Goal: Complete application form: Complete application form

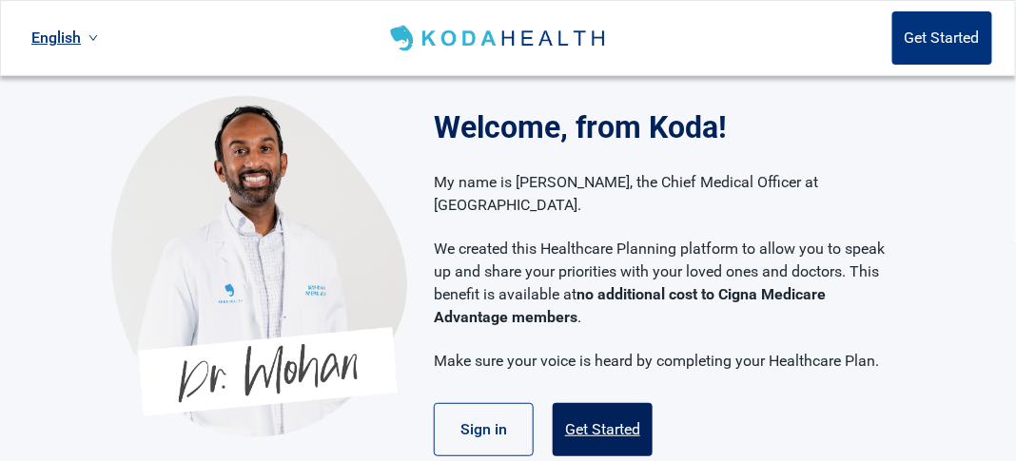
click at [610, 403] on button "Get Started" at bounding box center [603, 429] width 100 height 53
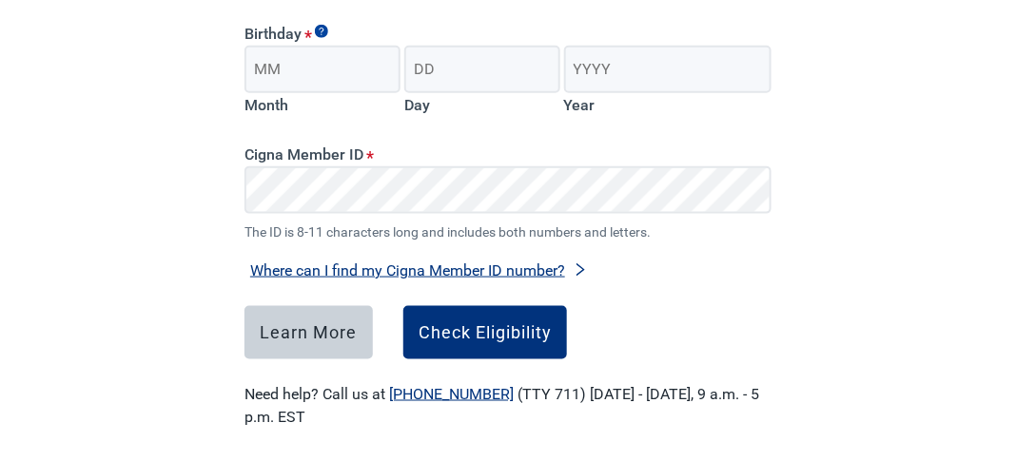
scroll to position [500, 0]
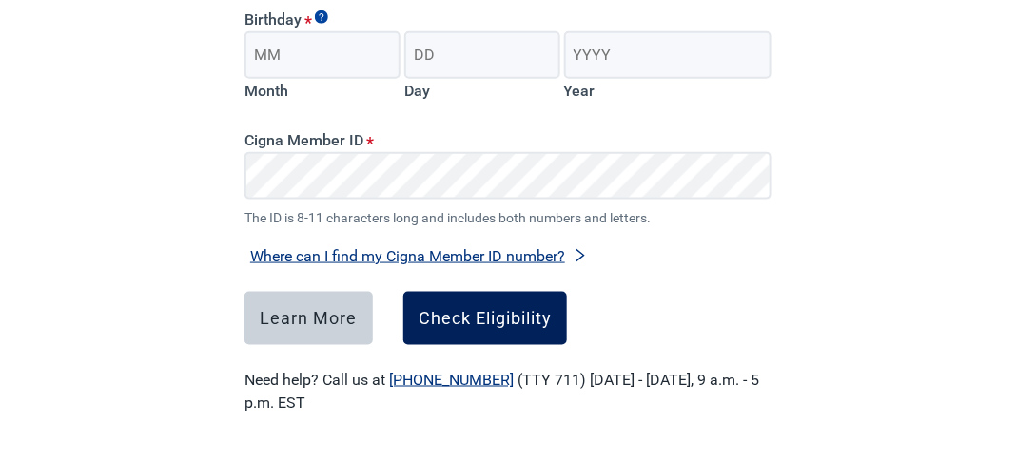
click at [503, 313] on div "Check Eligibility" at bounding box center [484, 318] width 133 height 19
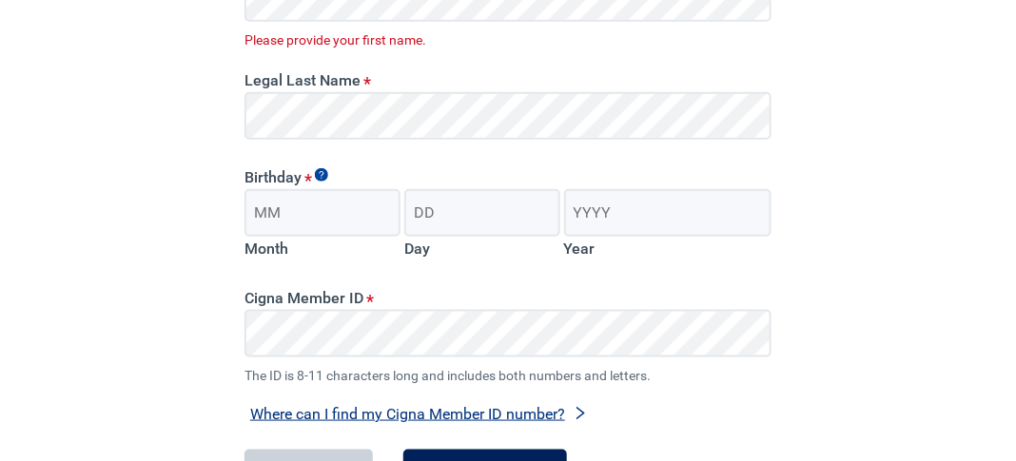
scroll to position [316, 0]
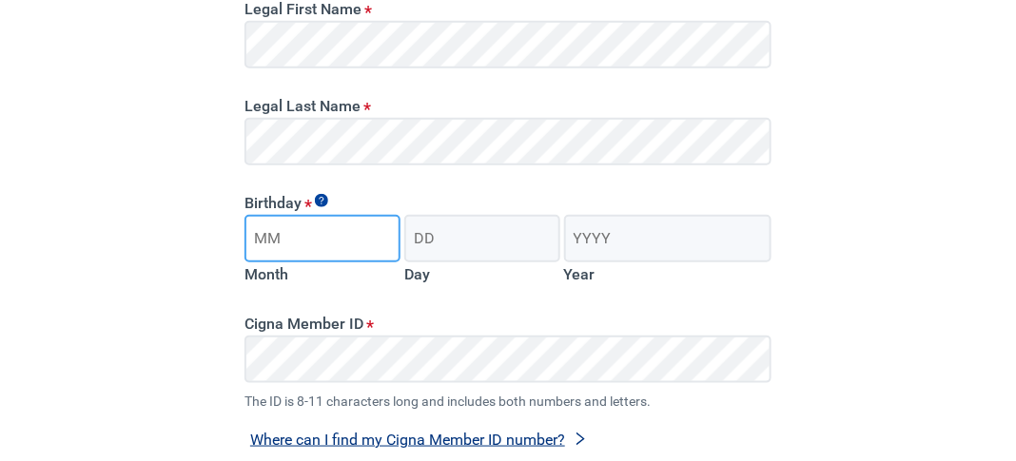
click at [357, 248] on input "Month" at bounding box center [322, 239] width 156 height 48
type input "12"
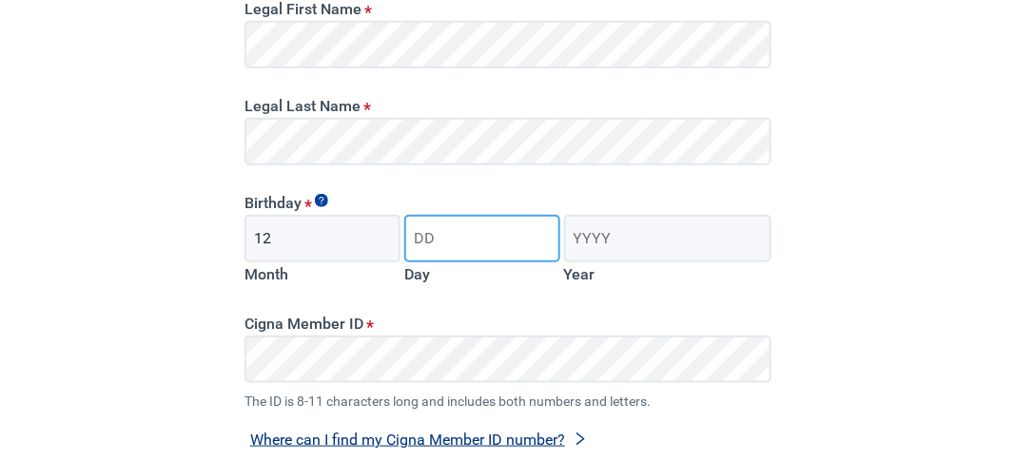
click at [438, 245] on input "Day" at bounding box center [482, 239] width 156 height 48
type input "18"
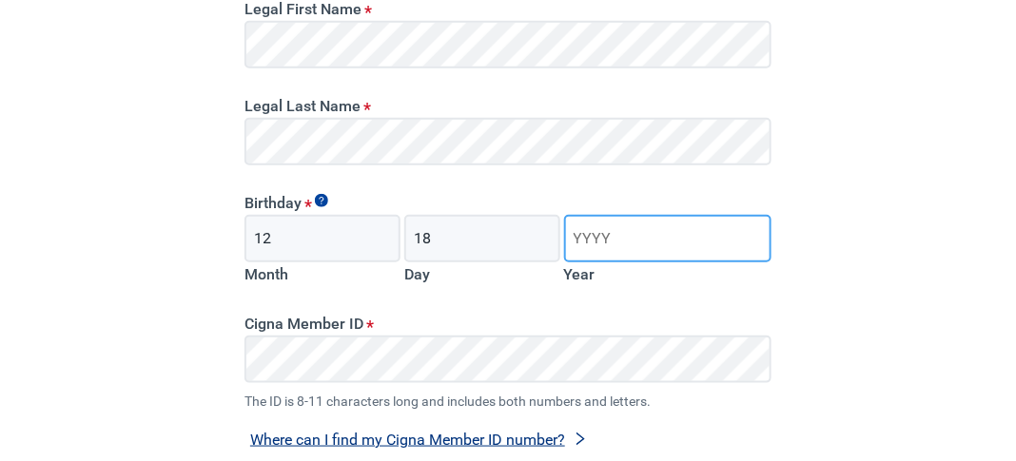
click at [618, 244] on input "Year" at bounding box center [667, 239] width 207 height 48
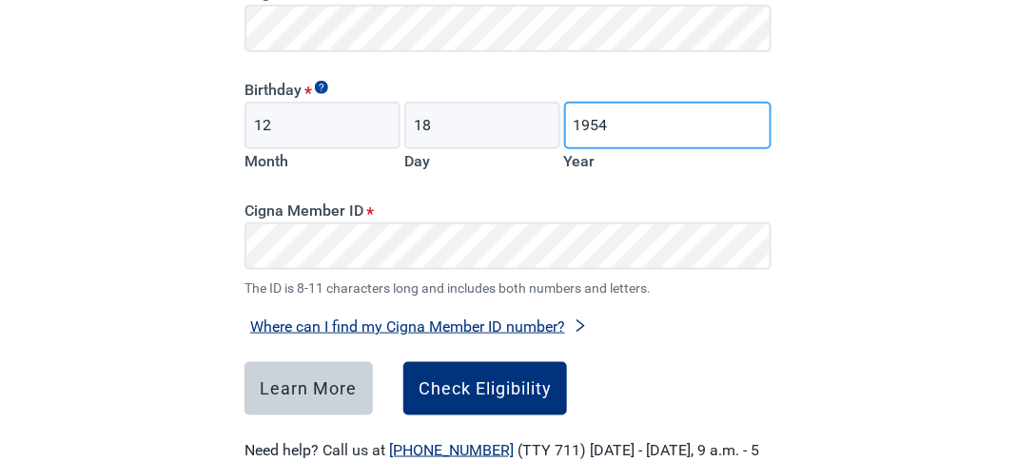
scroll to position [430, 0]
type input "1954"
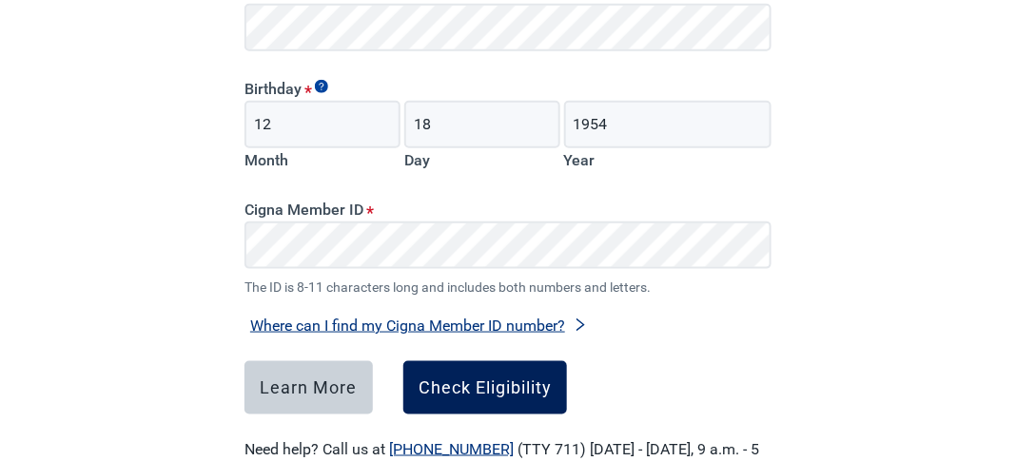
click at [535, 406] on button "Check Eligibility" at bounding box center [485, 387] width 164 height 53
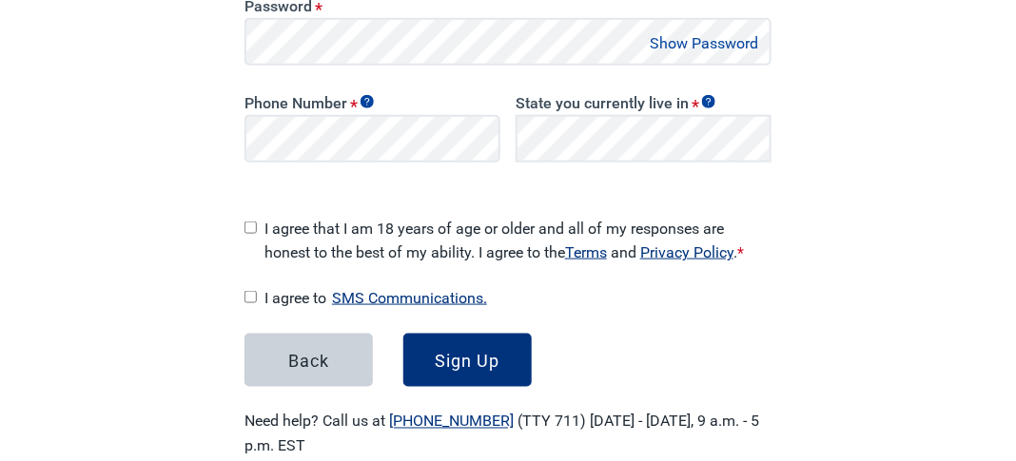
scroll to position [479, 0]
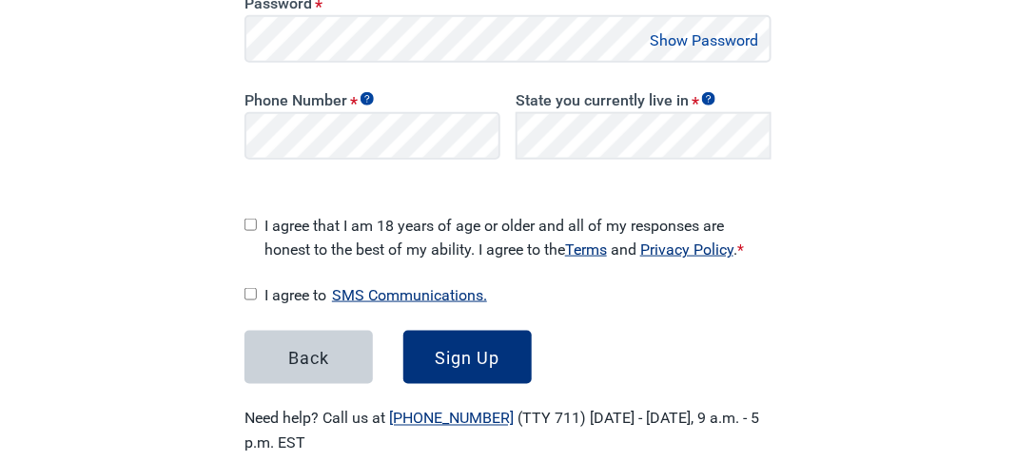
click at [253, 220] on input "I agree that I am 18 years of age or older and all of my responses are honest t…" at bounding box center [250, 225] width 12 height 12
checkbox input "true"
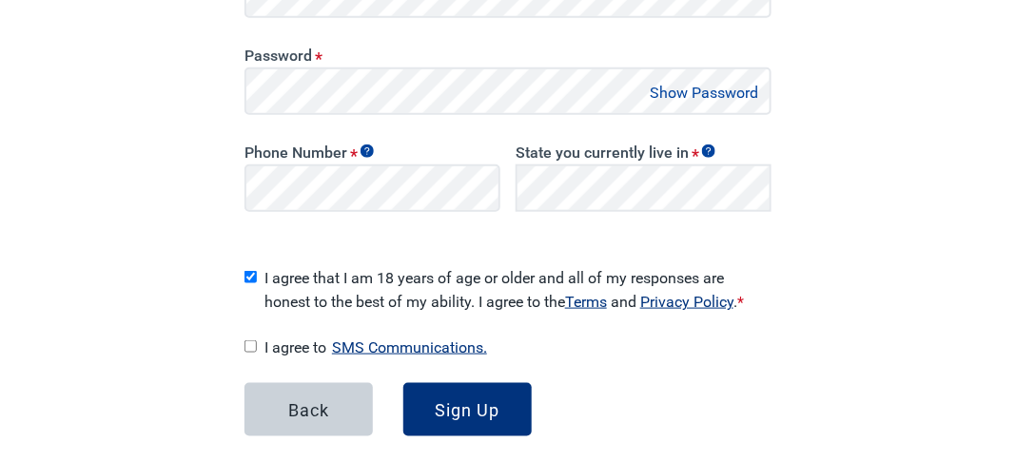
scroll to position [426, 0]
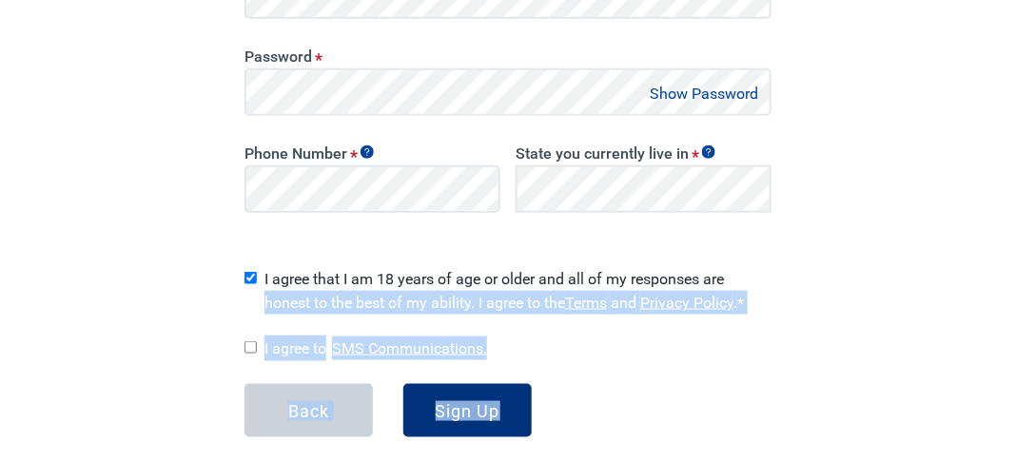
drag, startPoint x: 774, startPoint y: 235, endPoint x: 777, endPoint y: 391, distance: 156.0
click at [777, 391] on main "Great News! You qualify for a free Koda Health account. Create your account Ple…" at bounding box center [508, 79] width 618 height 950
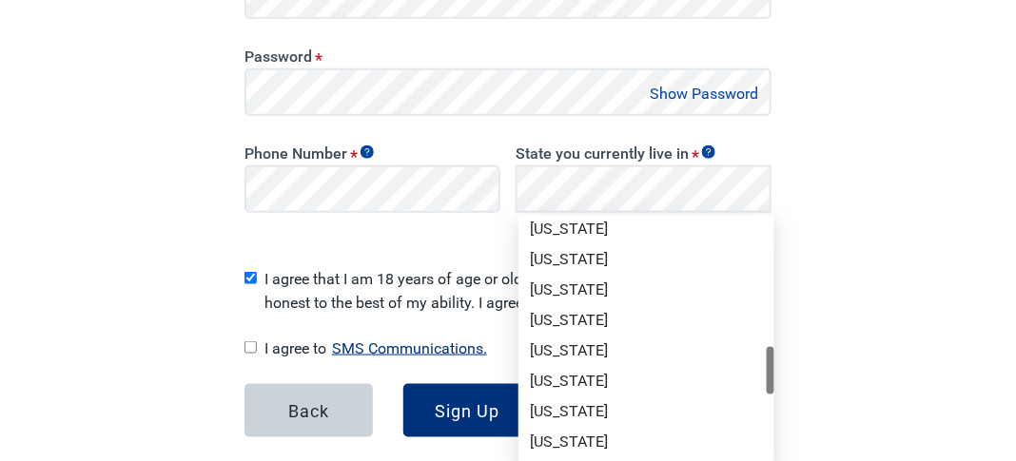
scroll to position [778, 0]
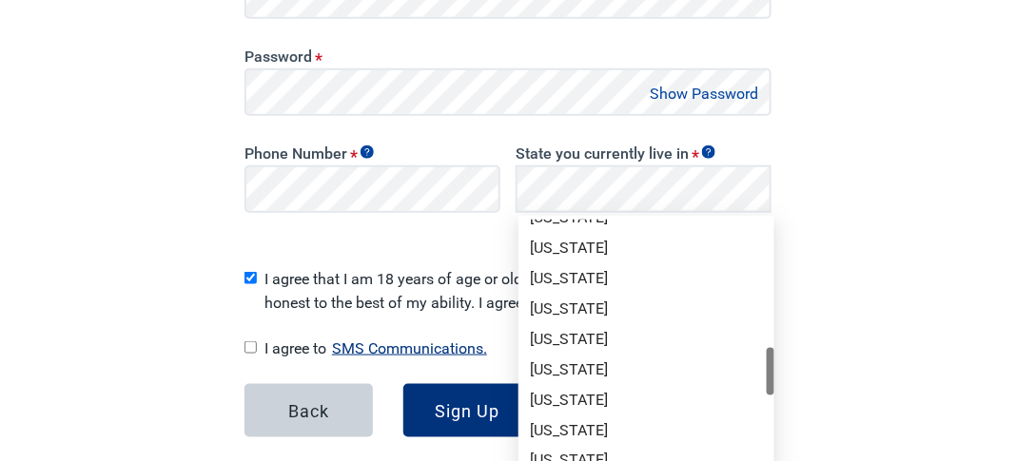
drag, startPoint x: 767, startPoint y: 233, endPoint x: 784, endPoint y: 361, distance: 129.5
click at [627, 367] on div "[US_STATE]" at bounding box center [646, 370] width 233 height 21
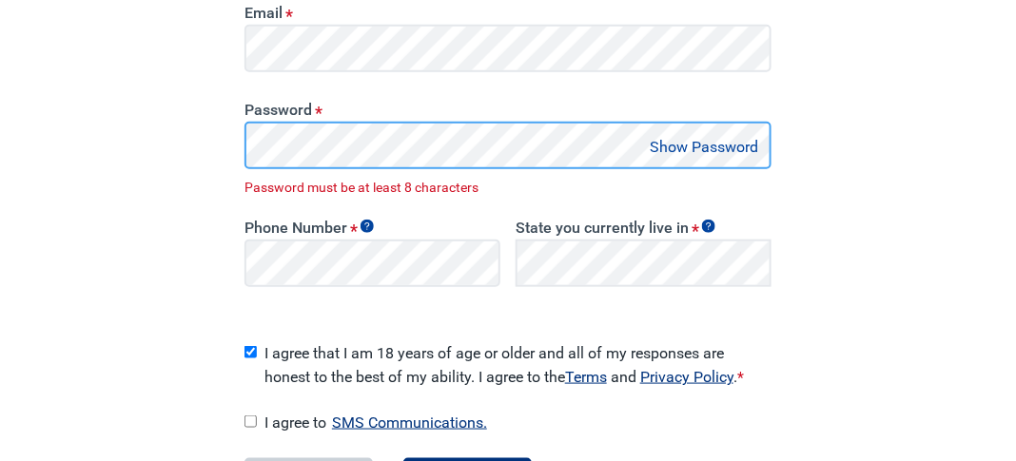
scroll to position [473, 0]
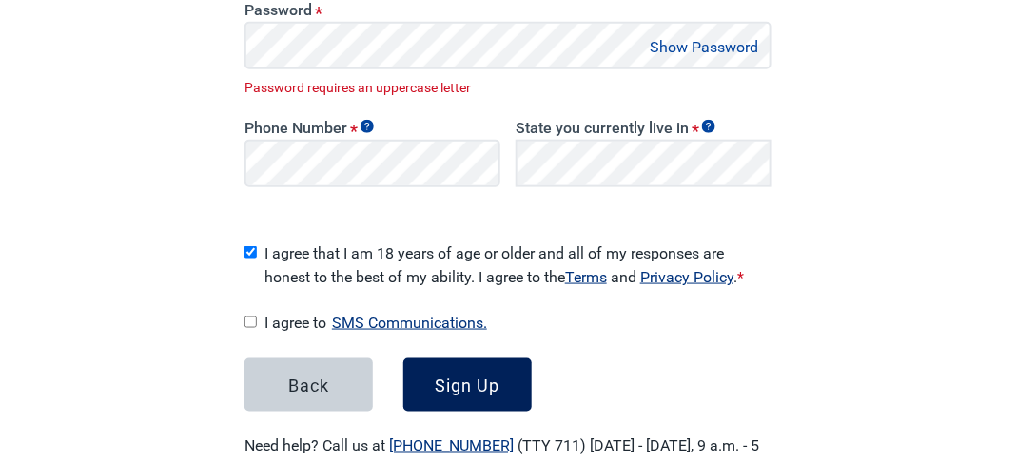
click at [437, 376] on div "Sign Up" at bounding box center [468, 385] width 65 height 19
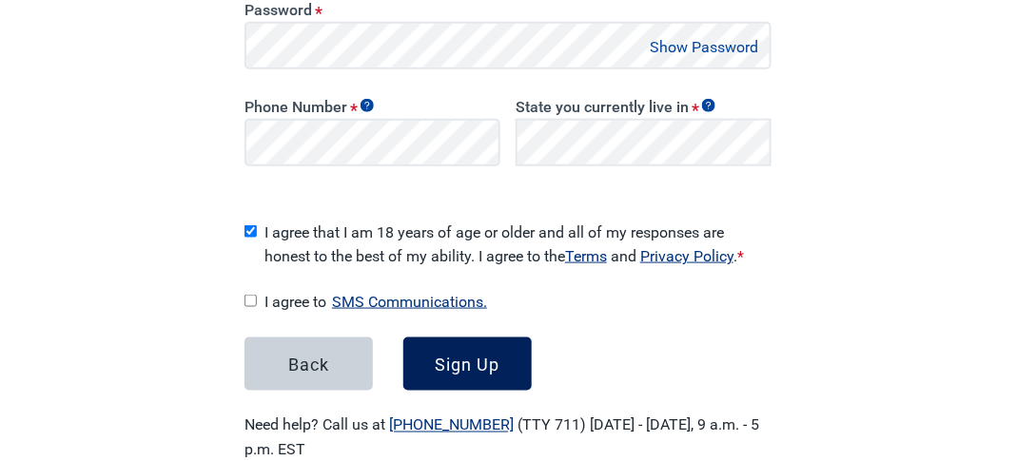
click at [480, 360] on div "Sign Up" at bounding box center [468, 364] width 65 height 19
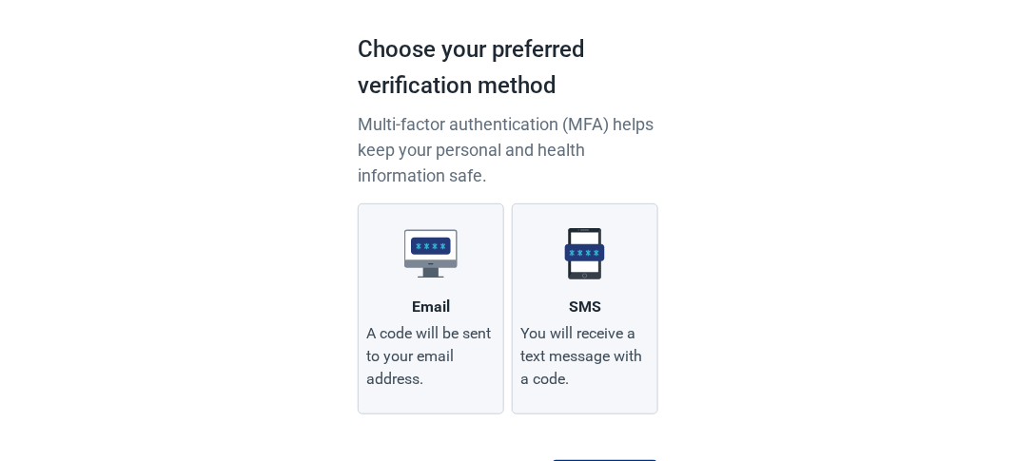
scroll to position [114, 0]
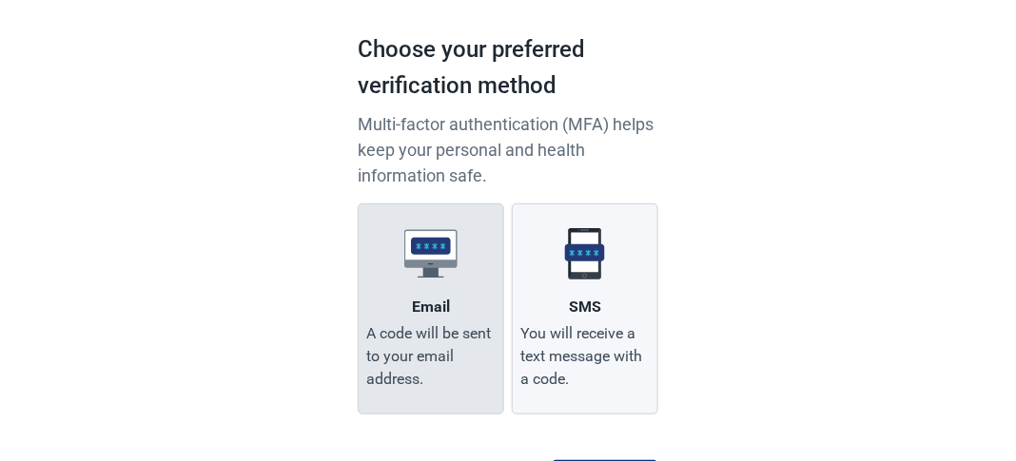
click at [435, 312] on div "Email" at bounding box center [431, 307] width 38 height 23
click at [0, 0] on input "Email A code will be sent to your email address." at bounding box center [0, 0] width 0 height 0
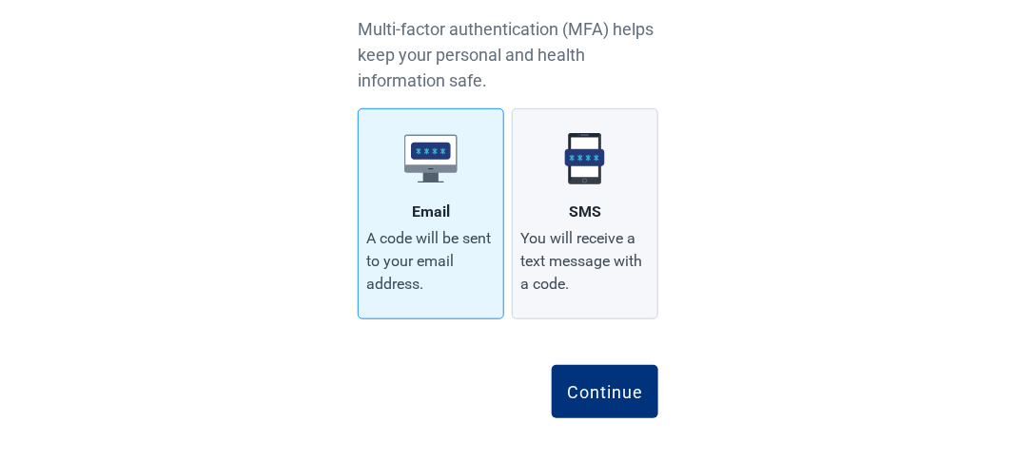
scroll to position [226, 0]
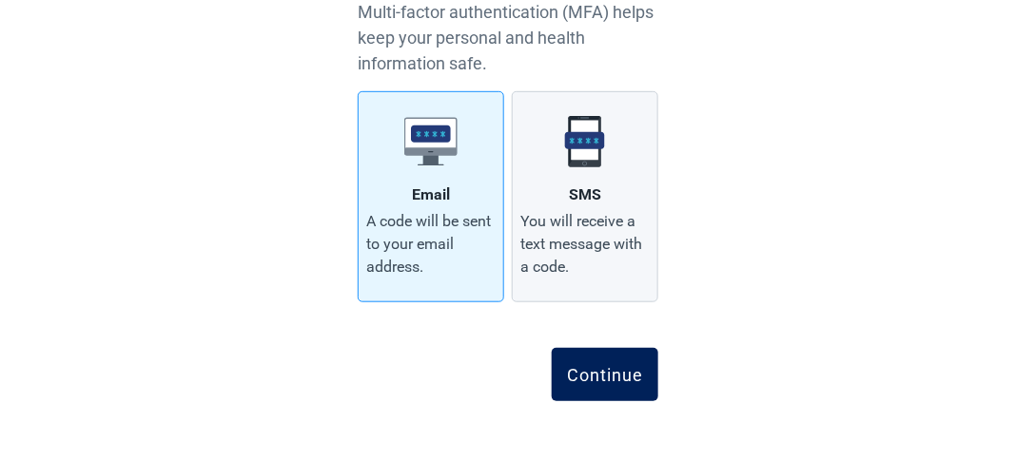
click at [610, 366] on div "Continue" at bounding box center [605, 374] width 76 height 19
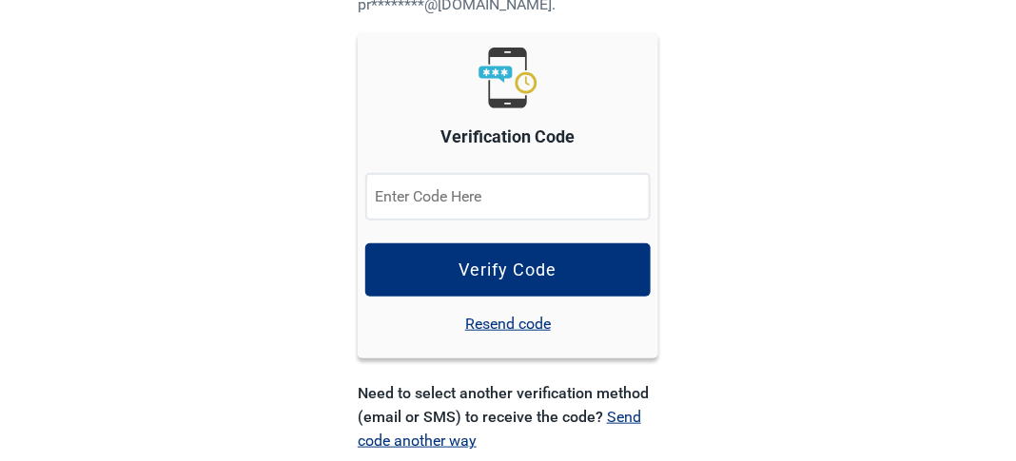
scroll to position [252, 0]
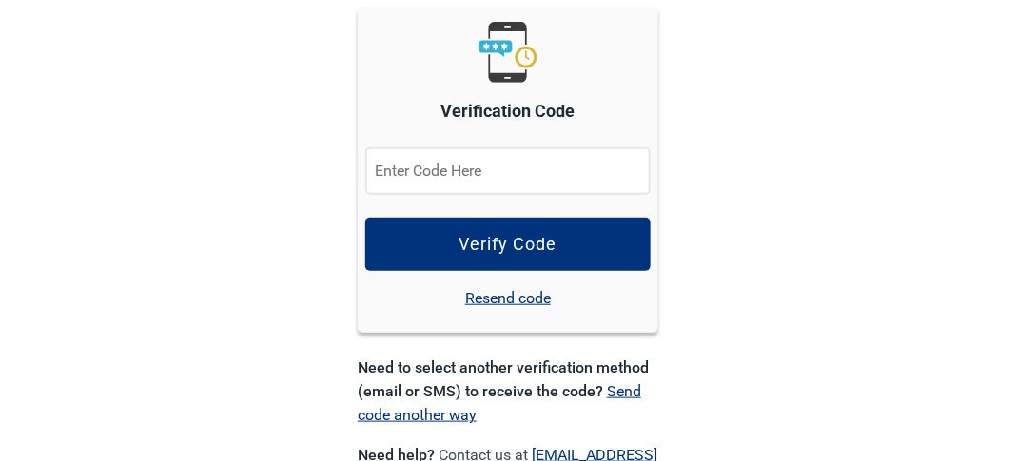
click at [409, 175] on input "Verification Code" at bounding box center [507, 171] width 285 height 48
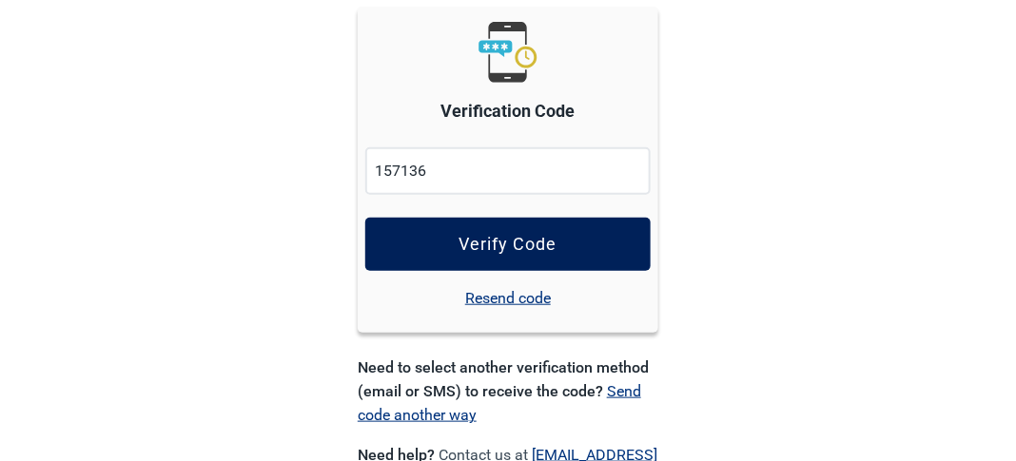
type input "157136"
click at [533, 239] on div "Verify Code" at bounding box center [508, 244] width 98 height 19
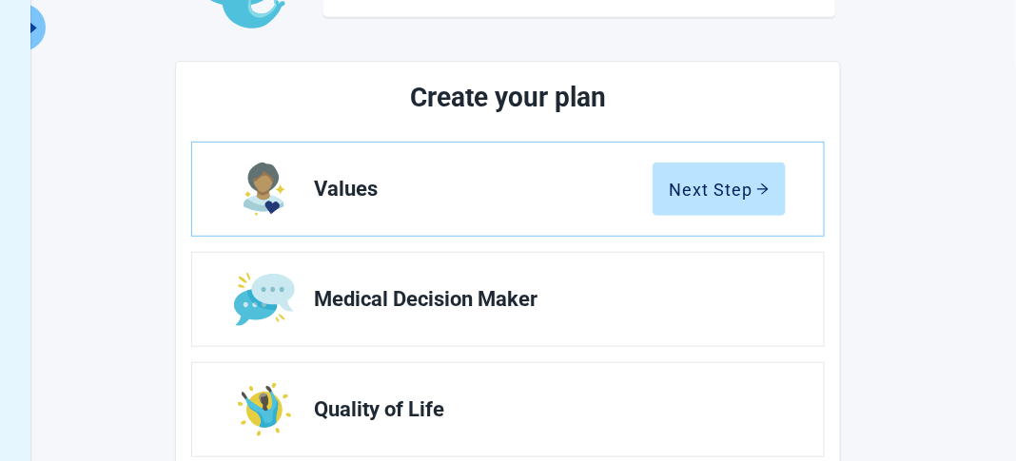
scroll to position [182, 0]
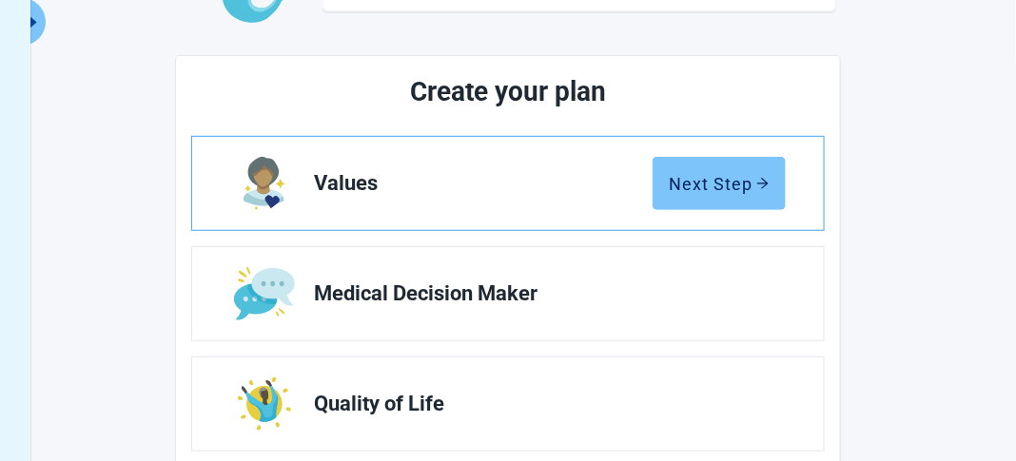
click at [763, 190] on div "Next Step" at bounding box center [719, 183] width 101 height 19
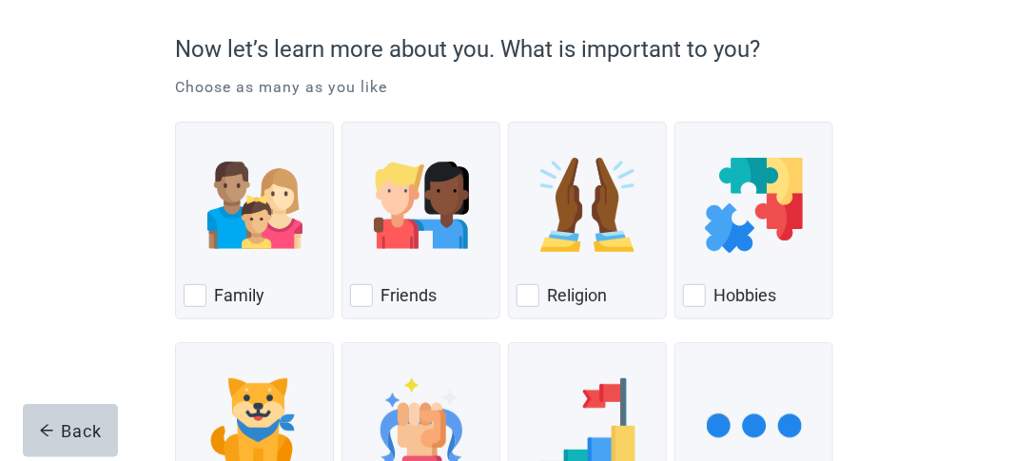
scroll to position [165, 0]
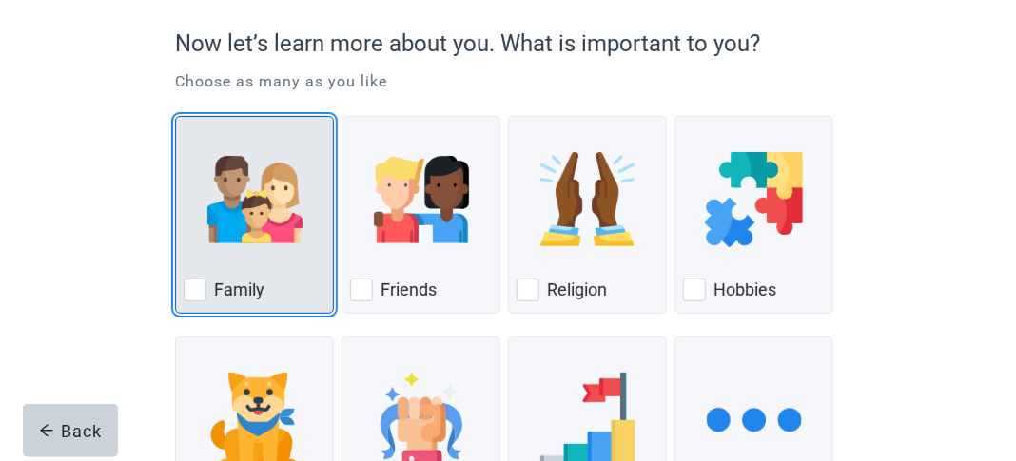
click at [197, 290] on div "Family, checkbox, not checked" at bounding box center [195, 290] width 23 height 23
click at [176, 117] on input "Family" at bounding box center [175, 116] width 1 height 1
checkbox input "true"
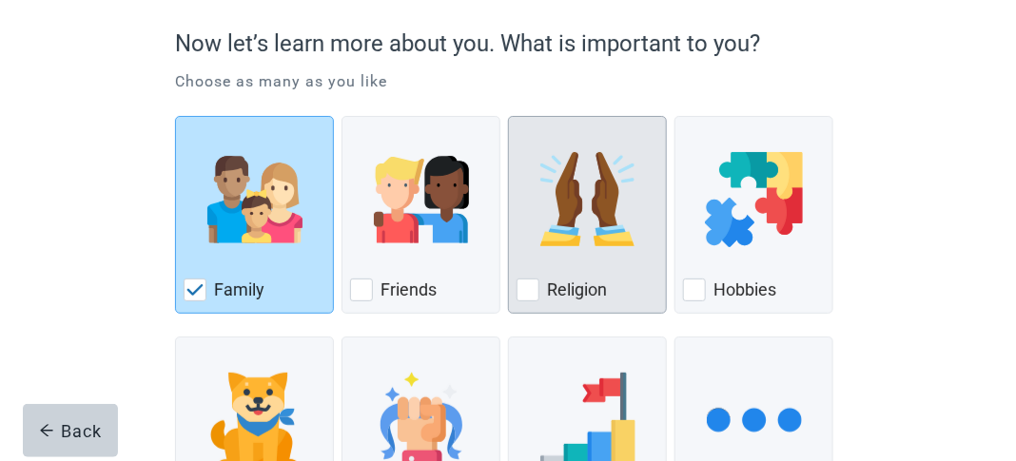
click at [530, 288] on div "Religion, checkbox, not checked" at bounding box center [527, 290] width 23 height 23
click at [509, 117] on input "Religion" at bounding box center [508, 116] width 1 height 1
checkbox input "true"
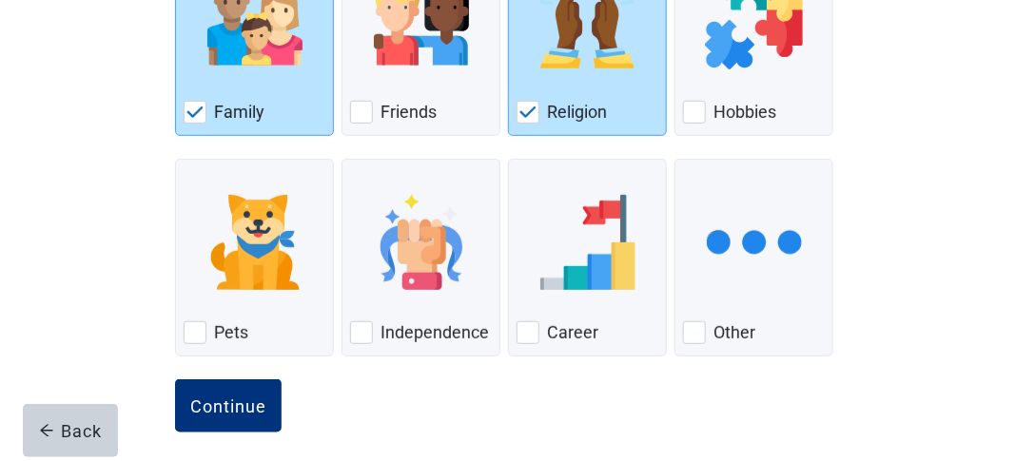
scroll to position [355, 0]
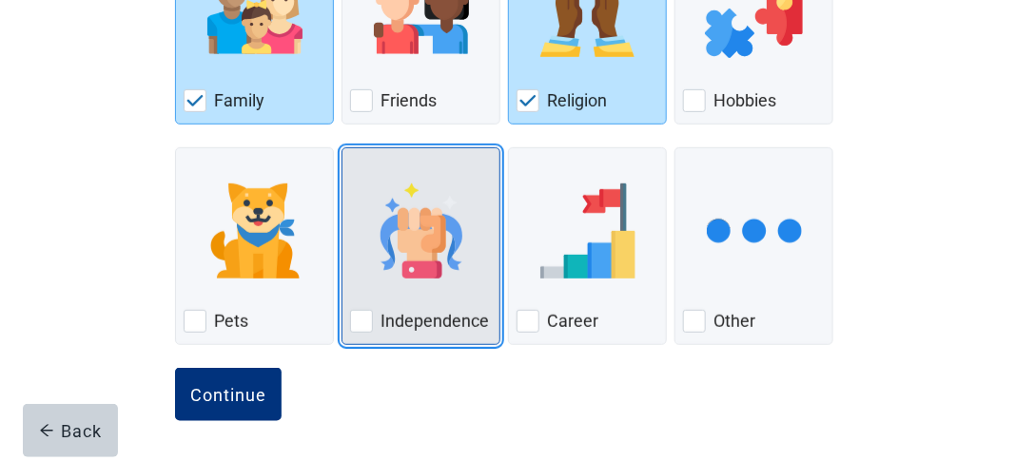
click at [365, 316] on div "Independence, checkbox, not checked" at bounding box center [361, 321] width 23 height 23
click at [342, 148] on input "Independence" at bounding box center [341, 147] width 1 height 1
checkbox input "true"
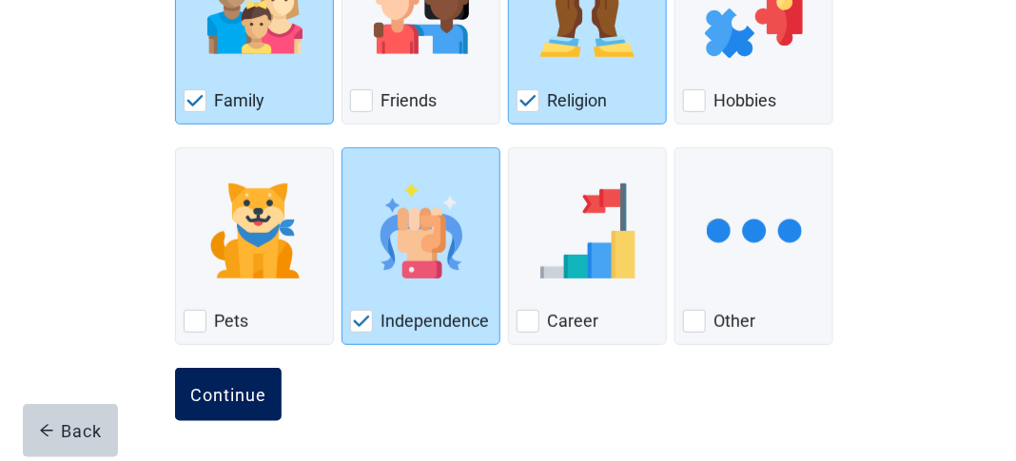
click at [236, 386] on div "Continue" at bounding box center [228, 394] width 76 height 19
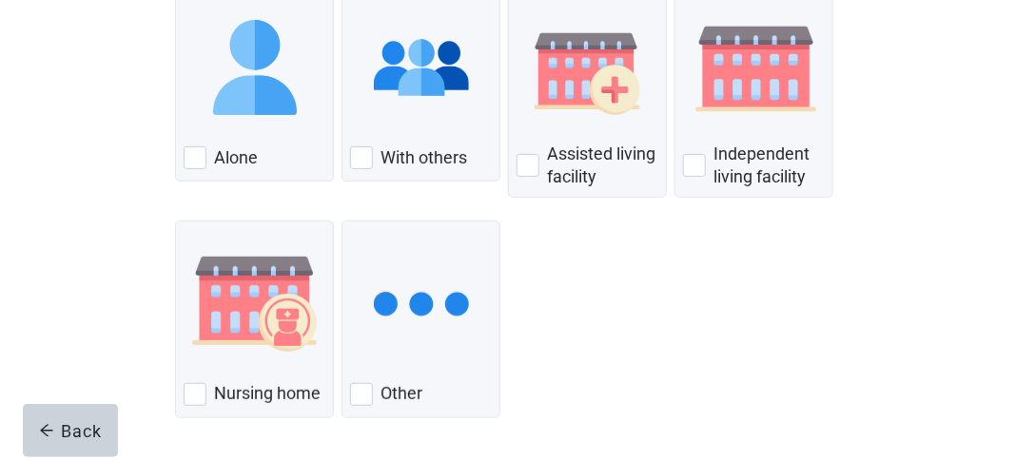
scroll to position [300, 0]
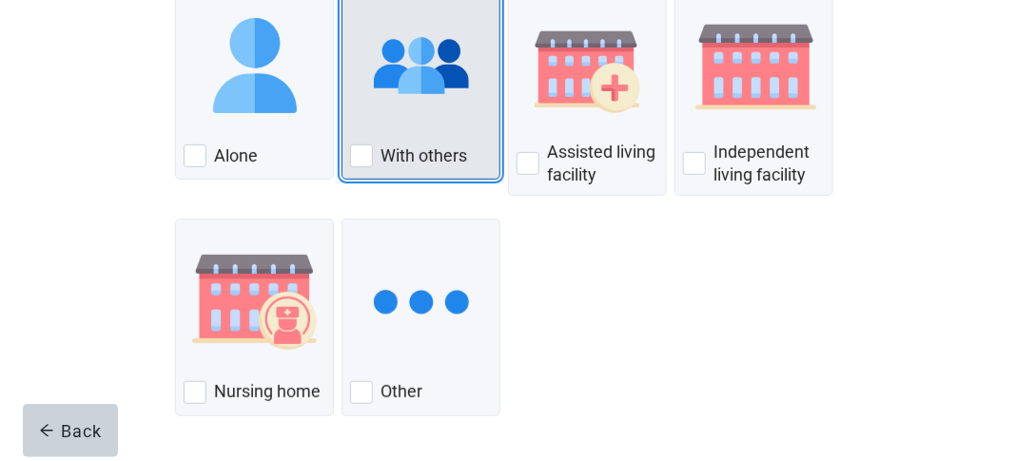
click at [370, 150] on div "With Others, checkbox, not checked" at bounding box center [361, 156] width 23 height 23
checkbox input "true"
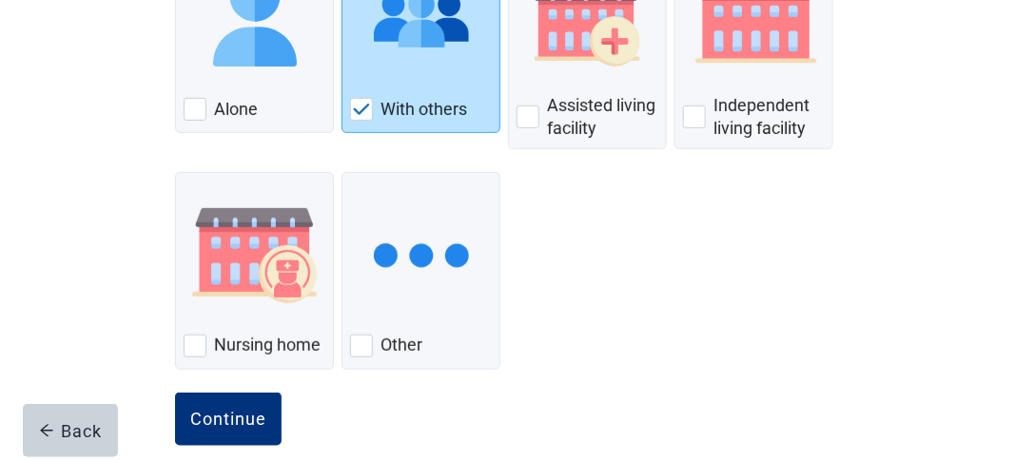
scroll to position [370, 0]
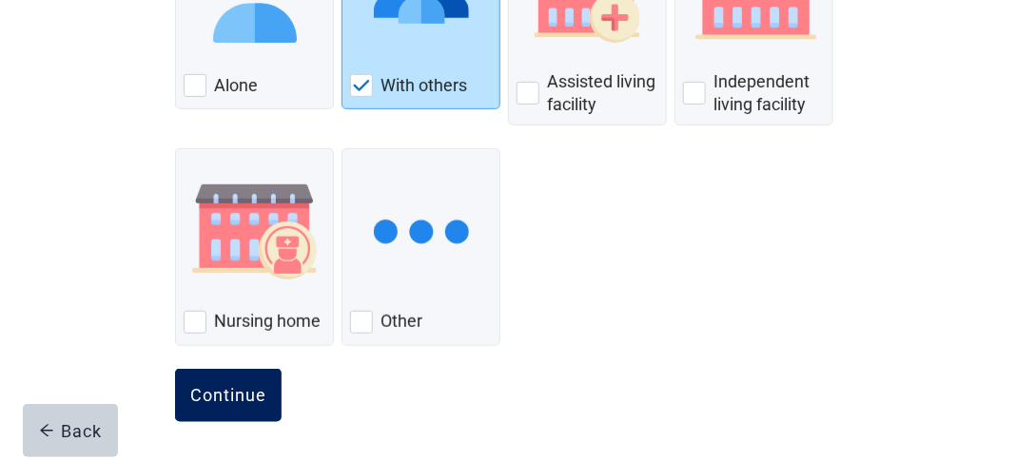
click at [243, 407] on button "Continue" at bounding box center [228, 395] width 107 height 53
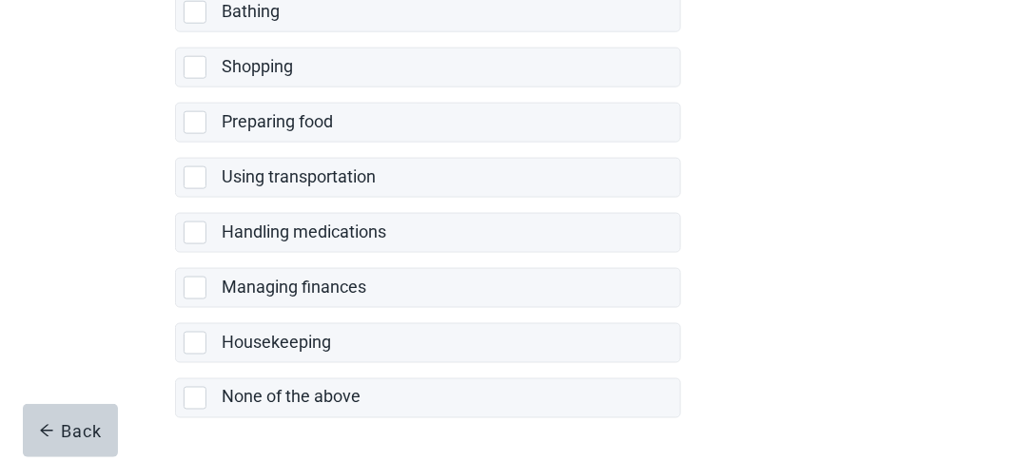
scroll to position [554, 0]
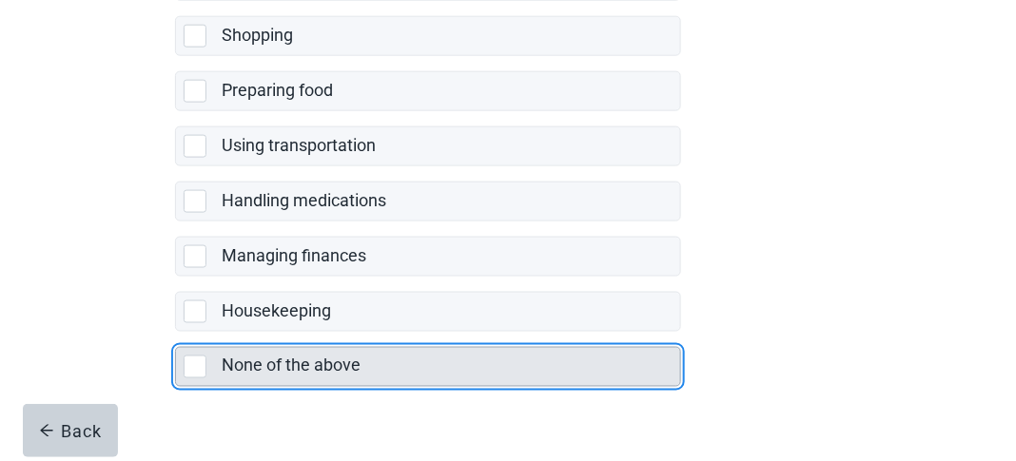
click at [198, 360] on div "None of the above, checkbox, not selected" at bounding box center [195, 367] width 23 height 23
click at [176, 333] on input "None of the above" at bounding box center [175, 332] width 1 height 1
checkbox input "true"
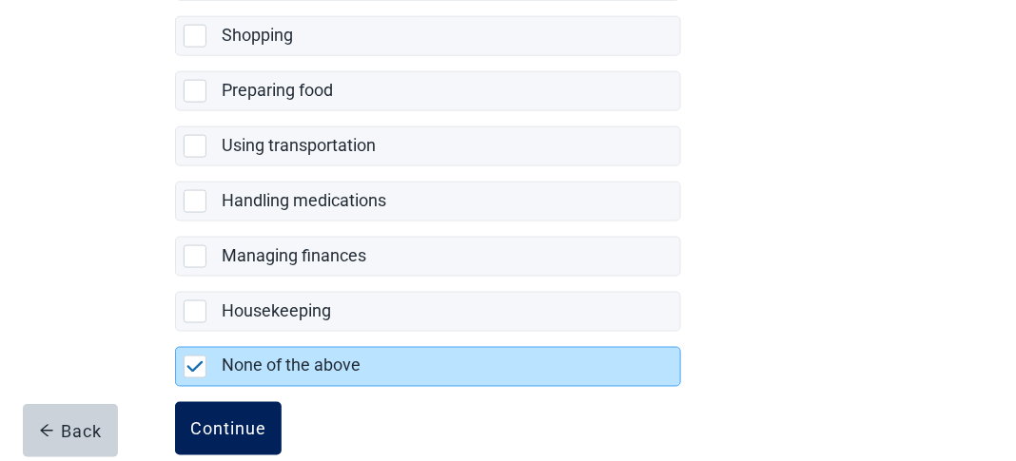
click at [261, 419] on div "Continue" at bounding box center [228, 428] width 76 height 19
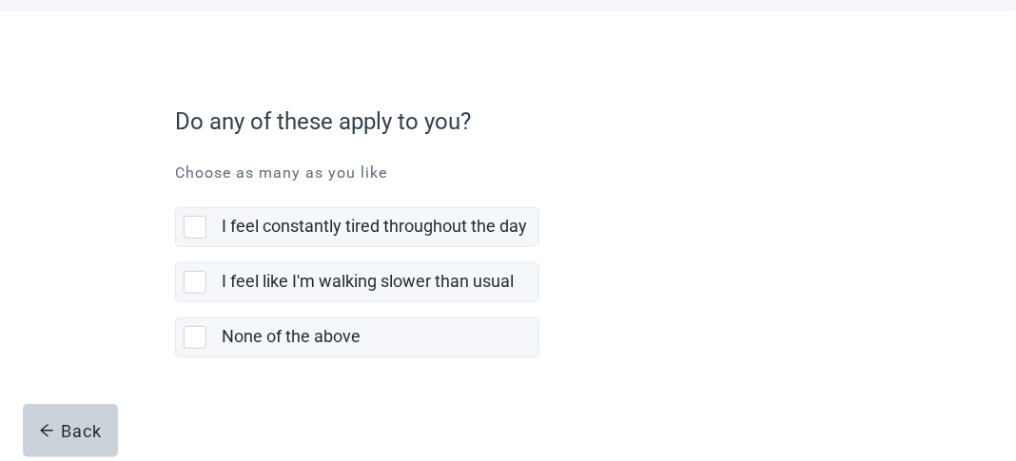
scroll to position [88, 0]
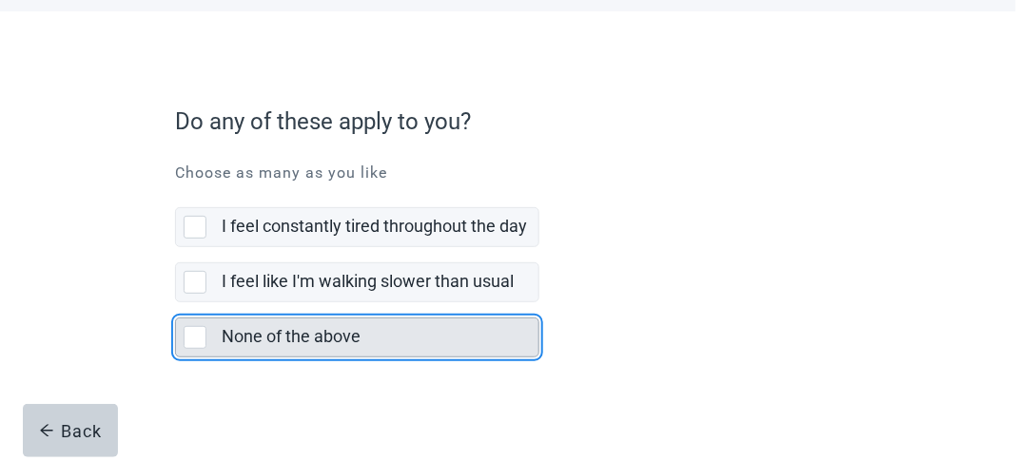
click at [195, 339] on div "None of the above, checkbox, not selected" at bounding box center [195, 337] width 23 height 23
click at [176, 303] on input "None of the above" at bounding box center [175, 302] width 1 height 1
checkbox input "true"
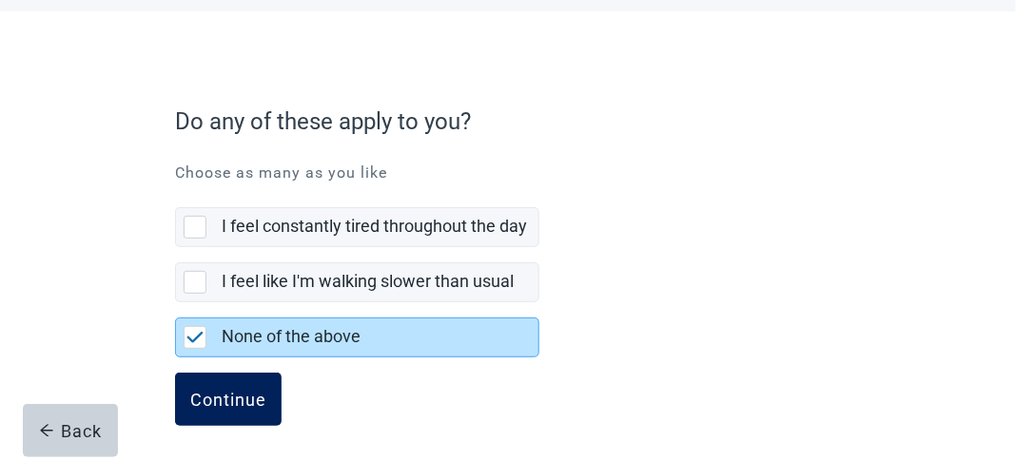
click at [240, 391] on div "Continue" at bounding box center [228, 399] width 76 height 19
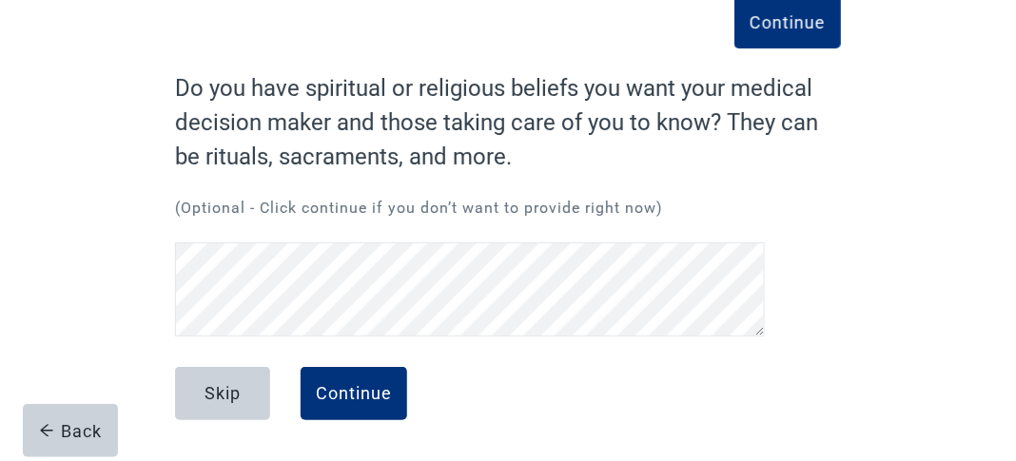
scroll to position [111, 0]
click at [374, 389] on div "Continue" at bounding box center [354, 393] width 76 height 19
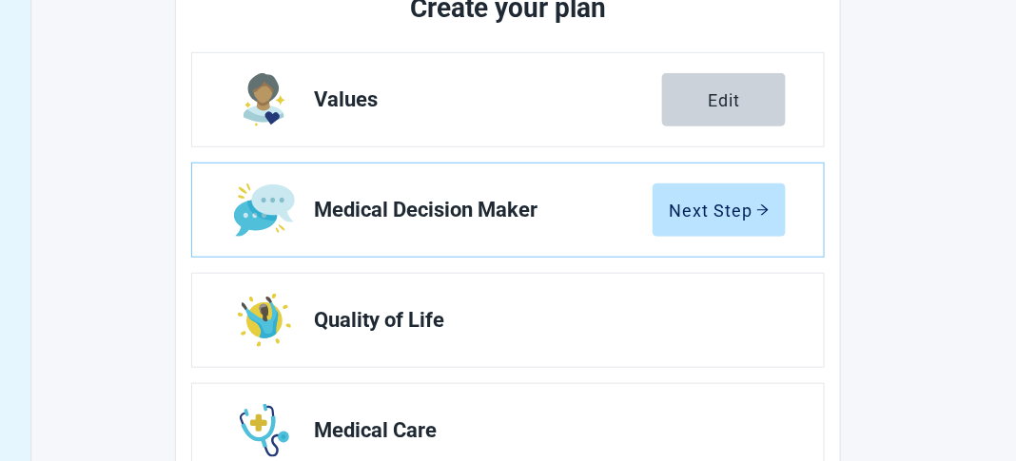
scroll to position [268, 0]
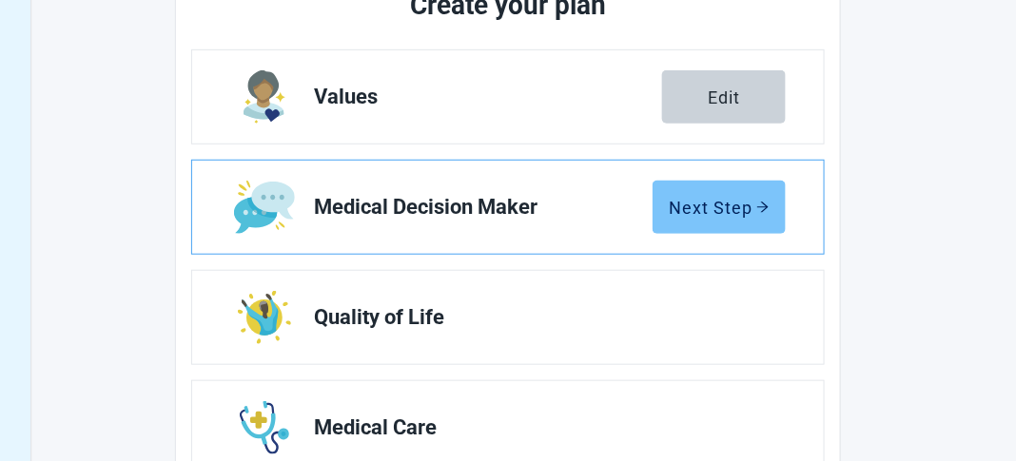
click at [769, 209] on button "Next Step" at bounding box center [718, 207] width 133 height 53
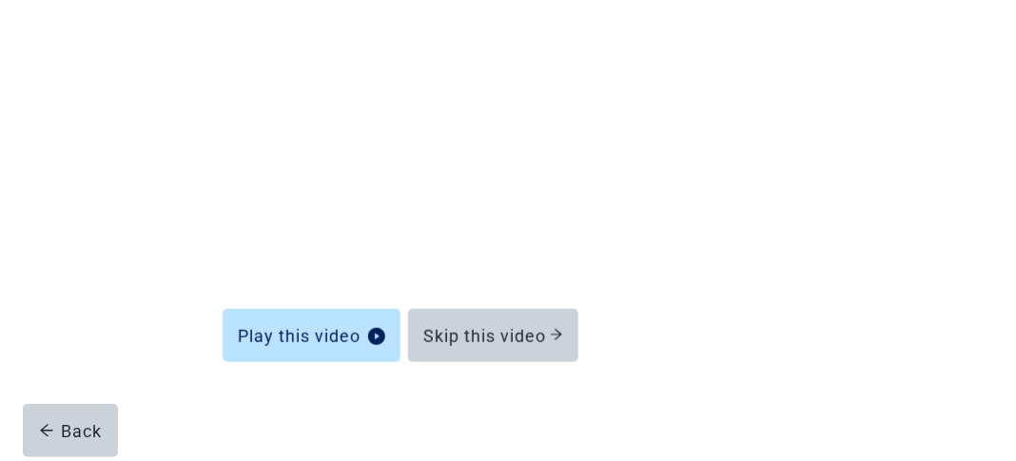
click at [608, 367] on form "Learn about Selecting a Medical Decision Maker Play this video Skip this video …" at bounding box center [508, 189] width 571 height 551
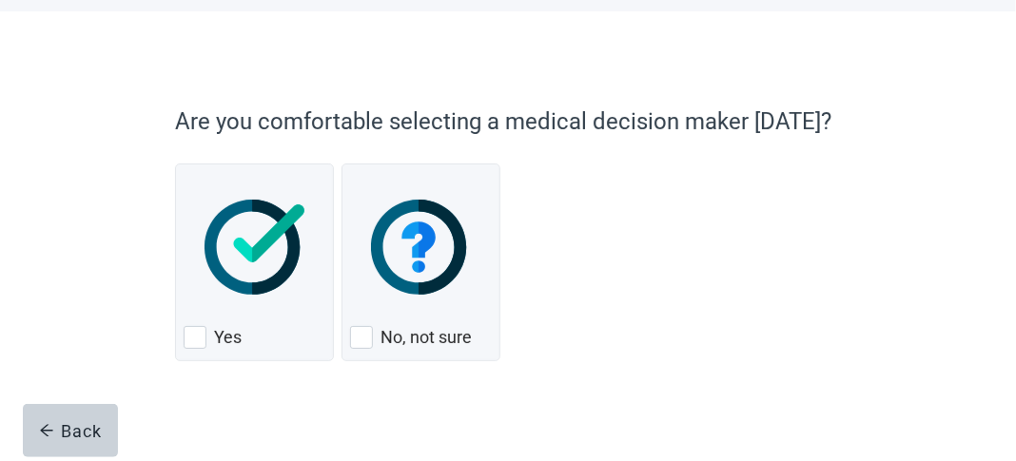
scroll to position [97, 0]
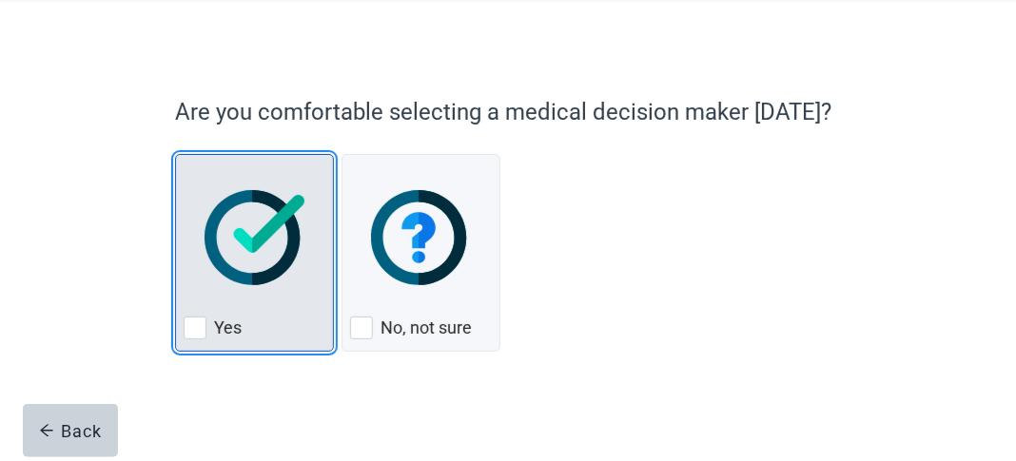
click at [195, 328] on div "Yes, checkbox, not checked" at bounding box center [195, 328] width 23 height 23
click at [176, 155] on input "Yes" at bounding box center [175, 154] width 1 height 1
checkbox input "true"
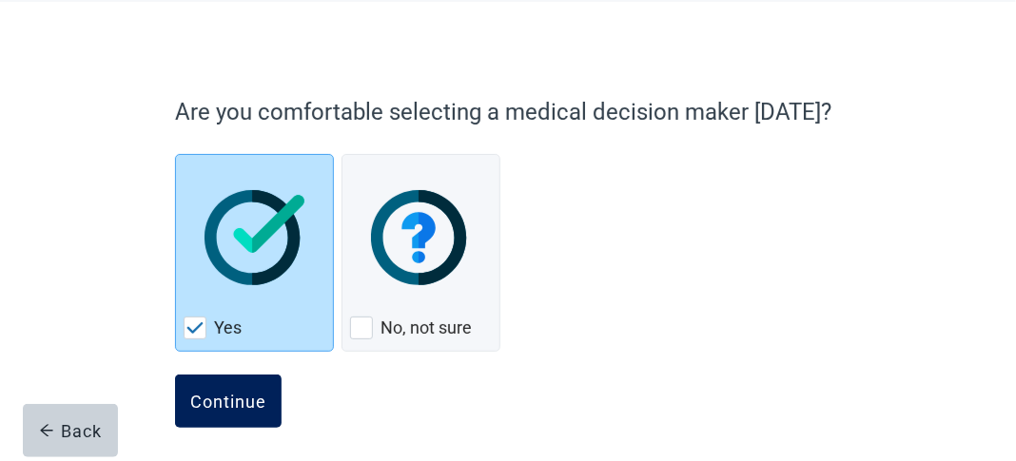
click at [258, 402] on div "Continue" at bounding box center [228, 401] width 76 height 19
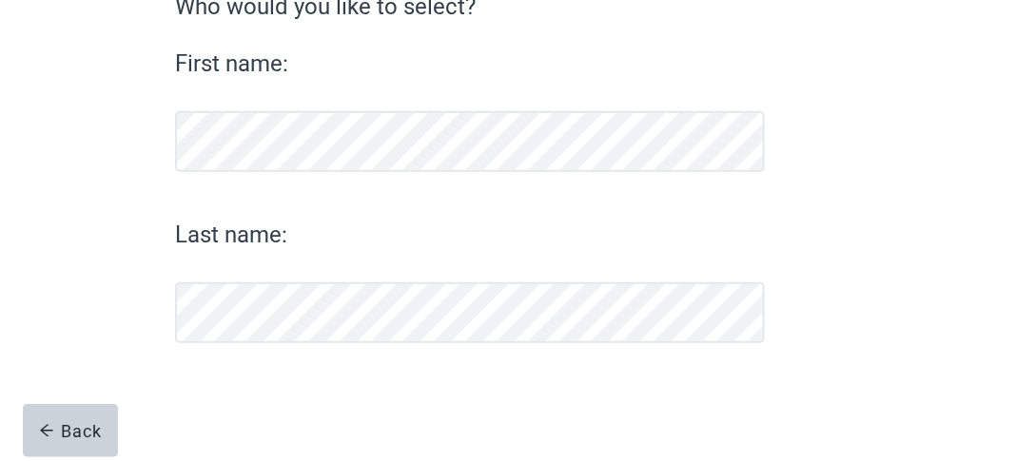
scroll to position [283, 0]
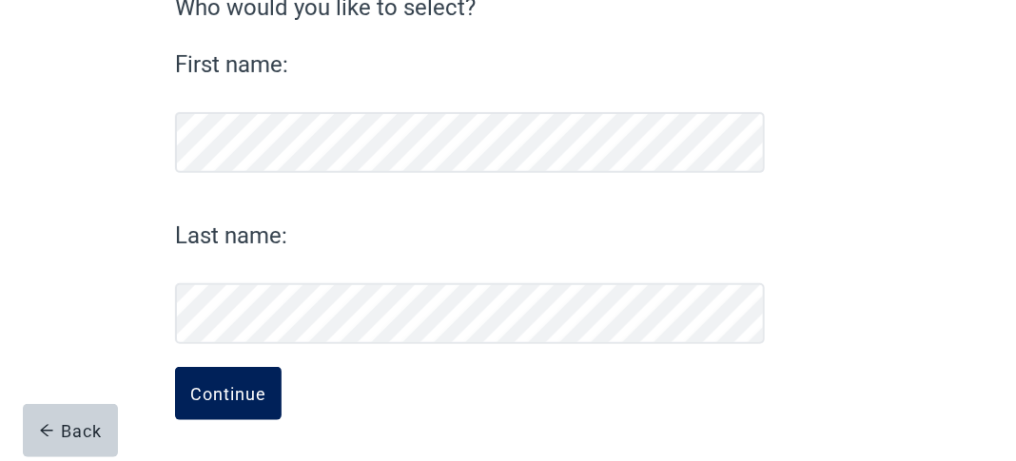
click at [209, 399] on div "Continue" at bounding box center [228, 393] width 76 height 19
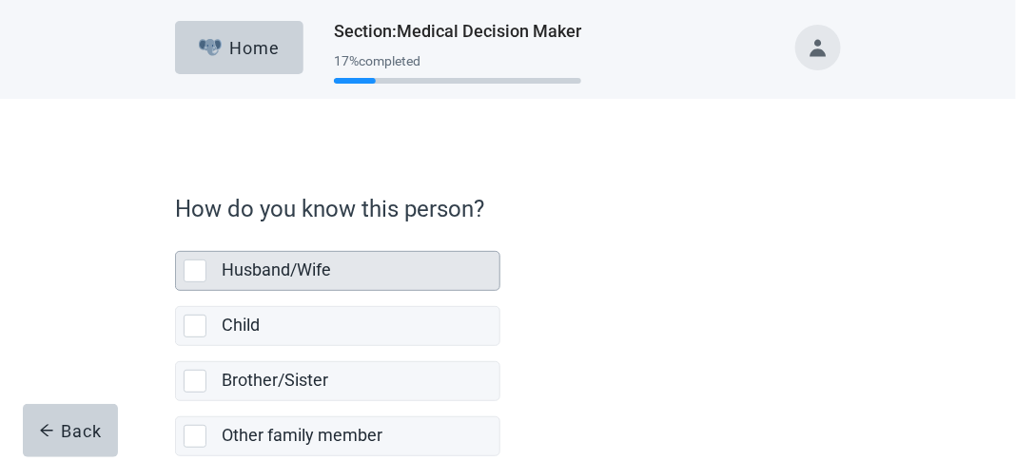
click at [203, 270] on div "Husband/Wife, checkbox, not selected" at bounding box center [195, 271] width 23 height 23
click at [176, 237] on input "Husband/Wife" at bounding box center [175, 236] width 1 height 1
checkbox input "true"
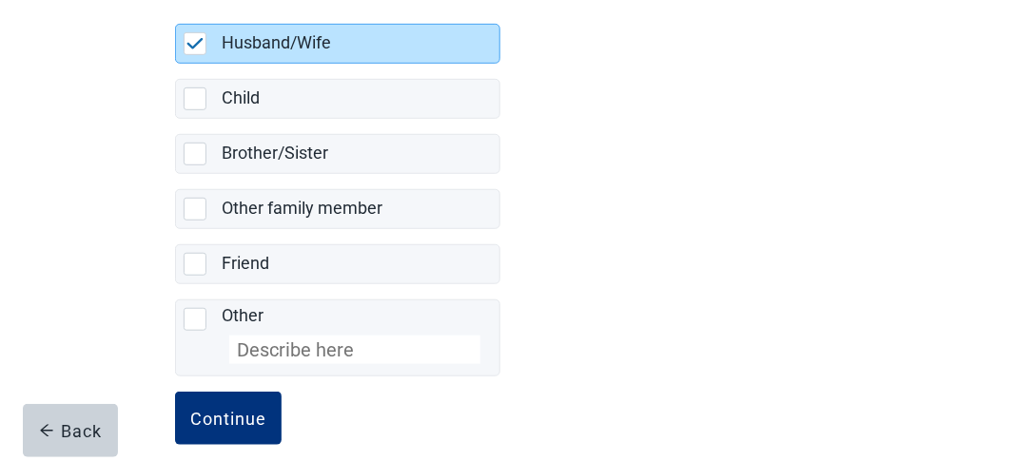
scroll to position [248, 0]
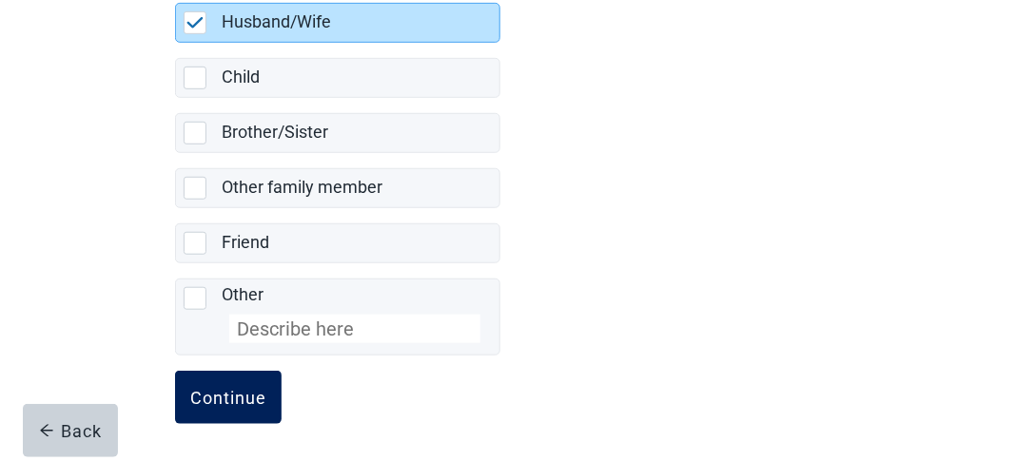
click at [240, 399] on div "Continue" at bounding box center [228, 397] width 76 height 19
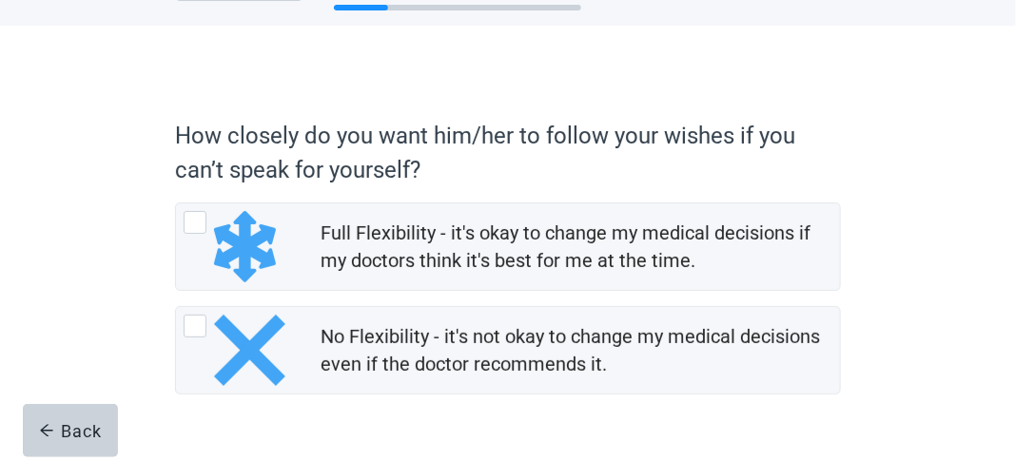
scroll to position [86, 0]
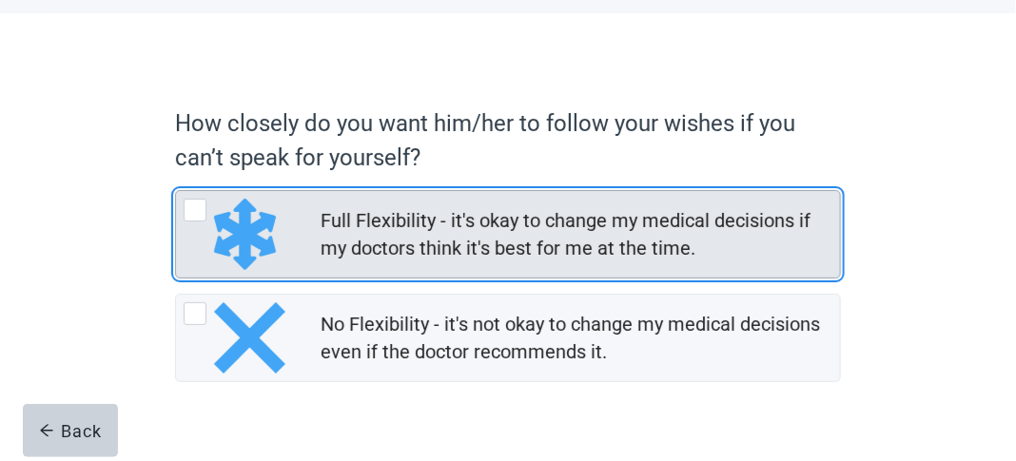
click at [196, 202] on div "Full Flexibility - it's okay to change my medical decisions if my doctors think…" at bounding box center [195, 210] width 23 height 23
click at [176, 191] on input "Full Flexibility - it's okay to change my medical decisions if my doctors think…" at bounding box center [175, 190] width 1 height 1
radio input "true"
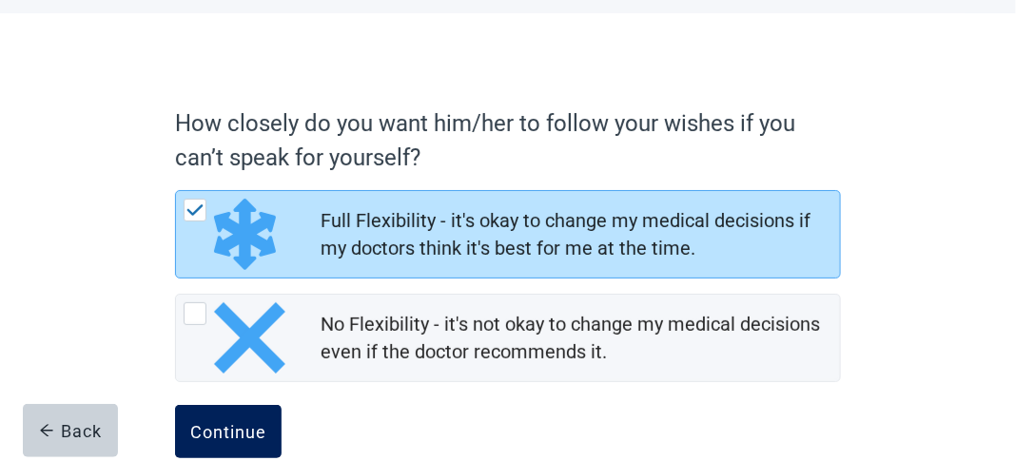
click at [247, 438] on div "Continue" at bounding box center [228, 431] width 76 height 19
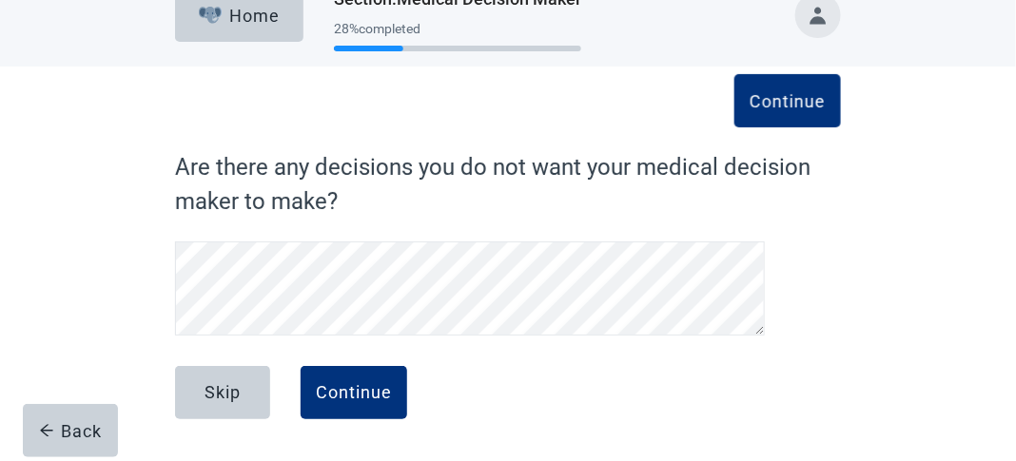
scroll to position [31, 0]
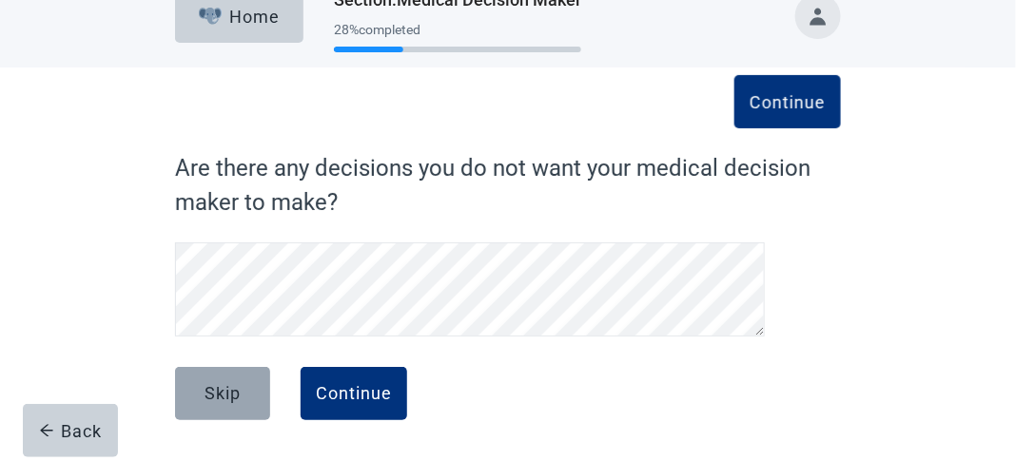
click at [243, 402] on button "Skip" at bounding box center [222, 393] width 95 height 53
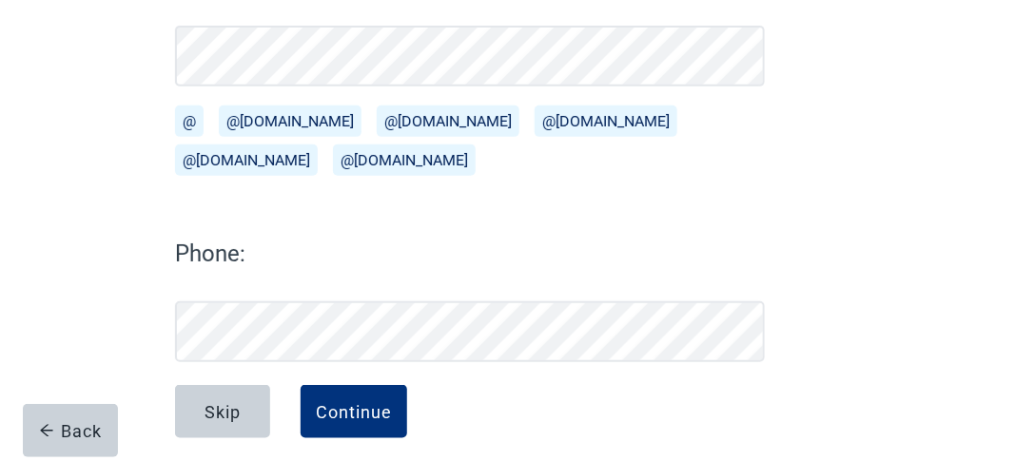
scroll to position [343, 0]
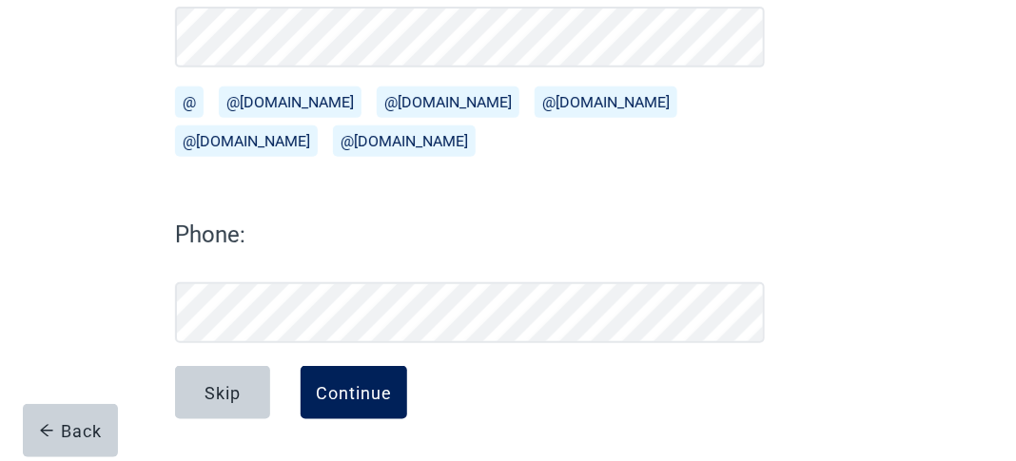
click at [355, 394] on div "Continue" at bounding box center [354, 392] width 76 height 19
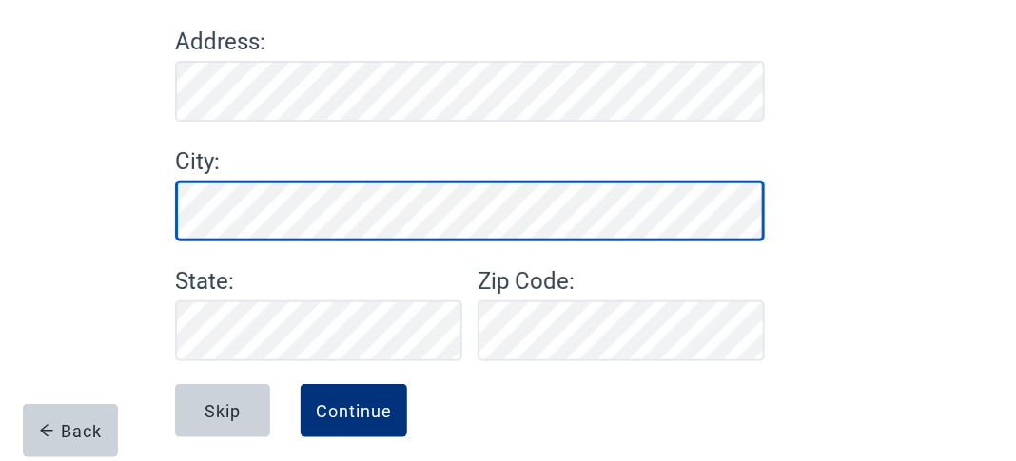
scroll to position [279, 0]
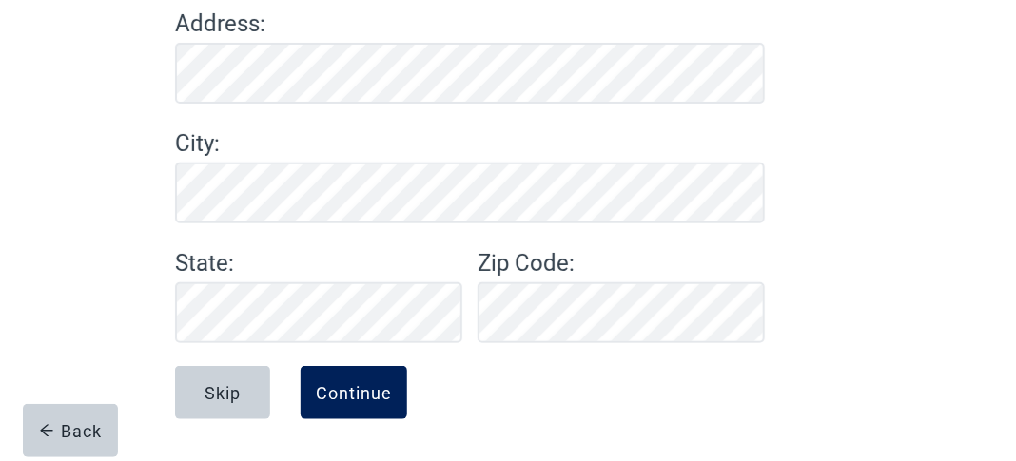
click at [377, 384] on div "Continue" at bounding box center [354, 392] width 76 height 19
click at [355, 396] on div "Continue" at bounding box center [354, 392] width 76 height 19
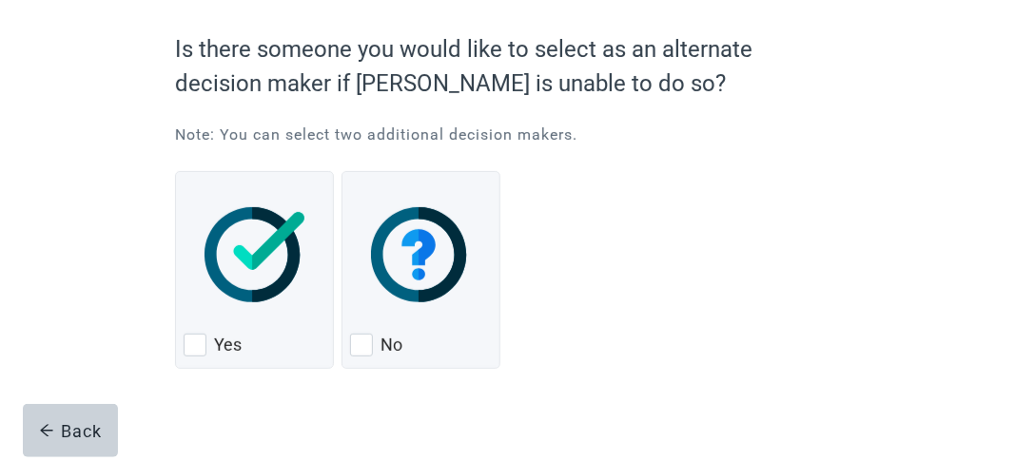
scroll to position [185, 0]
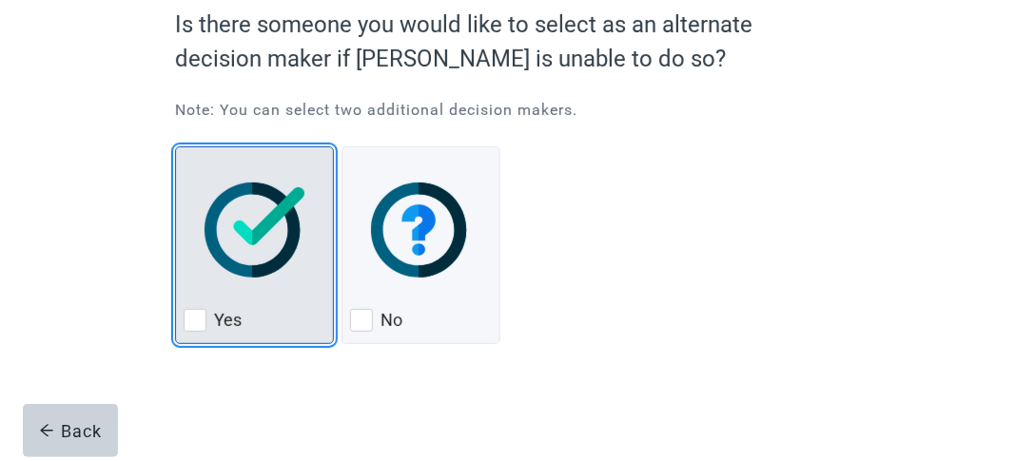
click at [202, 320] on div "Yes, checkbox, not checked" at bounding box center [195, 320] width 23 height 23
click at [176, 147] on input "Yes" at bounding box center [175, 146] width 1 height 1
checkbox input "true"
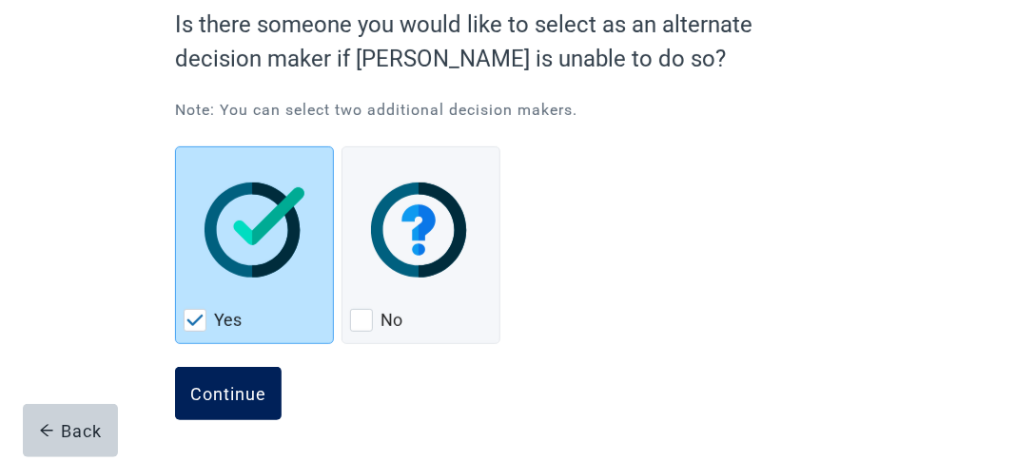
click at [226, 379] on button "Continue" at bounding box center [228, 393] width 107 height 53
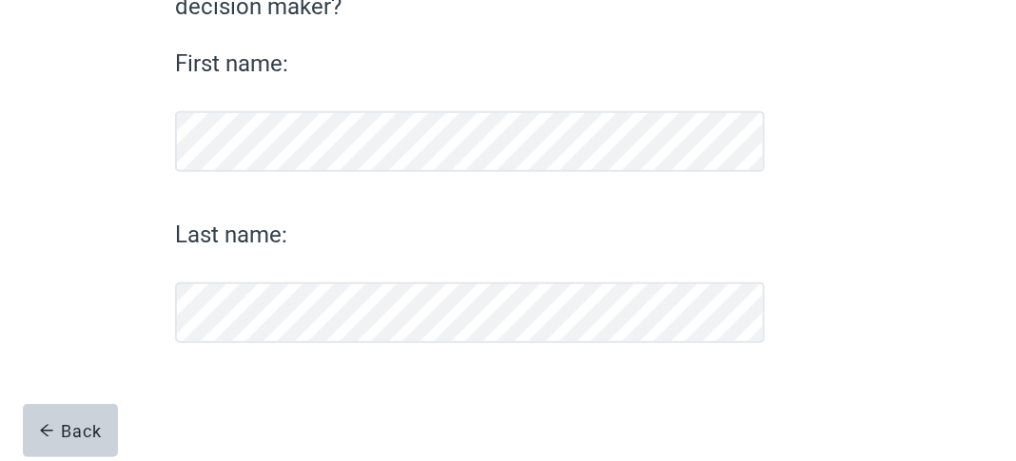
scroll to position [226, 0]
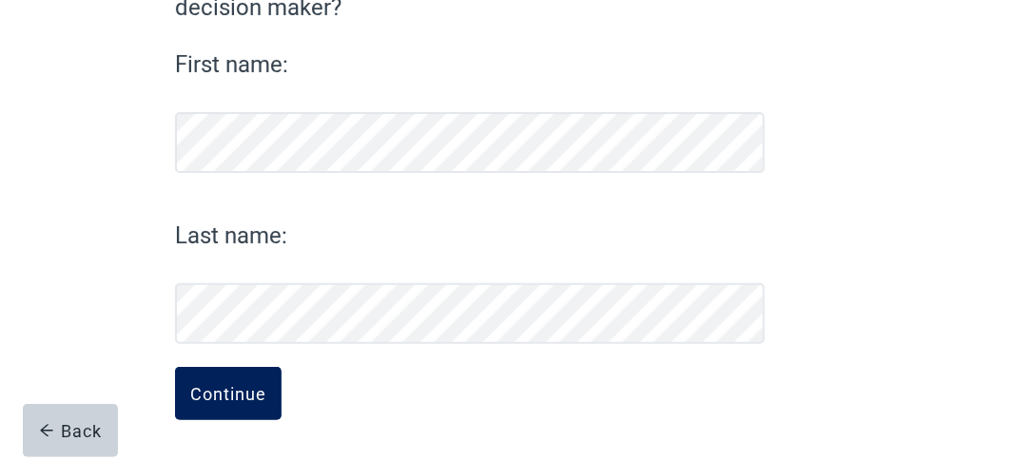
click at [240, 399] on div "Continue" at bounding box center [228, 393] width 76 height 19
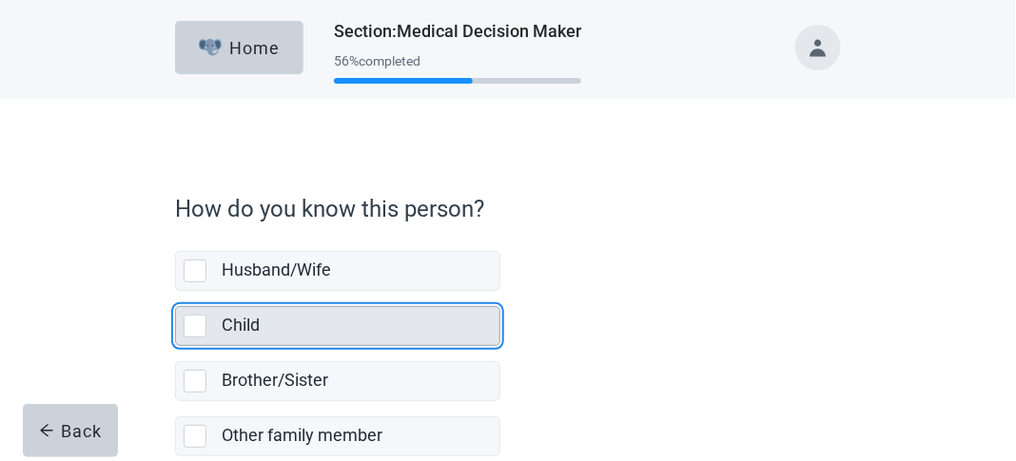
click at [203, 317] on div "Child, checkbox, not selected" at bounding box center [195, 326] width 23 height 23
click at [176, 292] on input "Child" at bounding box center [175, 291] width 1 height 1
checkbox input "true"
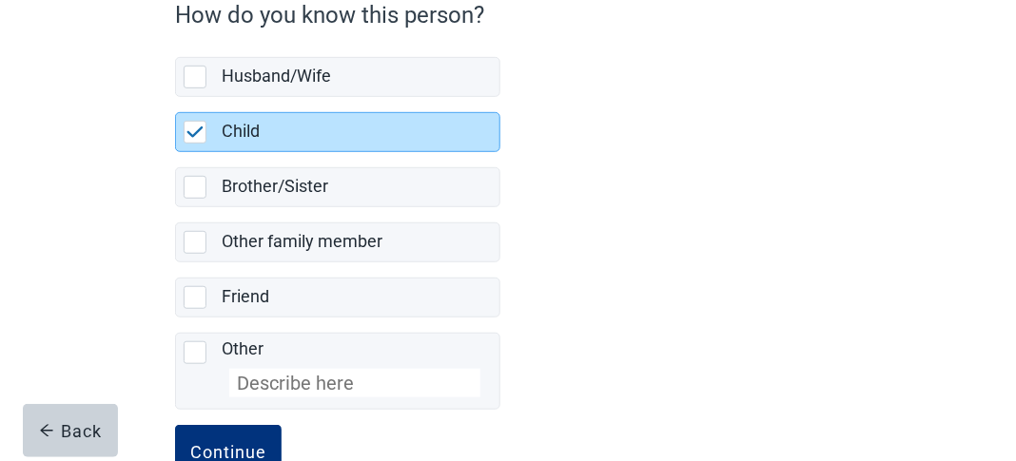
scroll to position [248, 0]
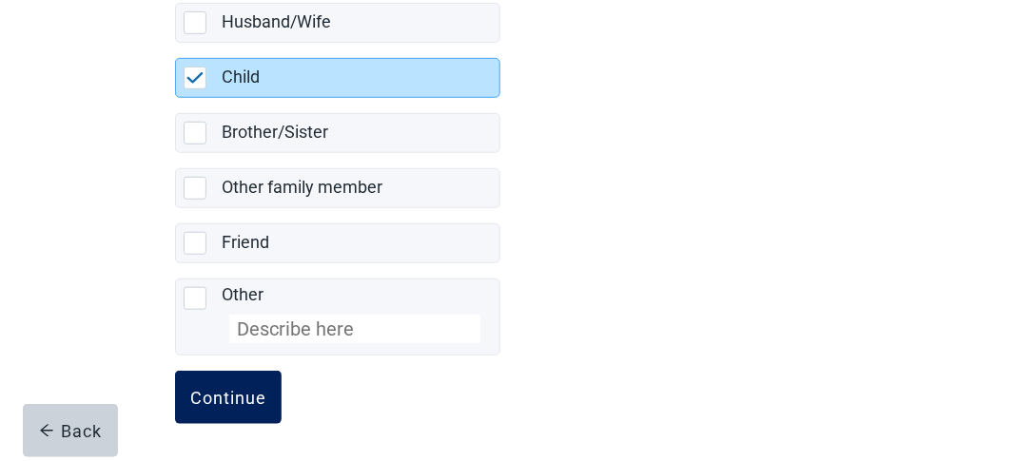
click at [232, 404] on button "Continue" at bounding box center [228, 397] width 107 height 53
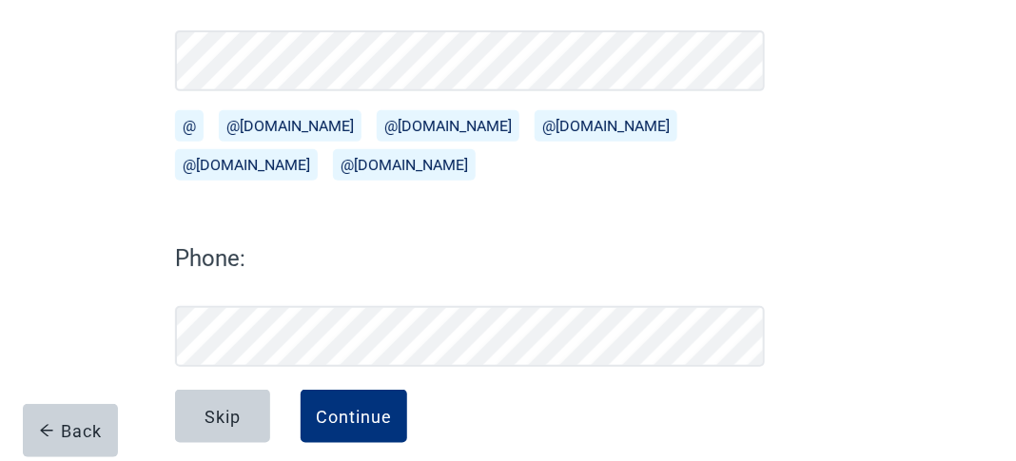
scroll to position [343, 0]
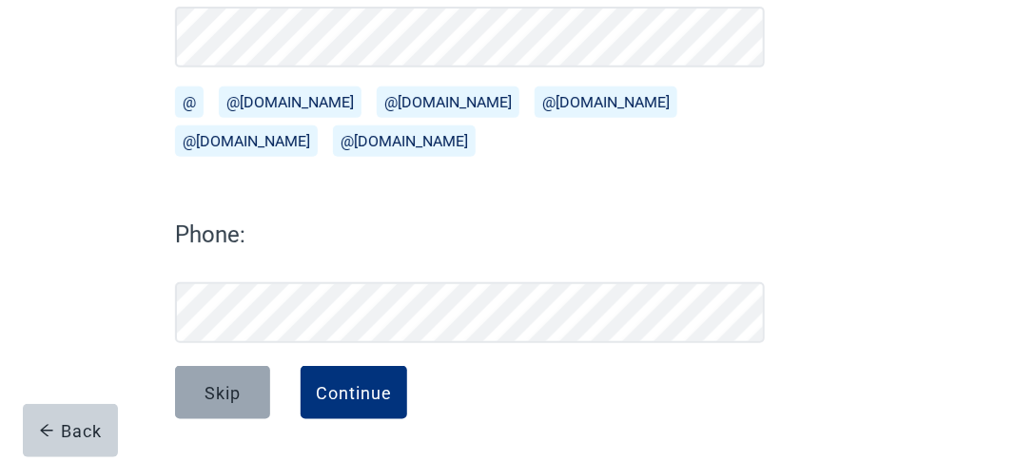
click at [219, 391] on div "Skip" at bounding box center [222, 392] width 36 height 19
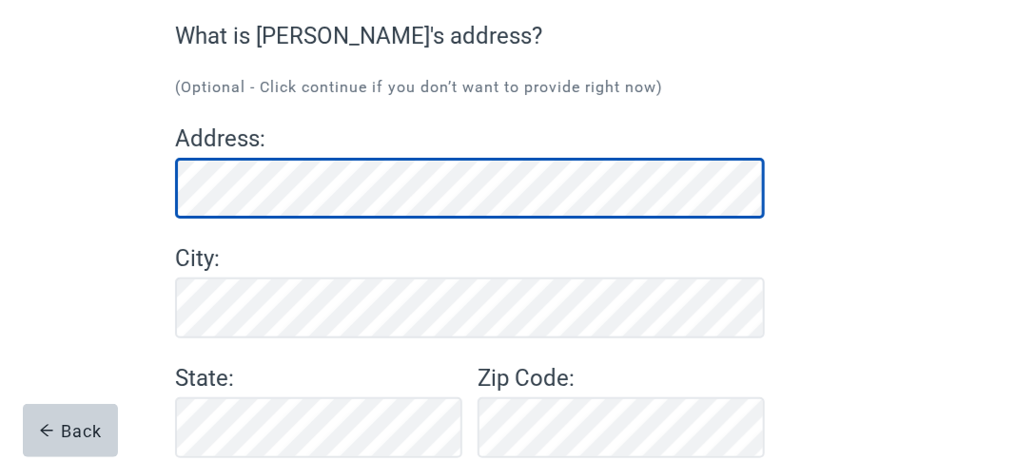
scroll to position [279, 0]
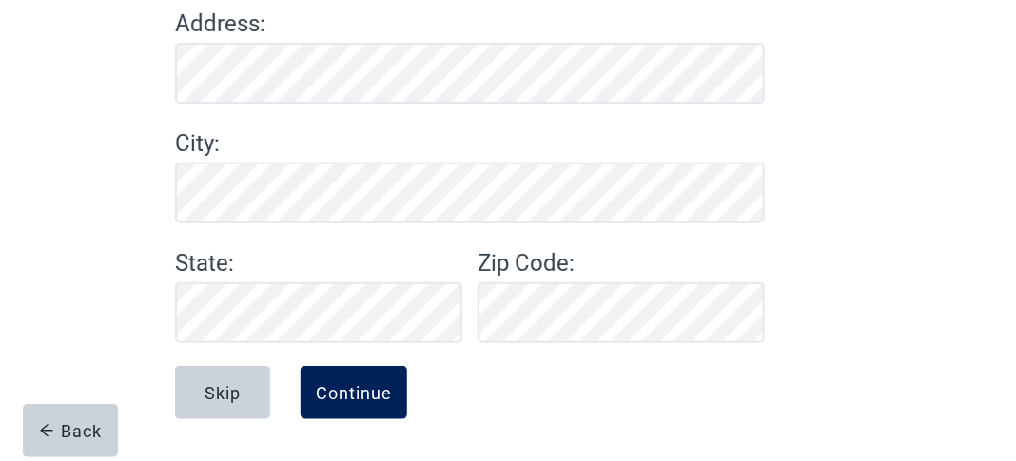
click at [361, 398] on div "Continue" at bounding box center [354, 392] width 76 height 19
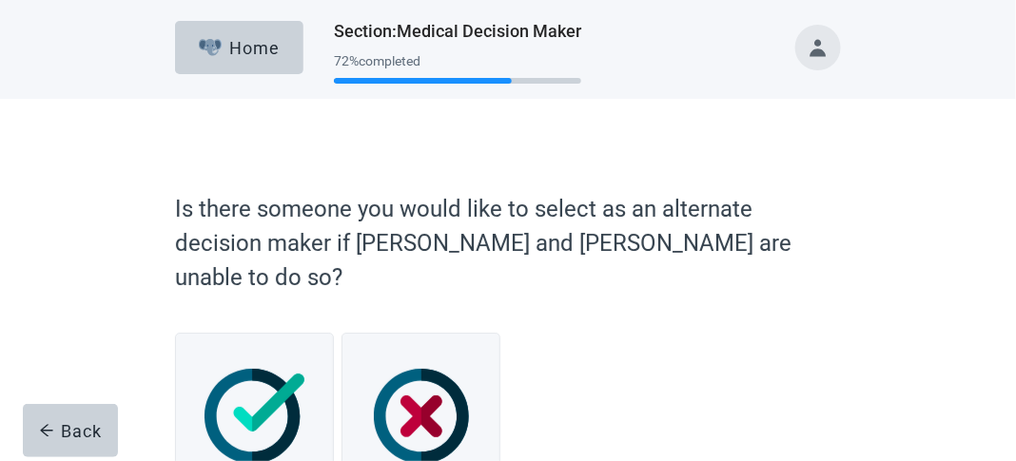
scroll to position [152, 0]
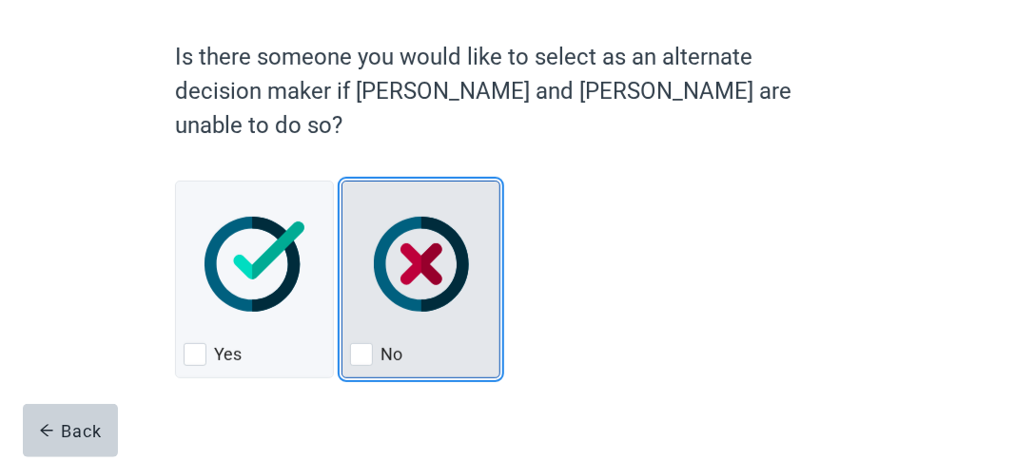
click at [366, 343] on div "No, checkbox, not checked" at bounding box center [361, 354] width 23 height 23
click at [342, 182] on input "No" at bounding box center [341, 181] width 1 height 1
checkbox input "true"
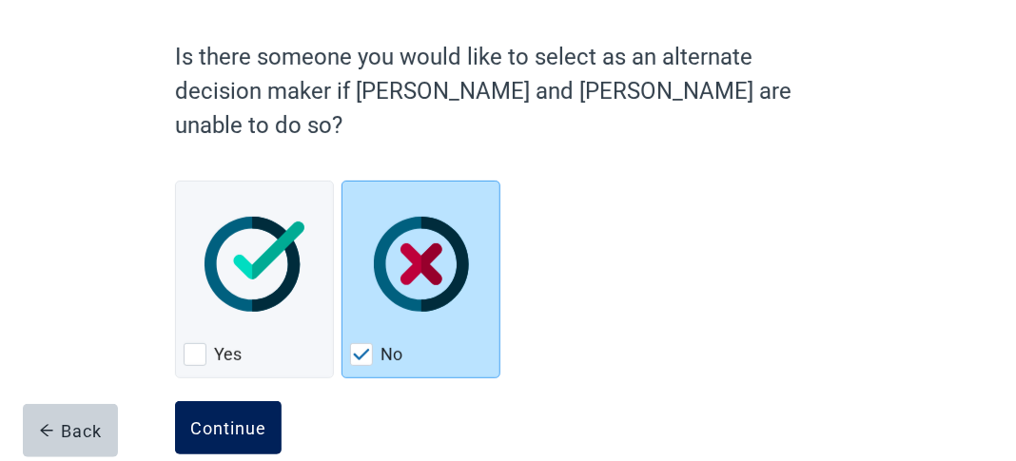
click at [240, 401] on button "Continue" at bounding box center [228, 427] width 107 height 53
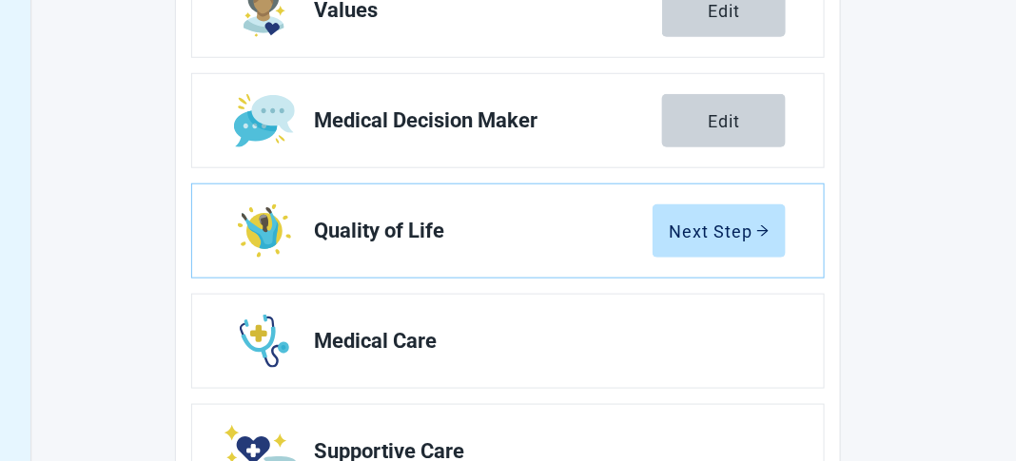
scroll to position [358, 0]
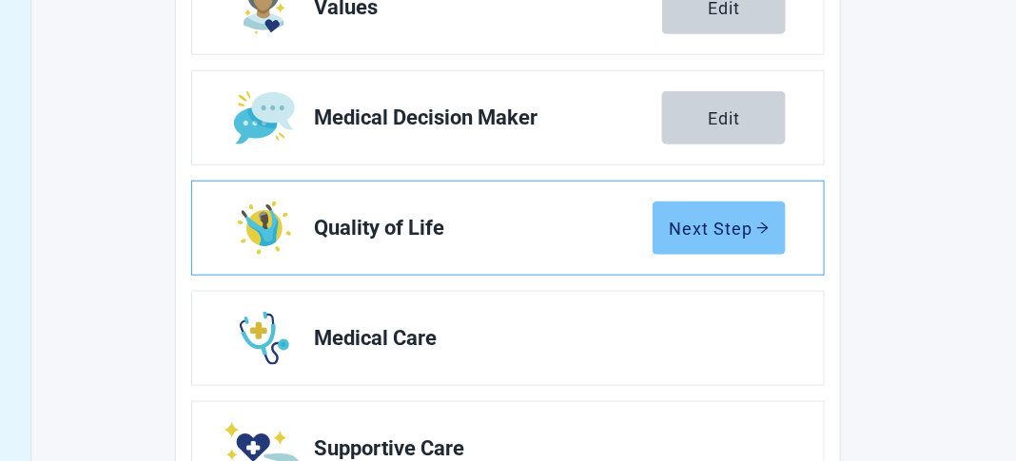
click at [757, 233] on icon "arrow-right" at bounding box center [762, 228] width 13 height 13
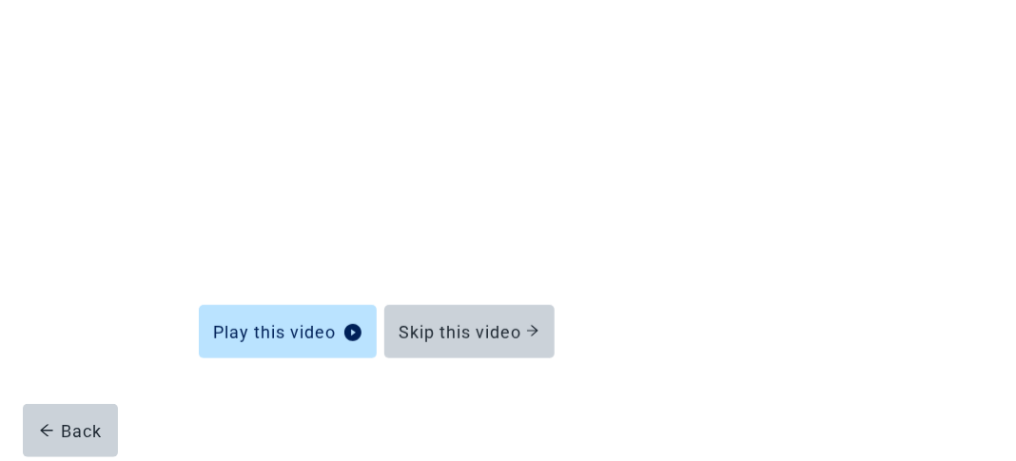
scroll to position [305, 0]
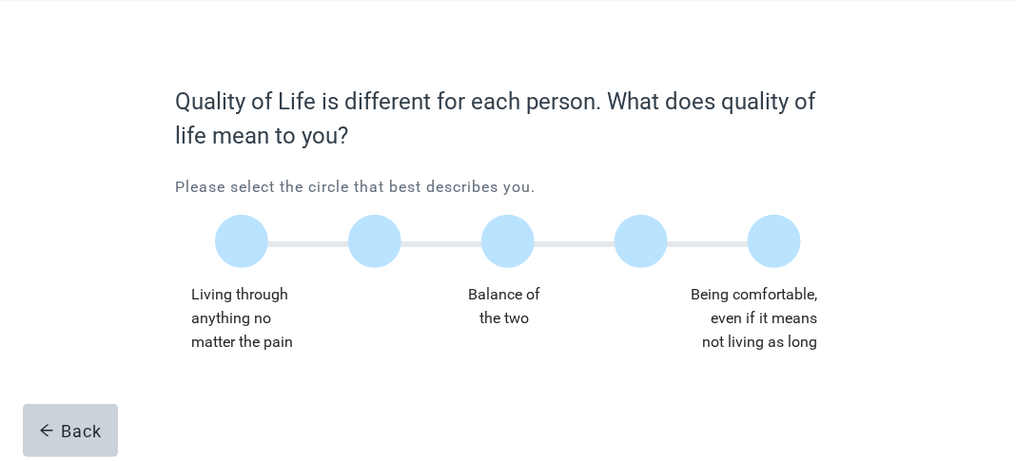
scroll to position [97, 0]
click at [515, 241] on label "Main content" at bounding box center [507, 242] width 53 height 53
click at [508, 243] on input "Quality of life scale: 50 out of 100. Balance of the two" at bounding box center [508, 243] width 0 height 0
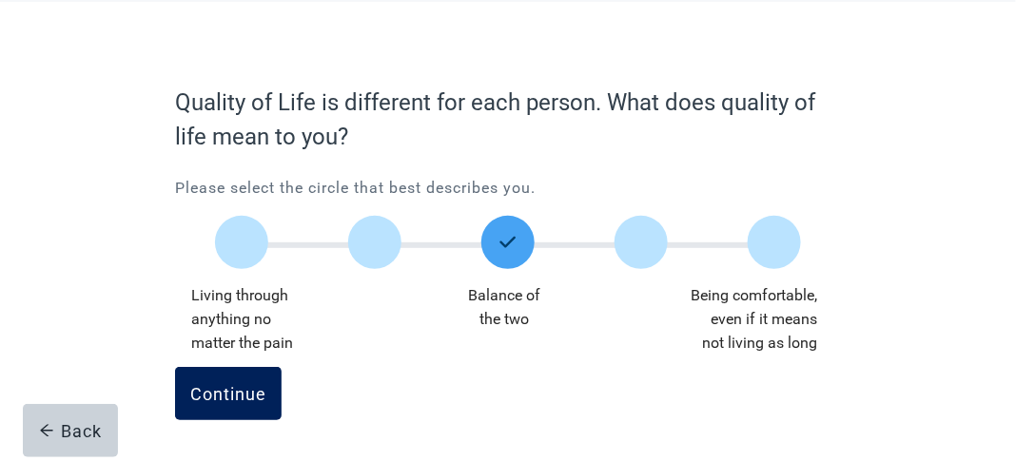
click at [254, 413] on button "Continue" at bounding box center [228, 393] width 107 height 53
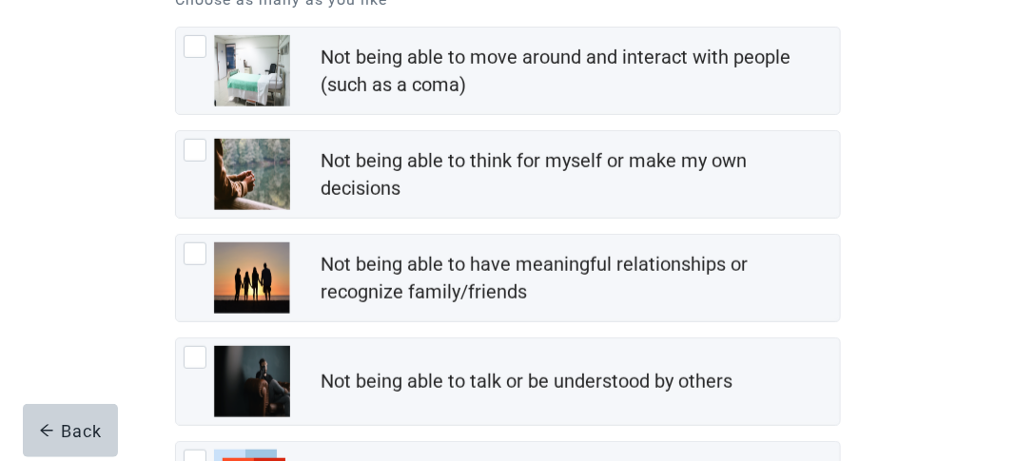
scroll to position [276, 0]
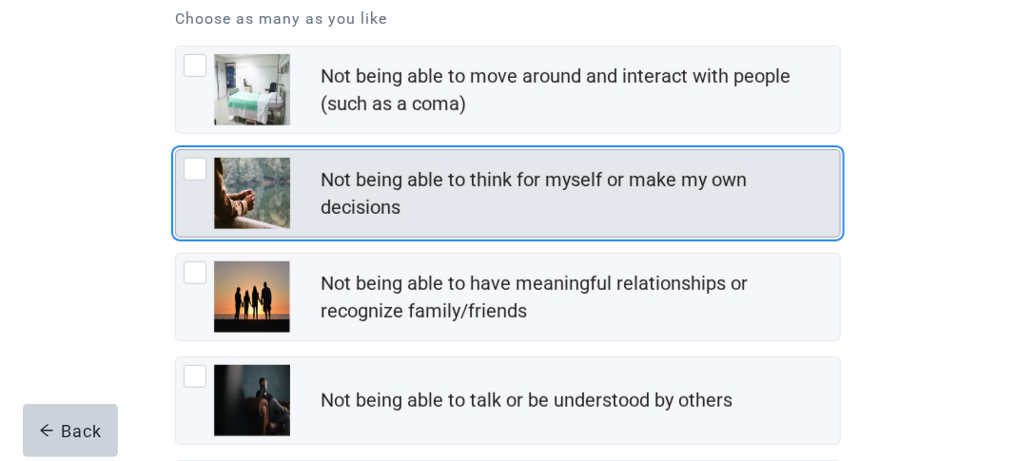
click at [195, 159] on div "Not being able to think for myself or make my own decisions, checkbox, not chec…" at bounding box center [195, 169] width 23 height 23
click at [176, 150] on input "Not being able to think for myself or make my own decisions" at bounding box center [175, 149] width 1 height 1
checkbox input "true"
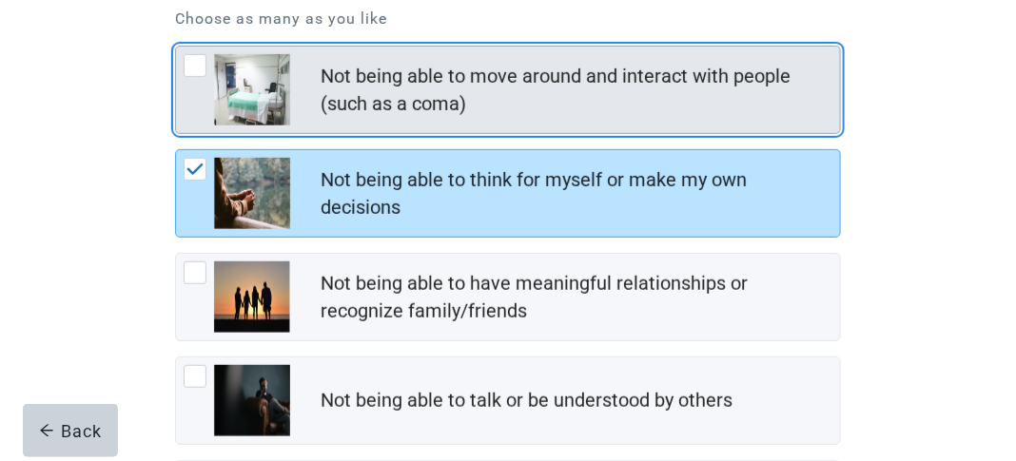
click at [199, 66] on div "Not being able to move around and interact with people (such as a coma), checkb…" at bounding box center [195, 65] width 23 height 23
click at [176, 47] on input "Not being able to move around and interact with people (such as a coma)" at bounding box center [175, 46] width 1 height 1
checkbox input "true"
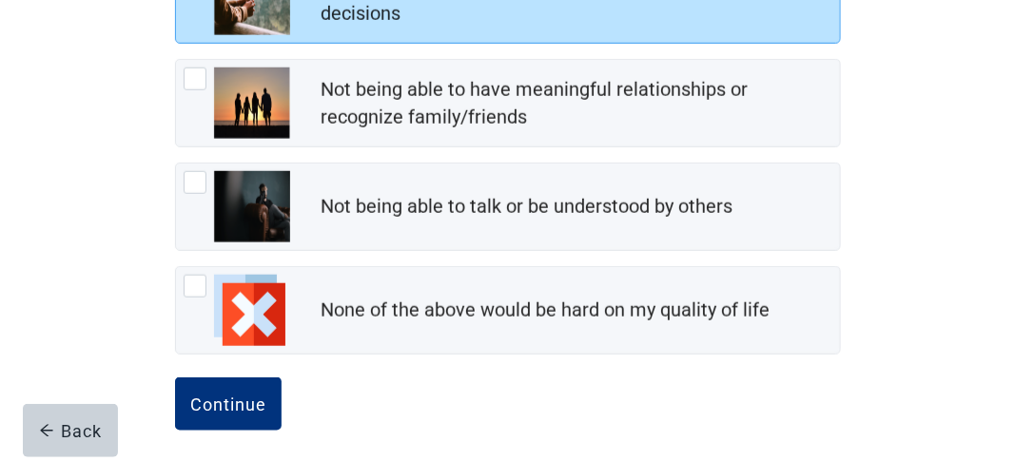
scroll to position [477, 0]
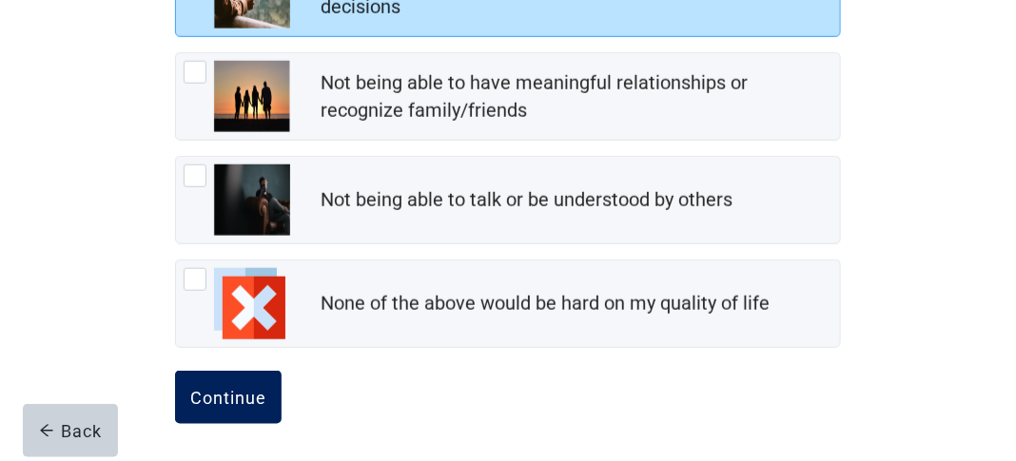
click at [252, 389] on div "Continue" at bounding box center [228, 397] width 76 height 19
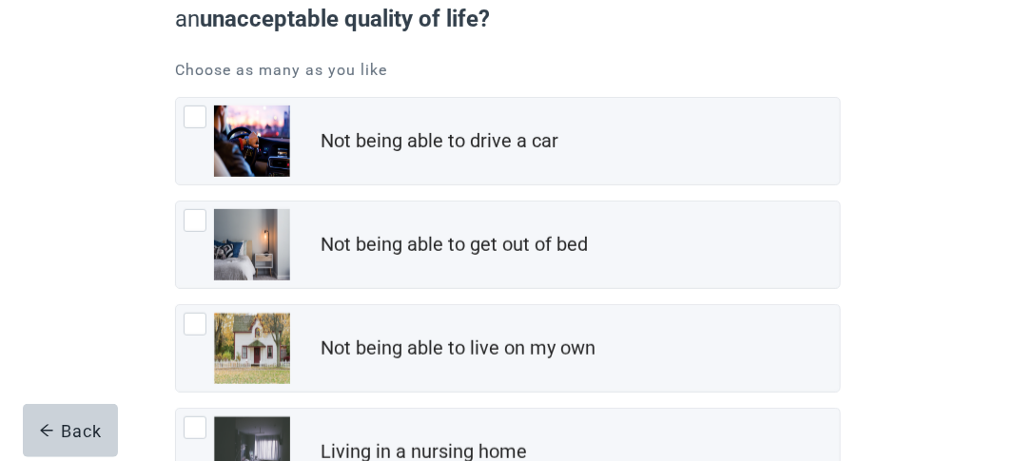
scroll to position [223, 0]
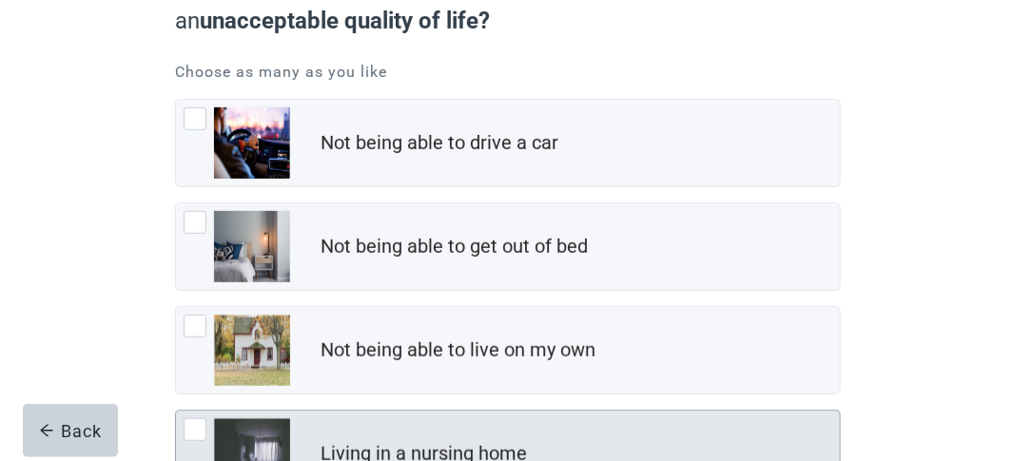
click at [205, 427] on div "Living in a nursing home, checkbox, not checked" at bounding box center [195, 429] width 23 height 23
click at [176, 411] on input "Living in a nursing home" at bounding box center [175, 410] width 1 height 1
checkbox input "true"
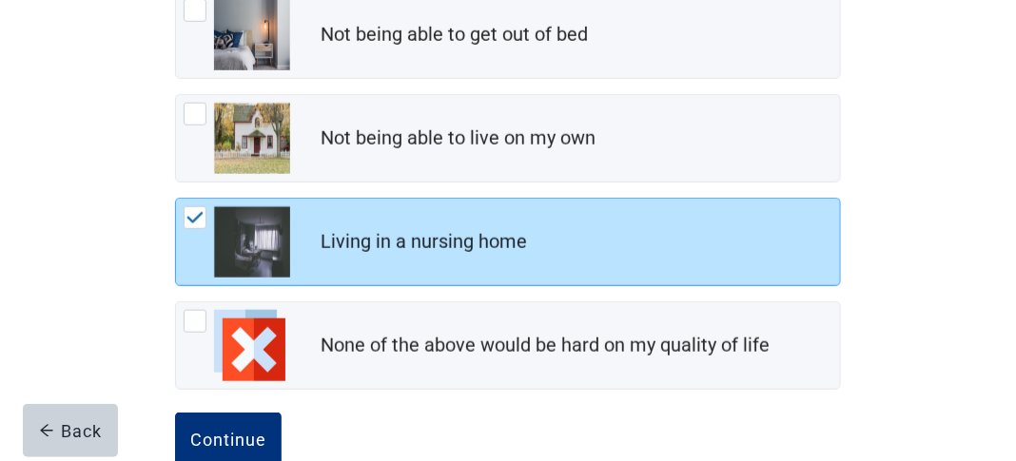
scroll to position [477, 0]
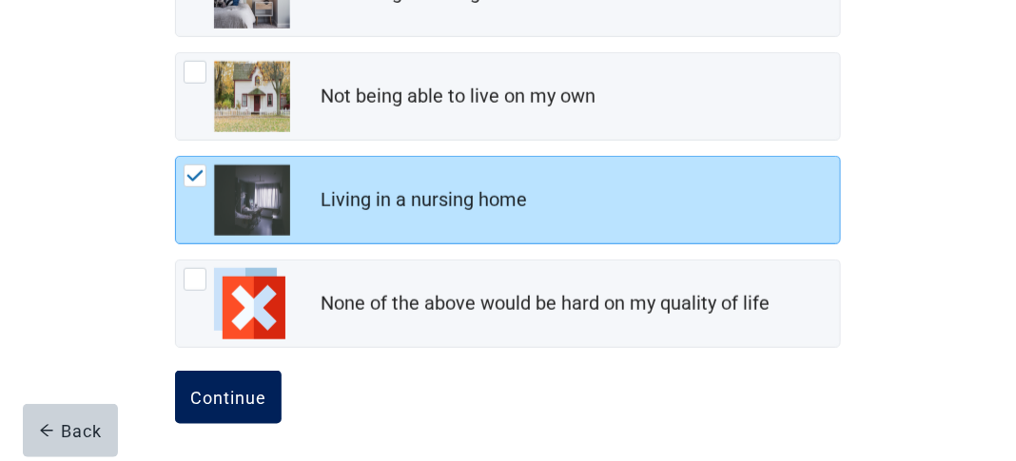
click at [214, 388] on div "Continue" at bounding box center [228, 397] width 76 height 19
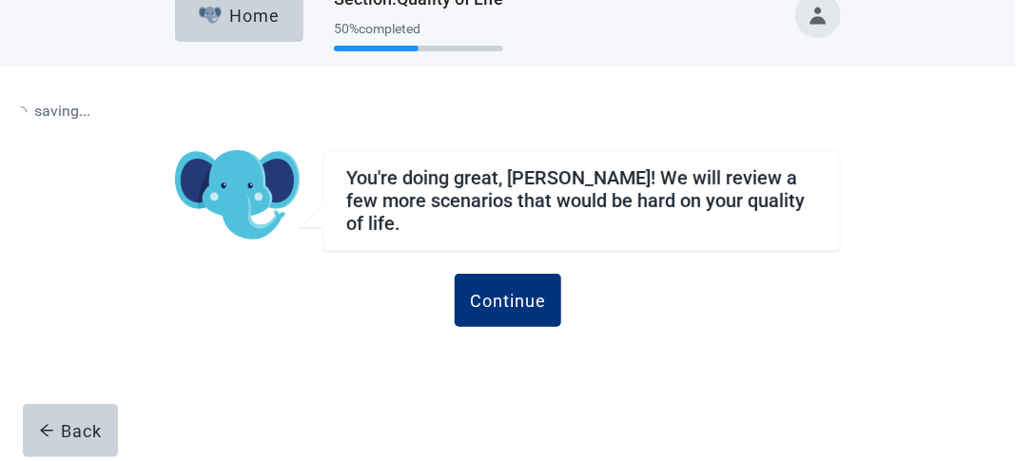
scroll to position [31, 0]
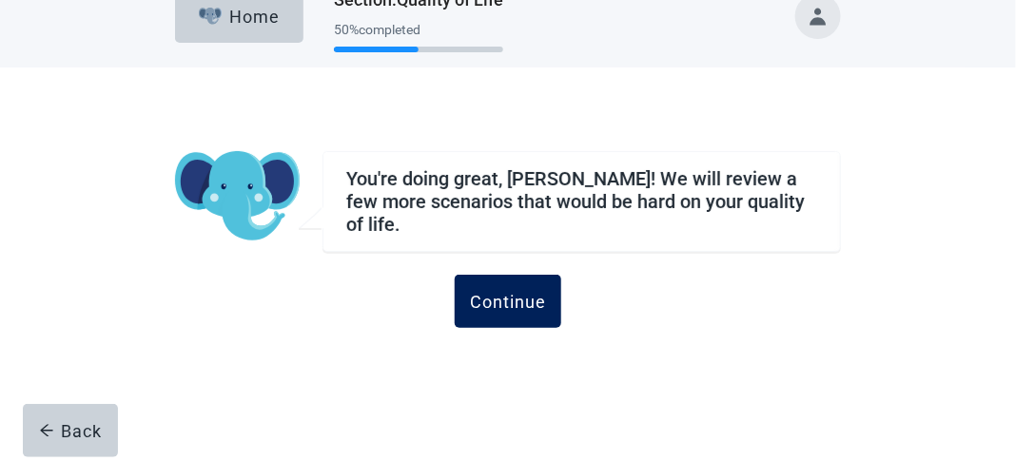
click at [518, 296] on div "Continue" at bounding box center [508, 301] width 76 height 19
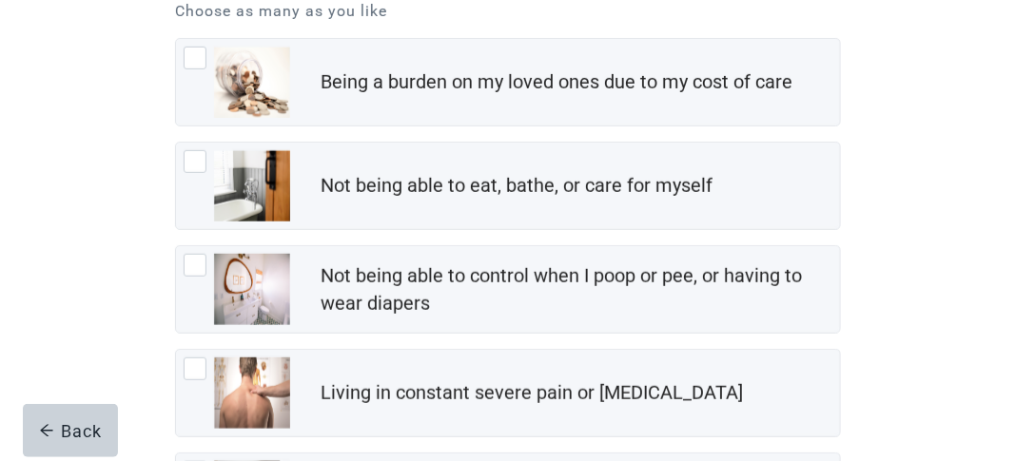
scroll to position [285, 0]
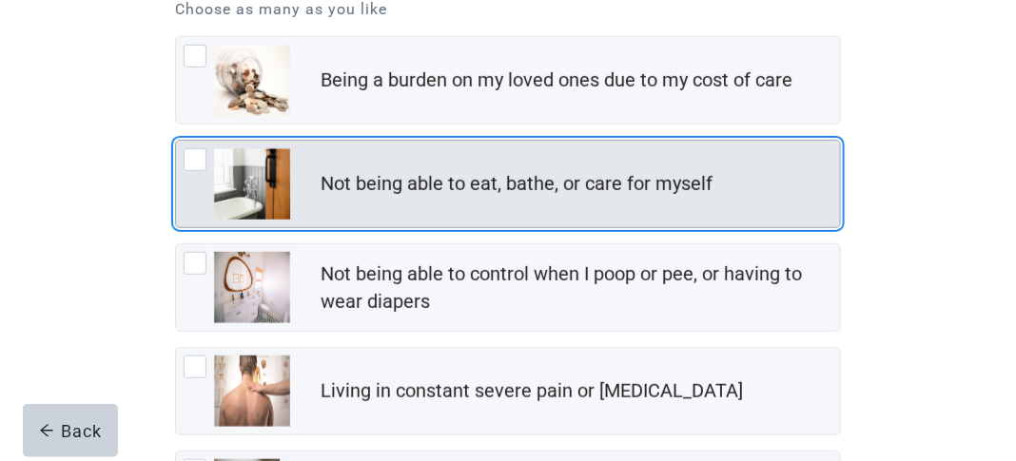
click at [204, 158] on div "Not being able to eat, bathe, or care for myself, checkbox, not checked" at bounding box center [195, 159] width 23 height 23
click at [176, 141] on input "Not being able to eat, bathe, or care for myself" at bounding box center [175, 140] width 1 height 1
checkbox input "true"
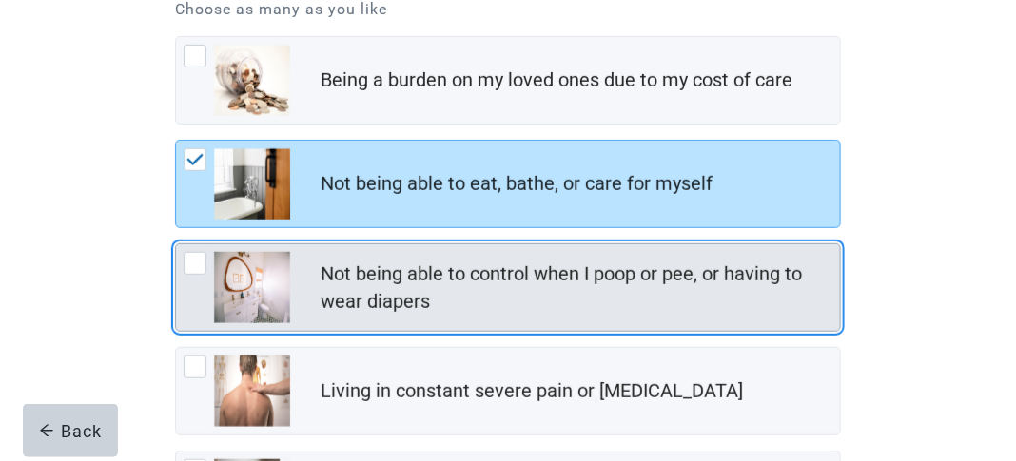
click at [194, 256] on div "Not being able to control when I poop or pee, or having to wear diapers, checkb…" at bounding box center [195, 263] width 23 height 23
click at [176, 244] on input "Not being able to control when I poop or pee, or having to wear diapers" at bounding box center [175, 243] width 1 height 1
checkbox input "true"
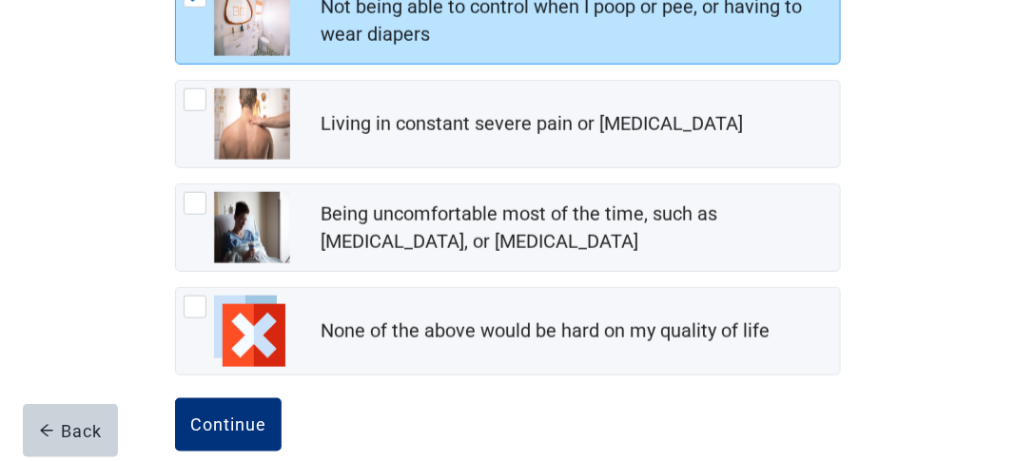
scroll to position [555, 0]
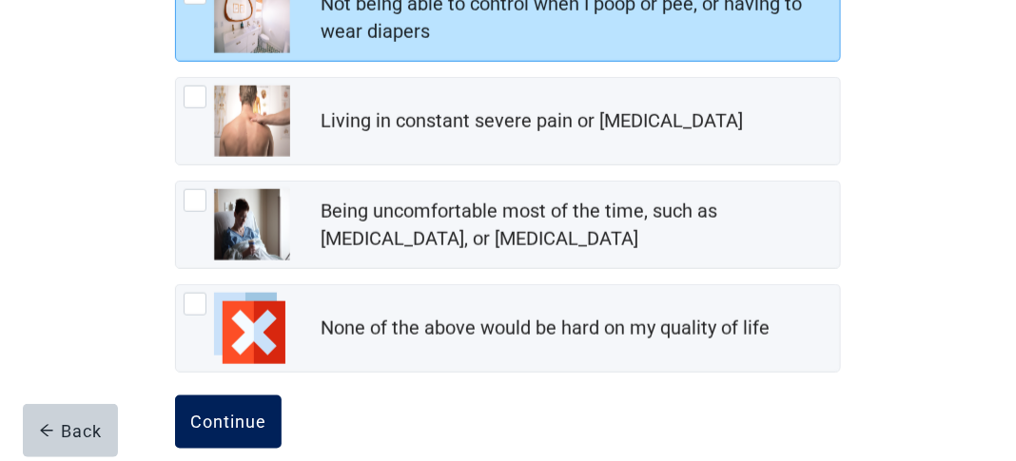
click at [229, 423] on div "Continue" at bounding box center [228, 422] width 76 height 19
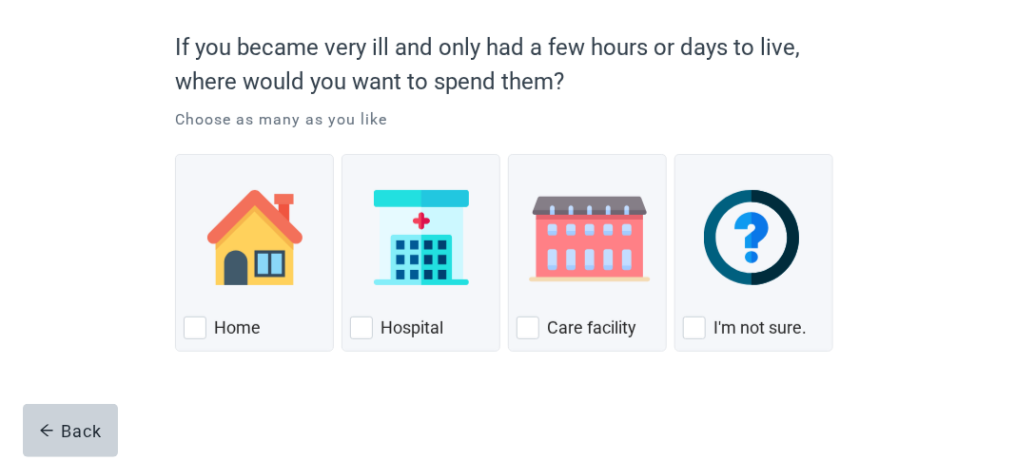
scroll to position [164, 0]
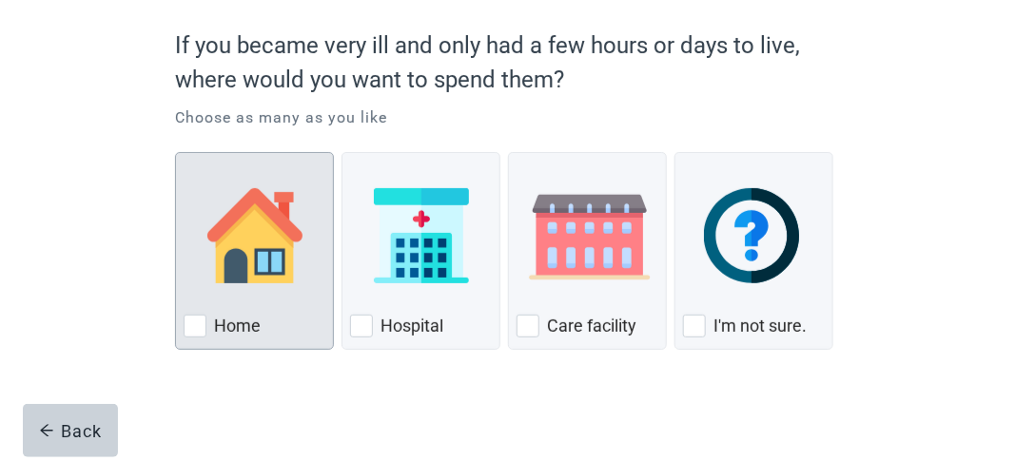
click at [199, 324] on div "Home, checkbox, not checked" at bounding box center [195, 326] width 23 height 23
click at [176, 153] on input "Home" at bounding box center [175, 152] width 1 height 1
checkbox input "true"
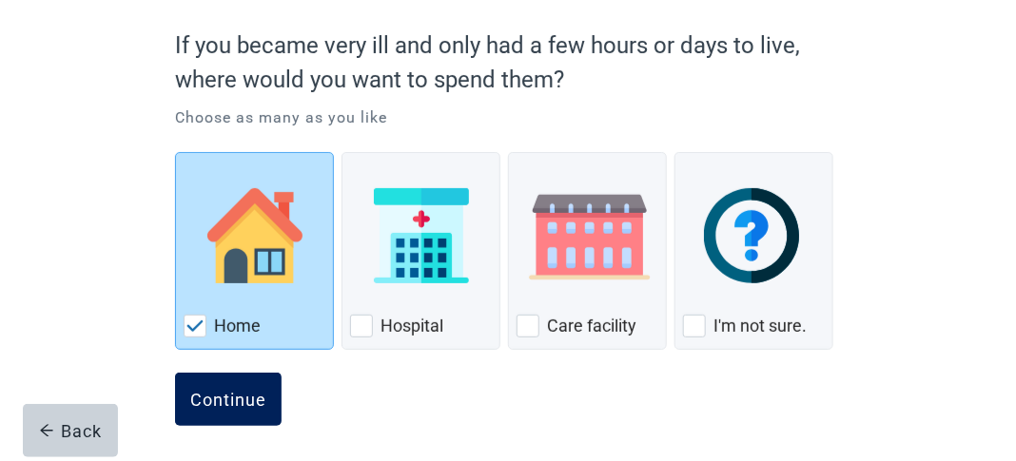
click at [228, 402] on div "Continue" at bounding box center [228, 399] width 76 height 19
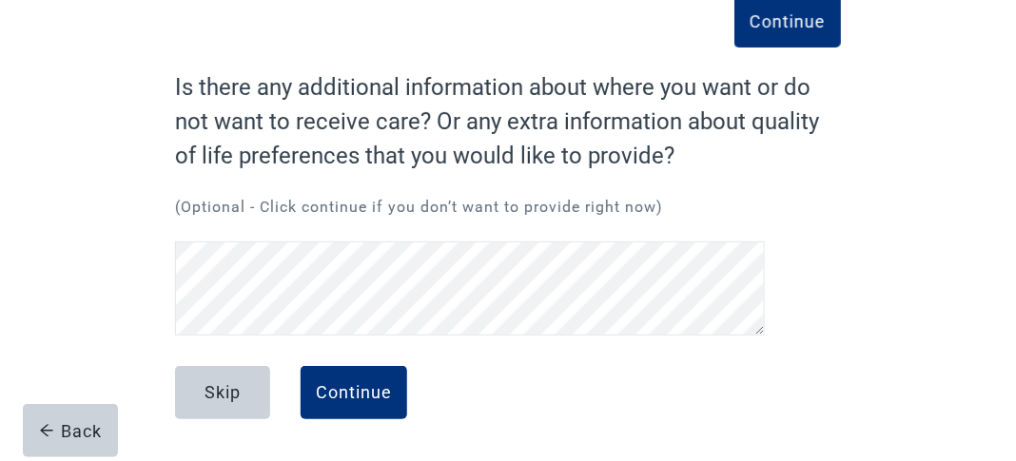
scroll to position [111, 0]
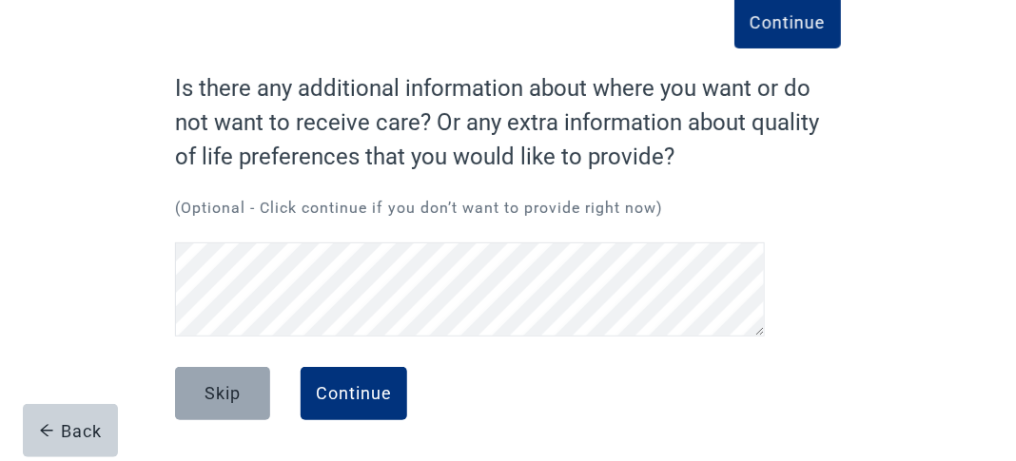
click at [203, 399] on button "Skip" at bounding box center [222, 393] width 95 height 53
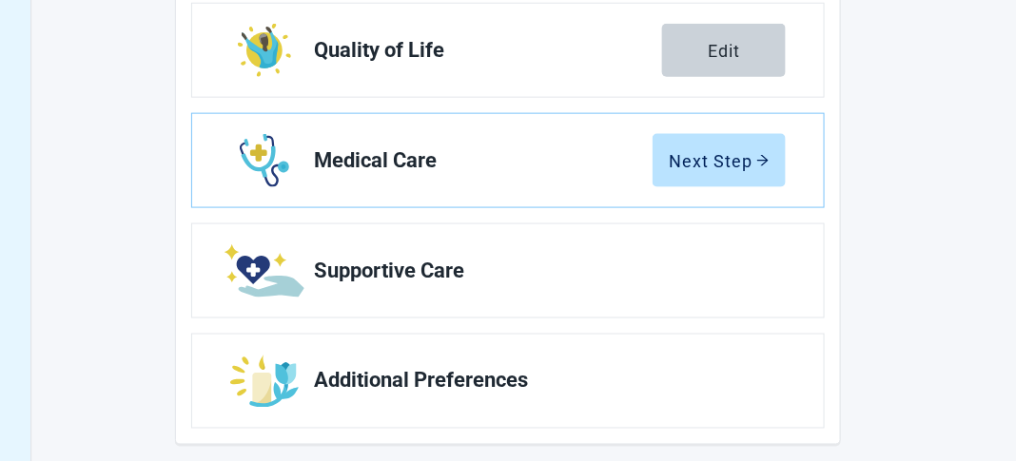
scroll to position [556, 0]
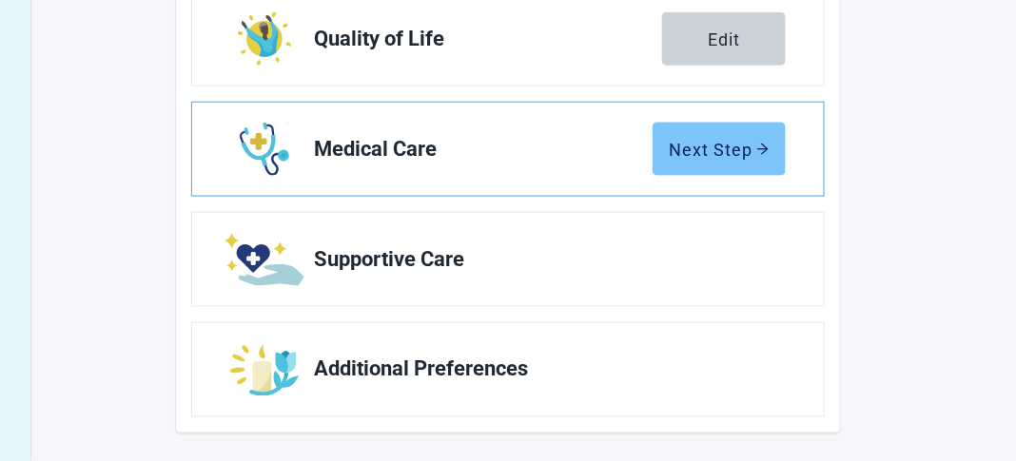
click at [755, 162] on button "Next Step" at bounding box center [718, 149] width 133 height 53
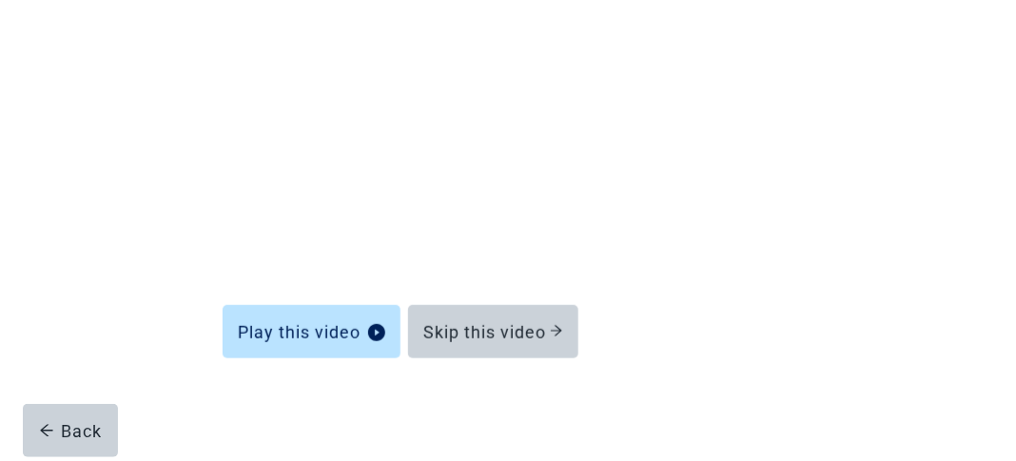
scroll to position [271, 0]
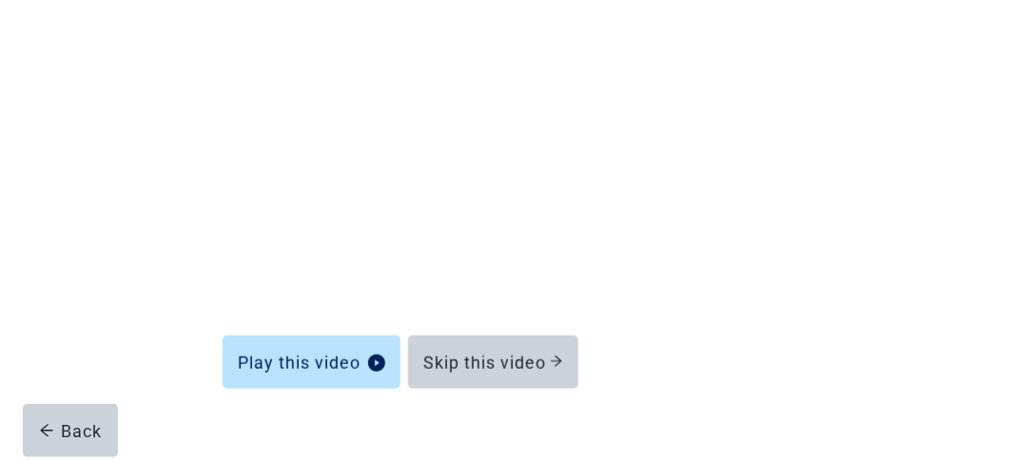
scroll to position [210, 0]
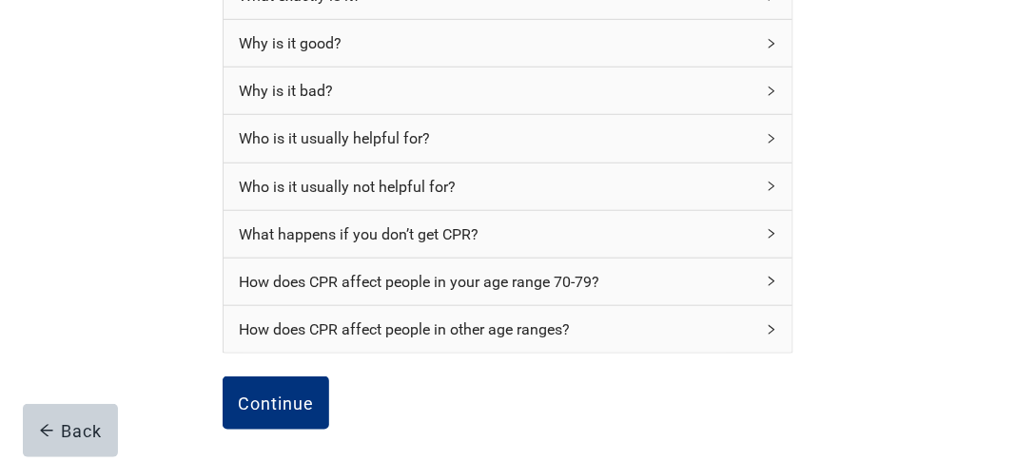
scroll to position [308, 0]
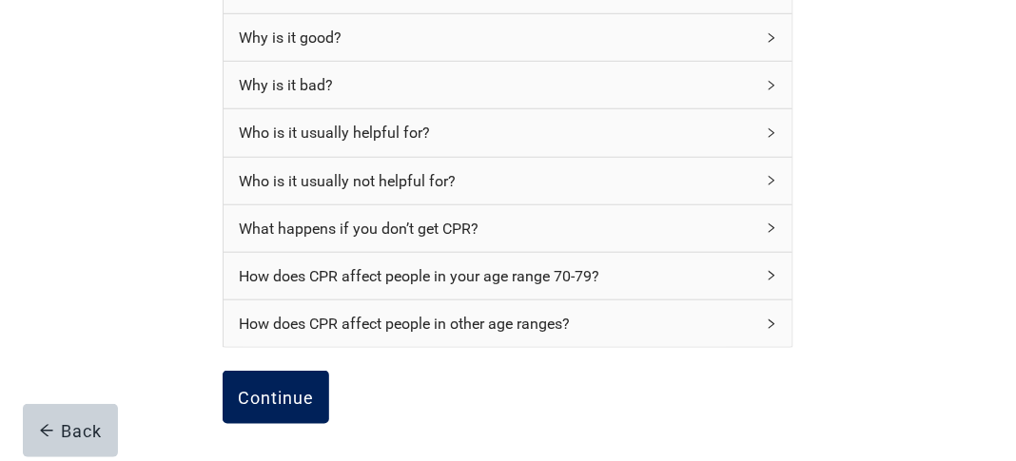
click at [275, 387] on button "Continue" at bounding box center [276, 397] width 107 height 53
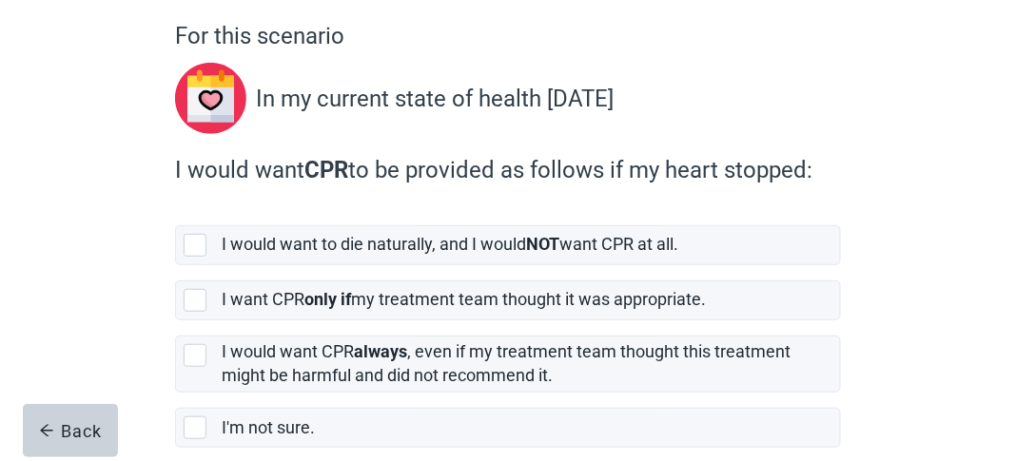
scroll to position [196, 0]
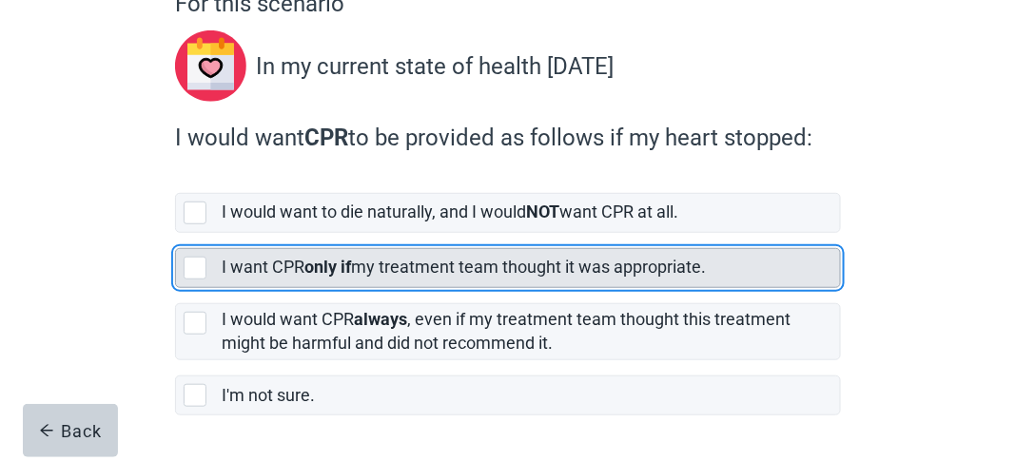
click at [198, 266] on div "[object Object], checkbox, not selected" at bounding box center [195, 268] width 23 height 23
click at [176, 234] on input "I want CPR only if my treatment team thought it was appropriate." at bounding box center [175, 233] width 1 height 1
checkbox input "true"
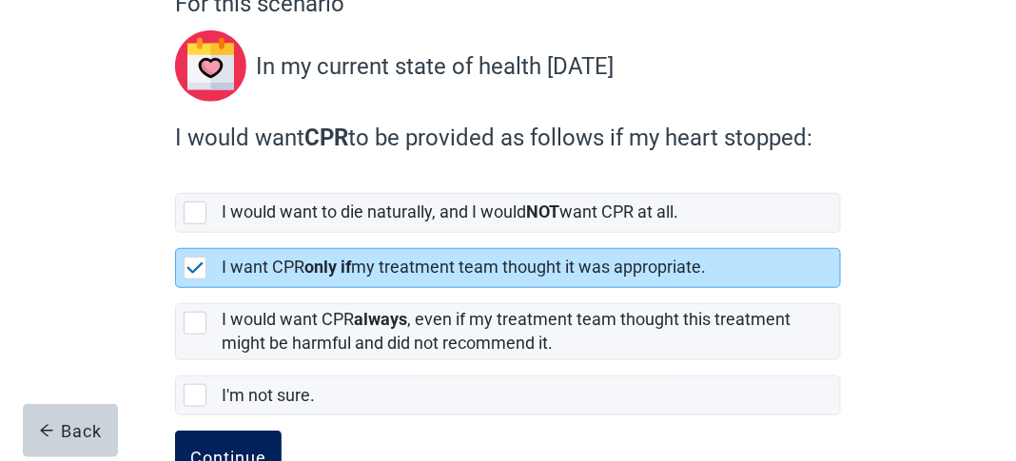
click at [247, 439] on button "Continue" at bounding box center [228, 457] width 107 height 53
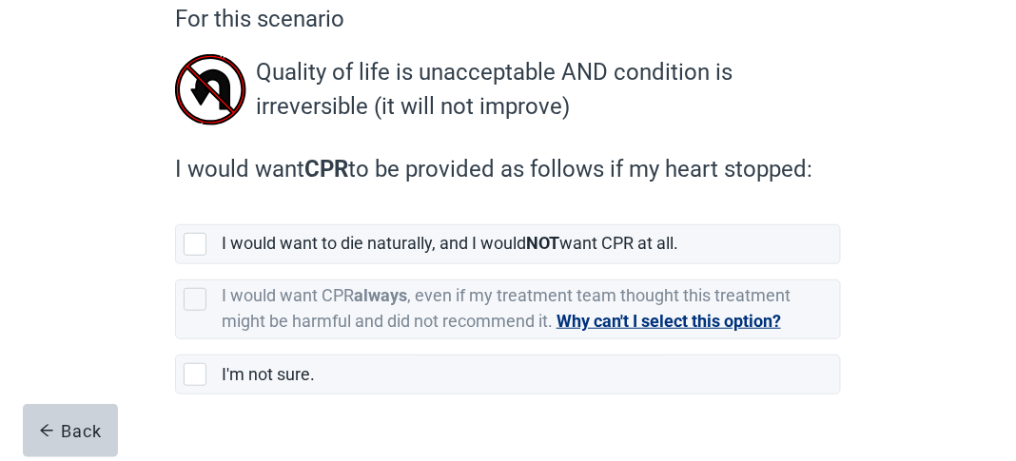
scroll to position [183, 0]
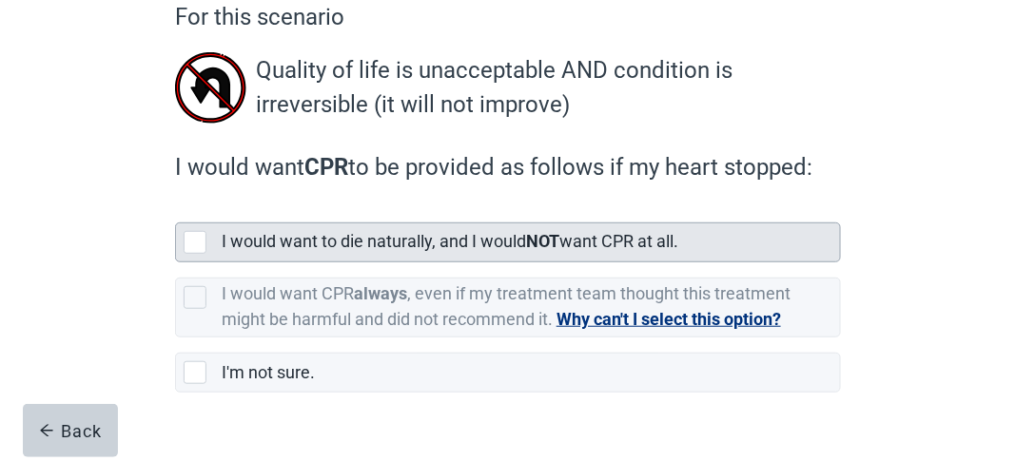
click at [192, 241] on div "[object Object], checkbox, not selected" at bounding box center [195, 242] width 23 height 23
click at [176, 208] on input "I would want to die naturally, and I would NOT want CPR at all." at bounding box center [175, 207] width 1 height 1
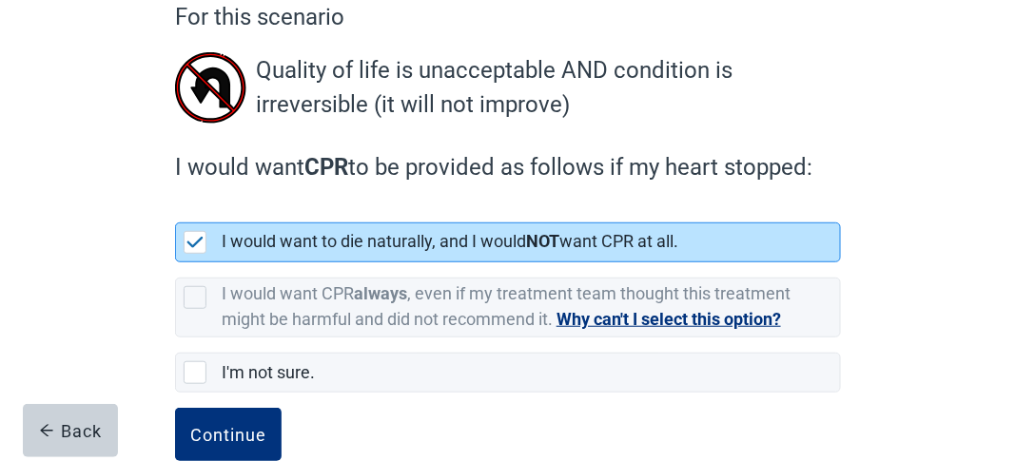
click at [192, 241] on img "[object Object], checkbox, selected" at bounding box center [194, 242] width 17 height 11
click at [176, 208] on input "I would want to die naturally, and I would NOT want CPR at all." at bounding box center [175, 207] width 1 height 1
checkbox input "true"
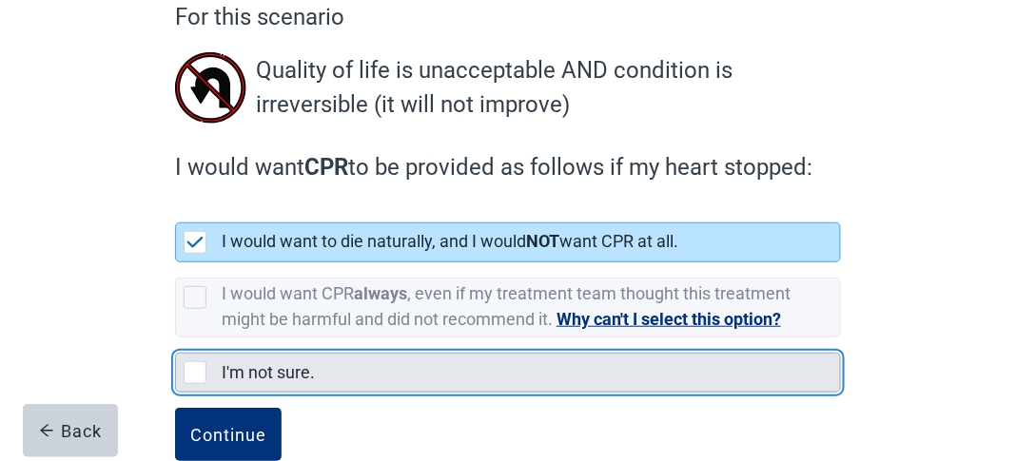
click at [194, 368] on div "I'm not sure., checkbox, not selected" at bounding box center [195, 372] width 23 height 23
click at [176, 339] on input "I'm not sure." at bounding box center [175, 338] width 1 height 1
checkbox input "true"
checkbox input "false"
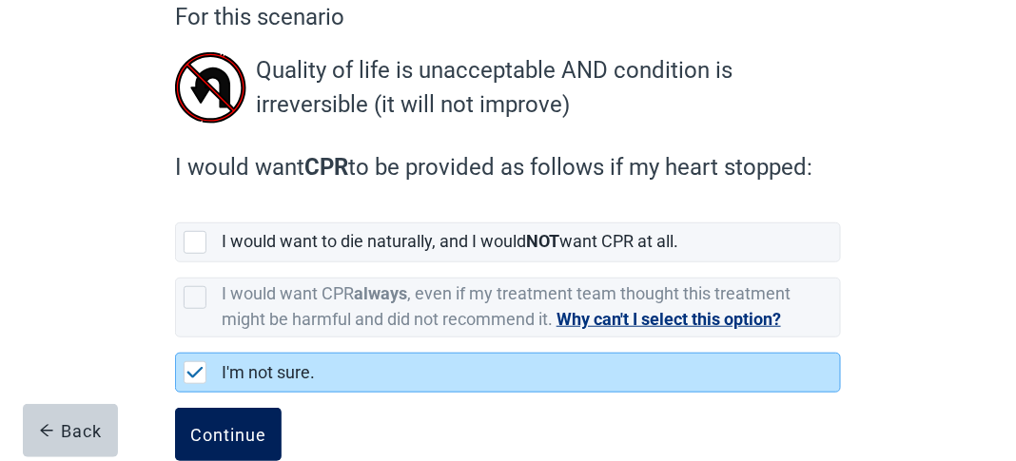
click at [260, 430] on div "Continue" at bounding box center [228, 434] width 76 height 19
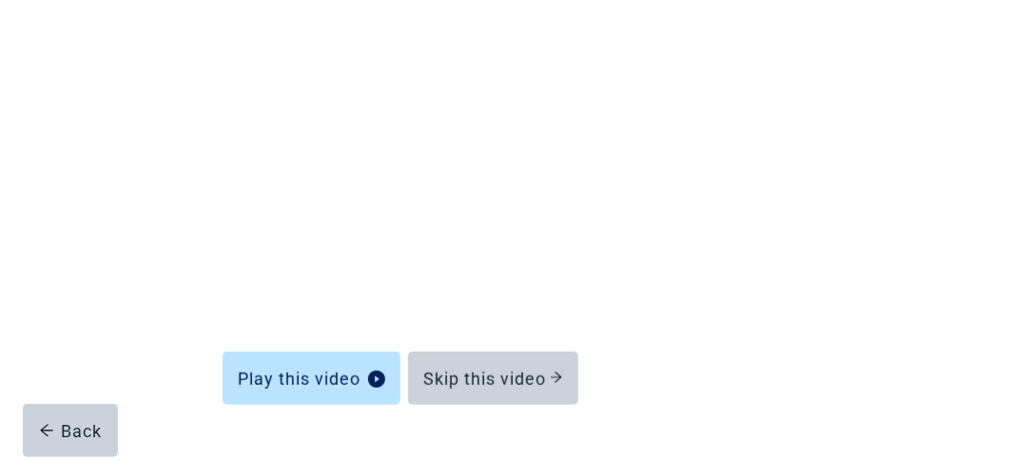
scroll to position [271, 0]
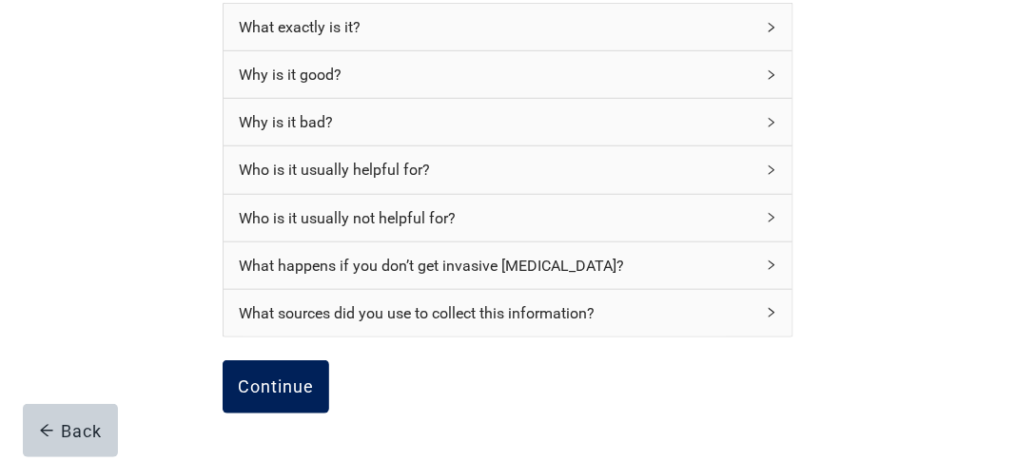
click at [290, 371] on button "Continue" at bounding box center [276, 386] width 107 height 53
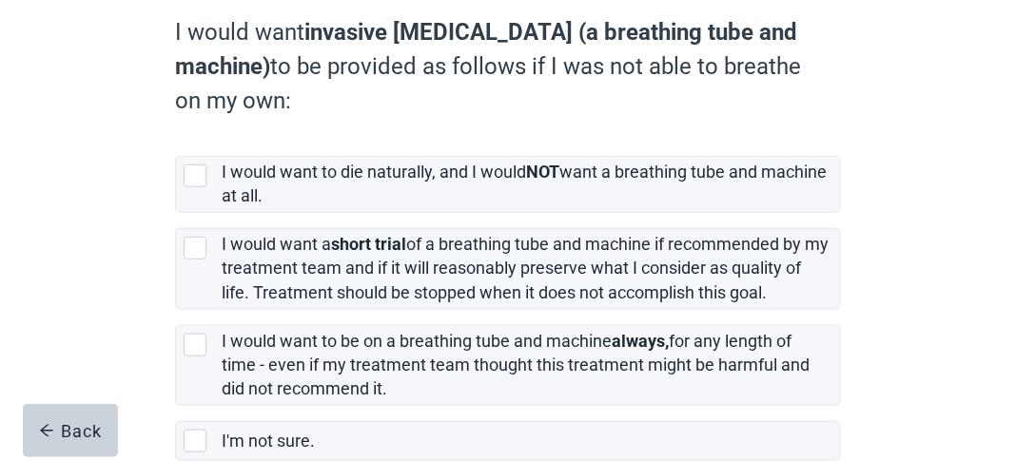
scroll to position [312, 0]
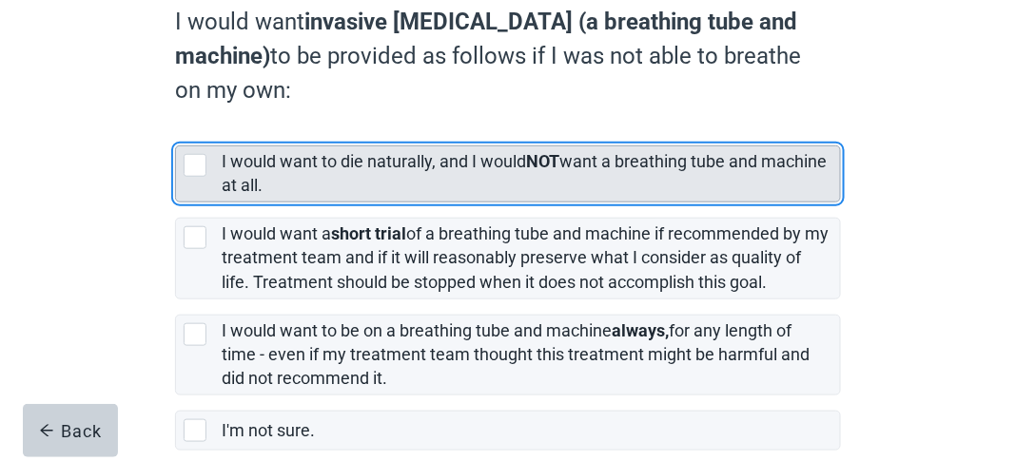
click at [200, 164] on div "[object Object], checkbox, not selected" at bounding box center [195, 165] width 23 height 23
click at [176, 131] on input "I would want to die naturally, and I would NOT want a breathing tube and machin…" at bounding box center [175, 130] width 1 height 1
checkbox input "true"
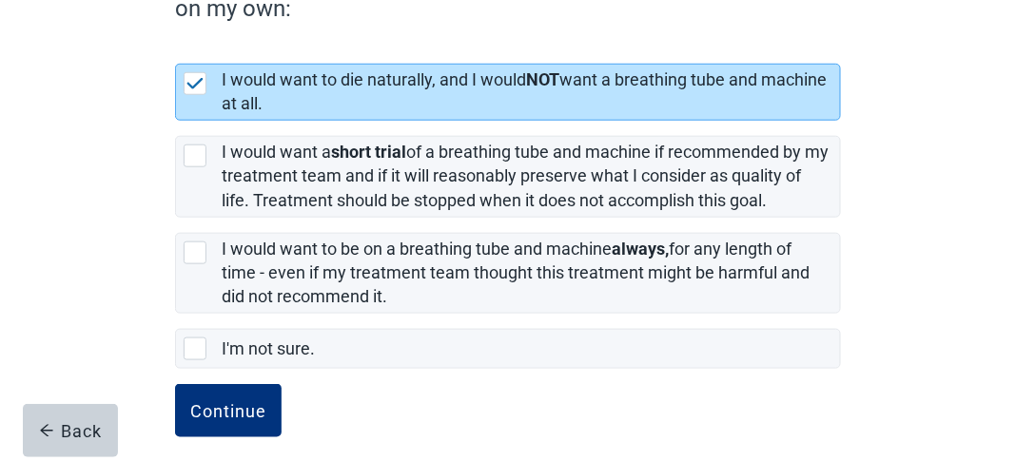
scroll to position [406, 0]
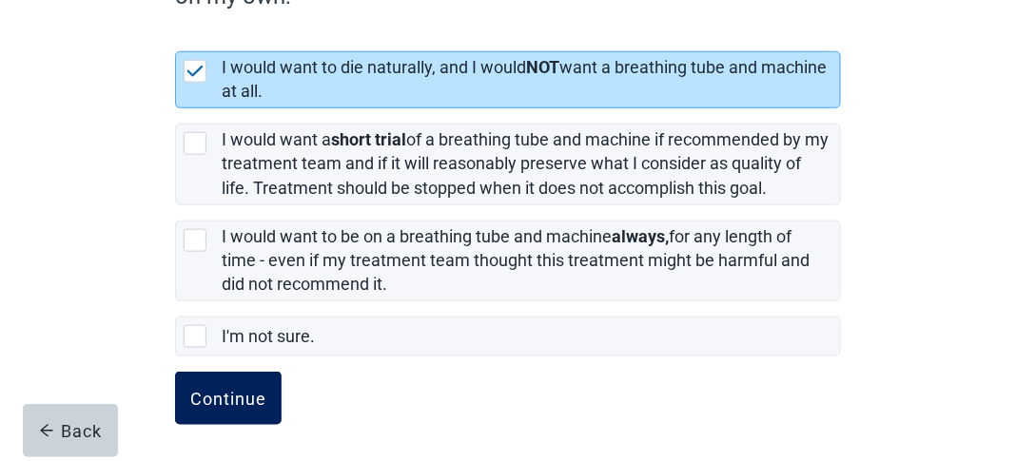
click at [267, 379] on button "Continue" at bounding box center [228, 398] width 107 height 53
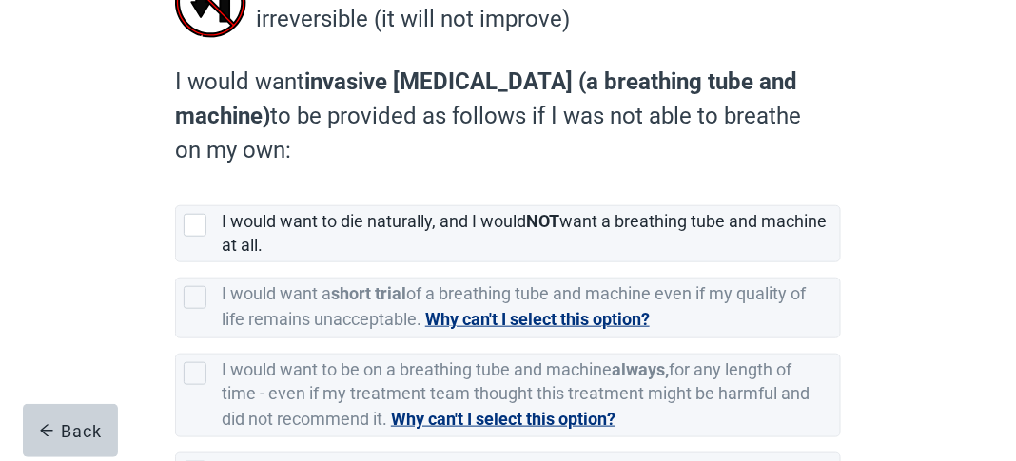
scroll to position [270, 0]
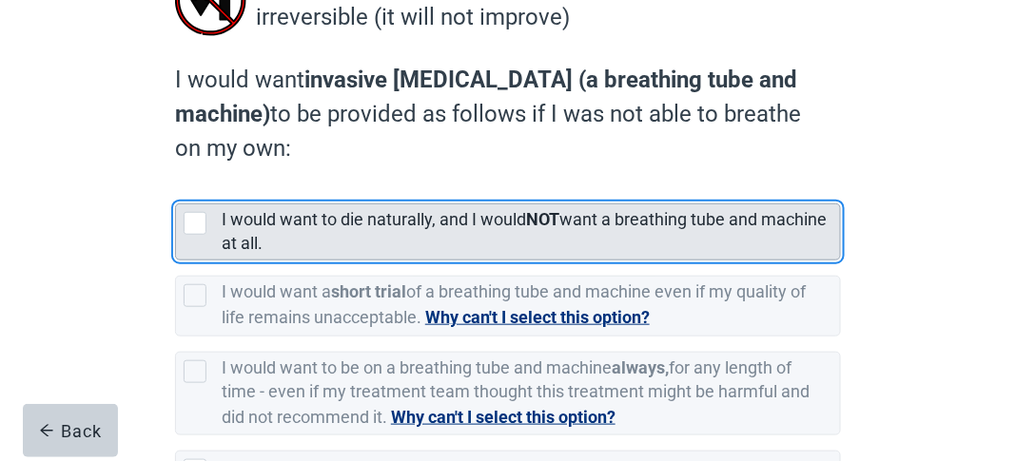
click at [199, 218] on div "[object Object], checkbox, not selected" at bounding box center [195, 223] width 23 height 23
click at [176, 189] on input "I would want to die naturally, and I would NOT want a breathing tube and machin…" at bounding box center [175, 188] width 1 height 1
checkbox input "true"
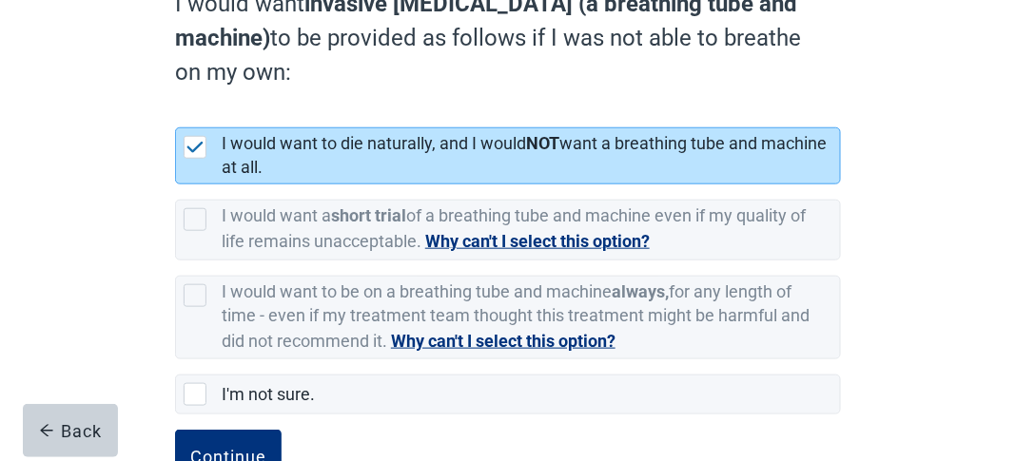
scroll to position [407, 0]
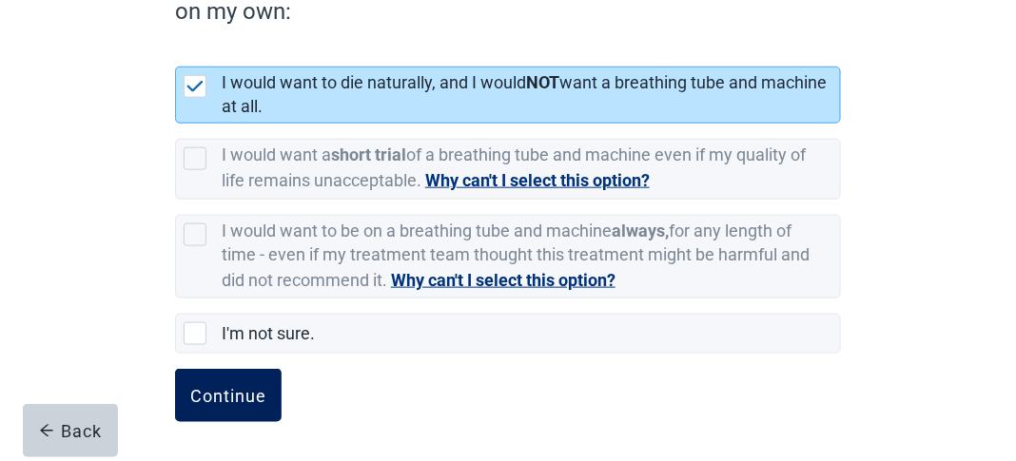
click at [247, 386] on div "Continue" at bounding box center [228, 395] width 76 height 19
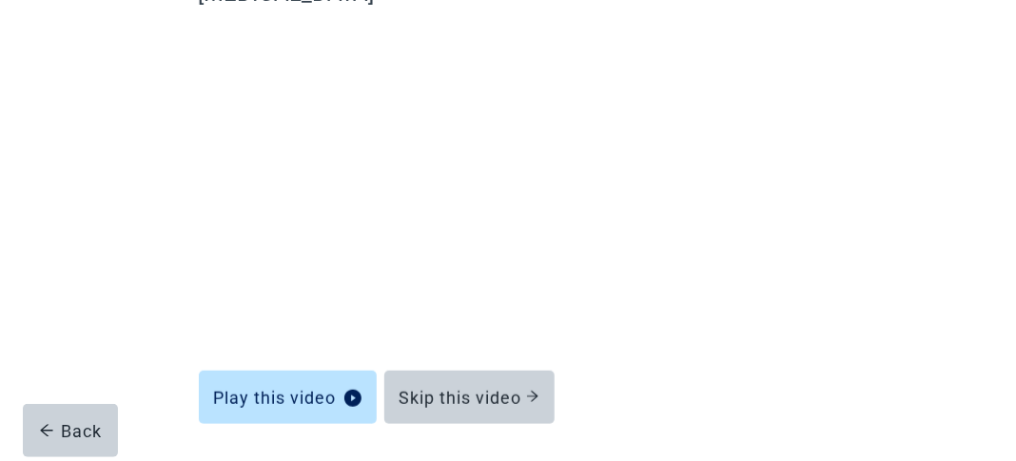
scroll to position [235, 0]
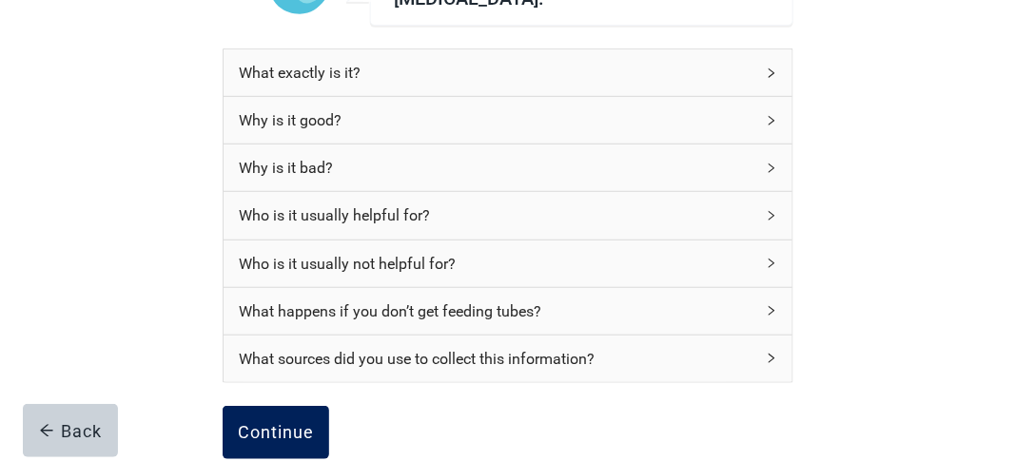
click at [297, 426] on div "Continue" at bounding box center [276, 432] width 76 height 19
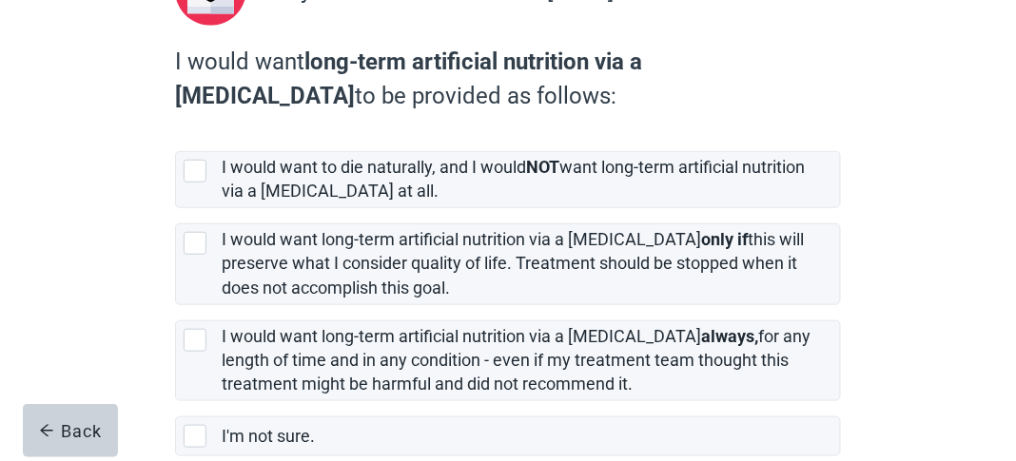
scroll to position [275, 0]
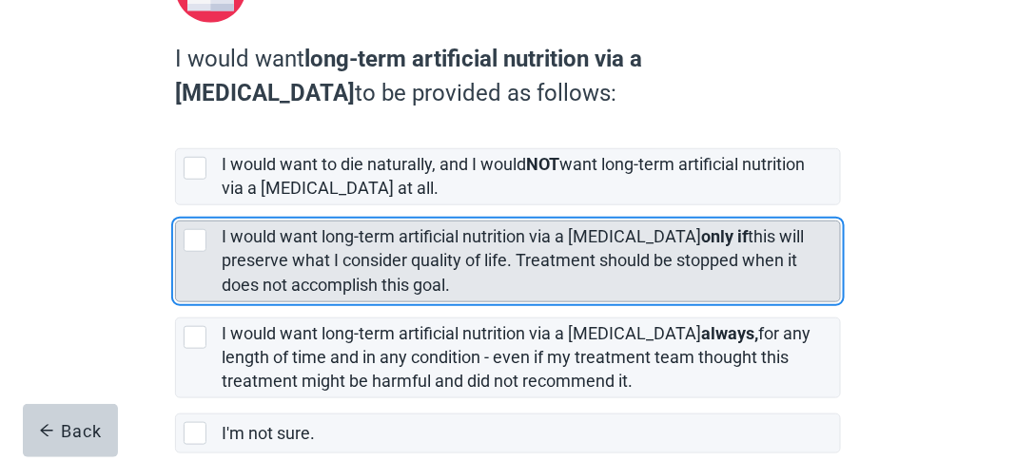
click at [197, 239] on div "[object Object], checkbox, not selected" at bounding box center [195, 240] width 23 height 23
click at [176, 206] on input "I would want long-term artificial nutrition via a [MEDICAL_DATA] only if this w…" at bounding box center [175, 205] width 1 height 1
checkbox input "true"
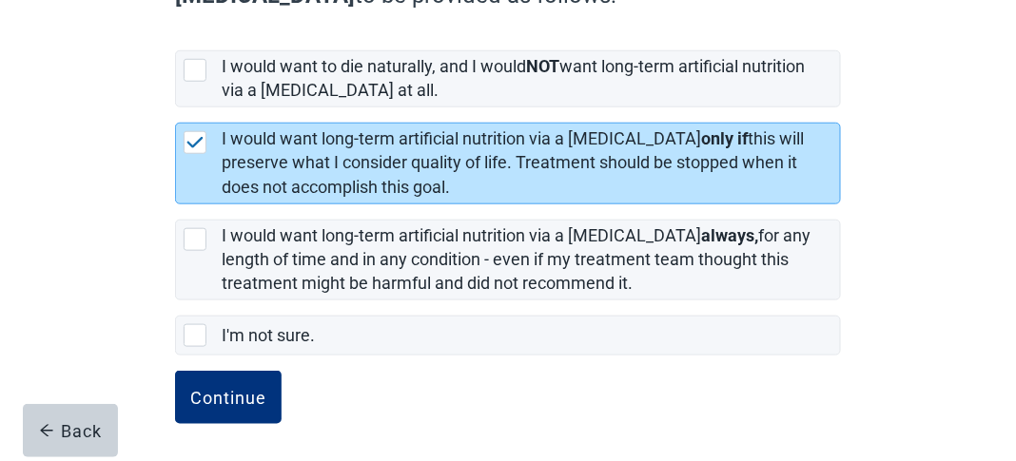
scroll to position [374, 0]
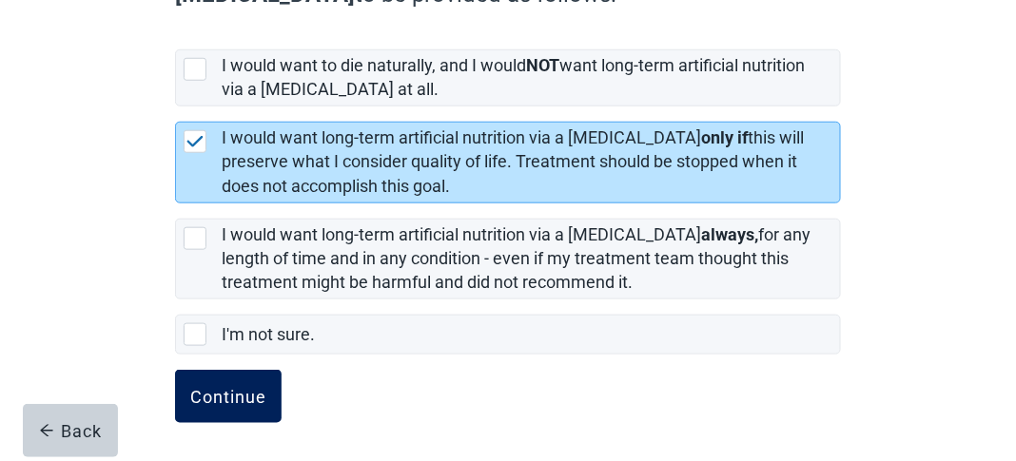
click at [240, 400] on div "Continue" at bounding box center [228, 396] width 76 height 19
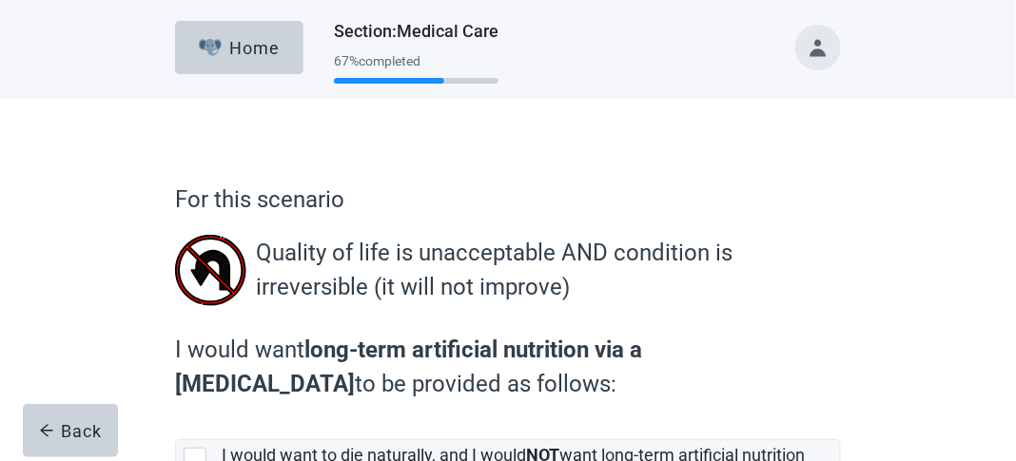
drag, startPoint x: 1014, startPoint y: 149, endPoint x: 1029, endPoint y: 213, distance: 65.5
click at [1015, 213] on html "Skip to main content Home Section : Medical Care 67 % completed For this scenar…" at bounding box center [508, 230] width 1016 height 461
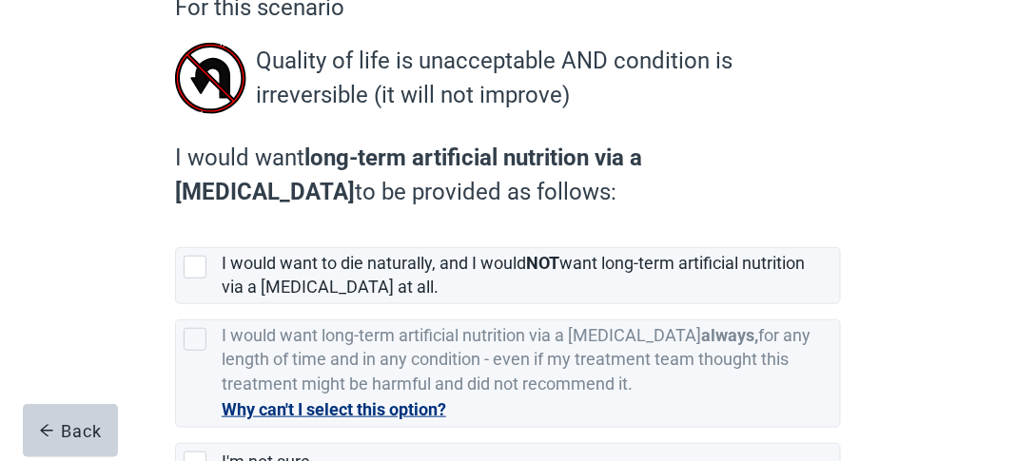
scroll to position [199, 0]
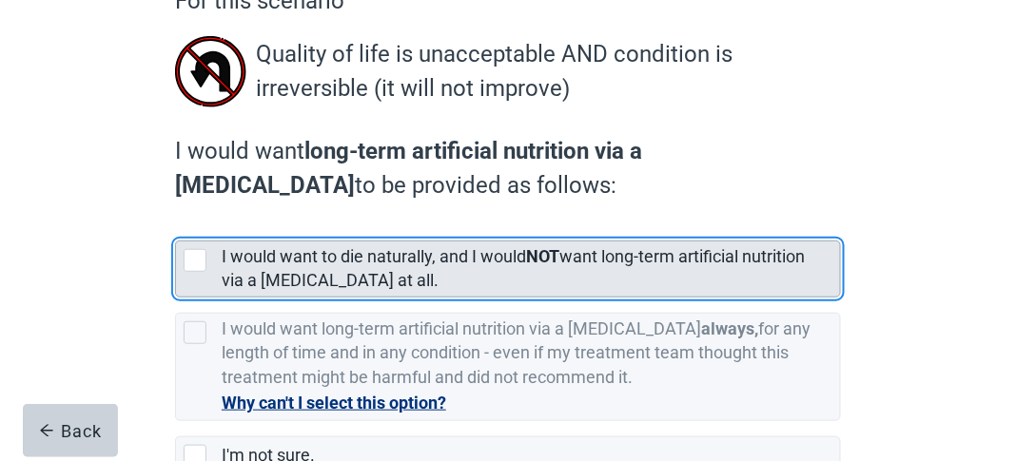
click at [198, 254] on div "[object Object], checkbox, not selected" at bounding box center [195, 260] width 23 height 23
click at [176, 226] on input "I would want to die naturally, and I would NOT want long-term artificial nutrit…" at bounding box center [175, 225] width 1 height 1
checkbox input "true"
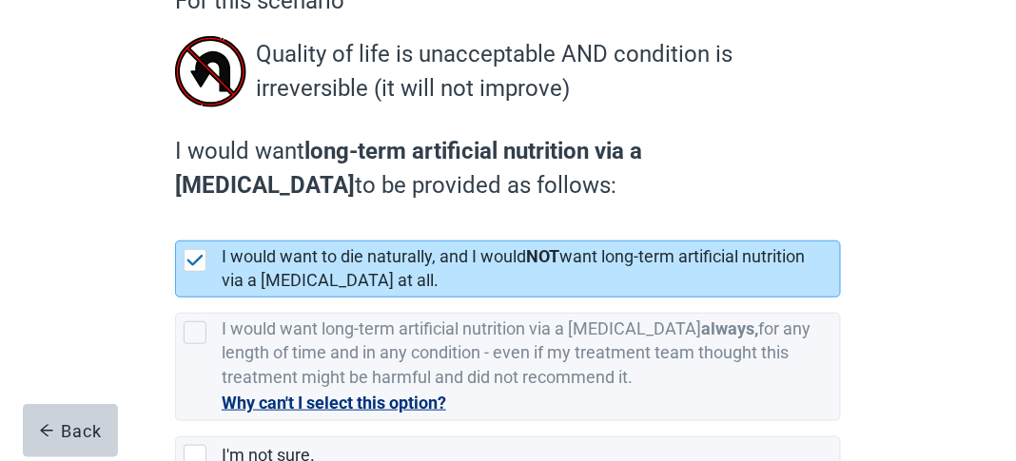
scroll to position [321, 0]
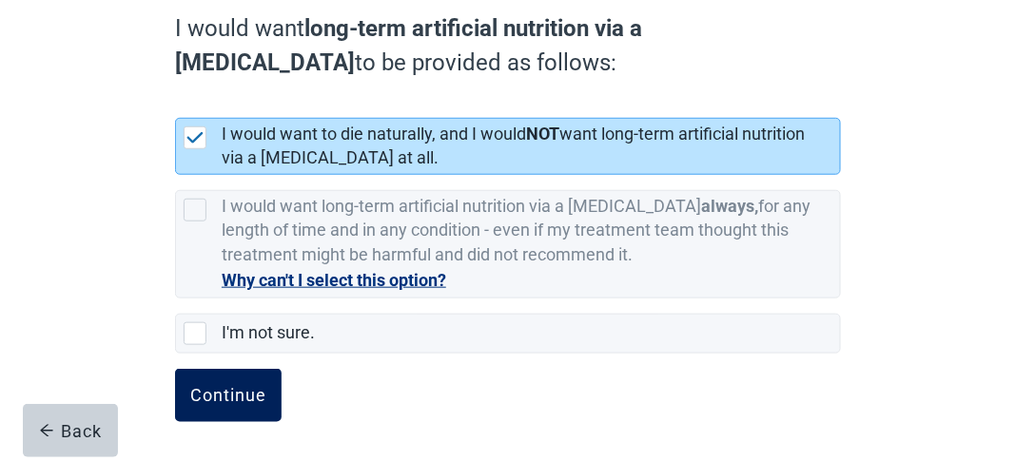
click at [228, 389] on div "Continue" at bounding box center [228, 395] width 76 height 19
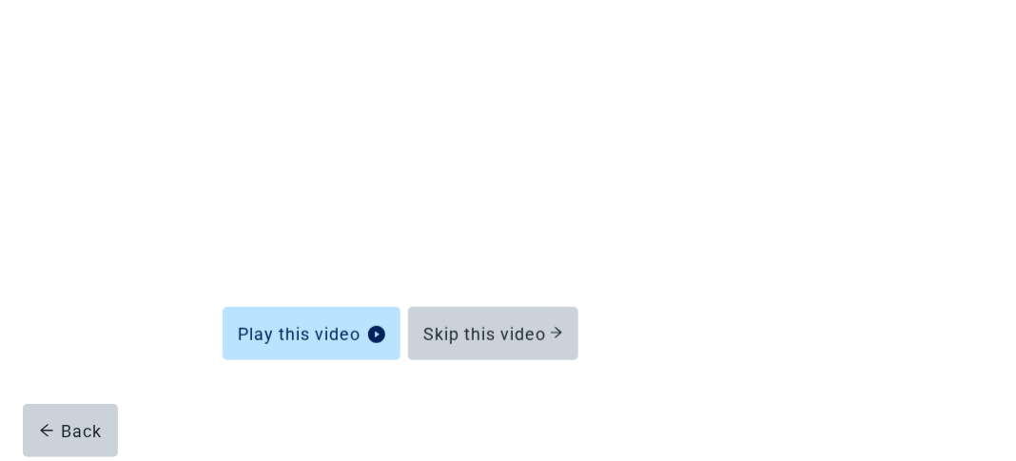
scroll to position [271, 0]
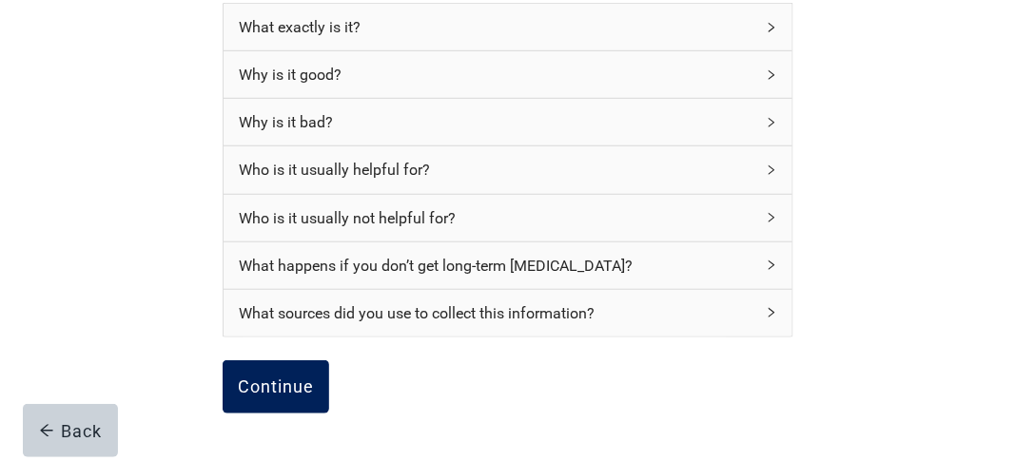
click at [310, 379] on div "Continue" at bounding box center [276, 387] width 76 height 19
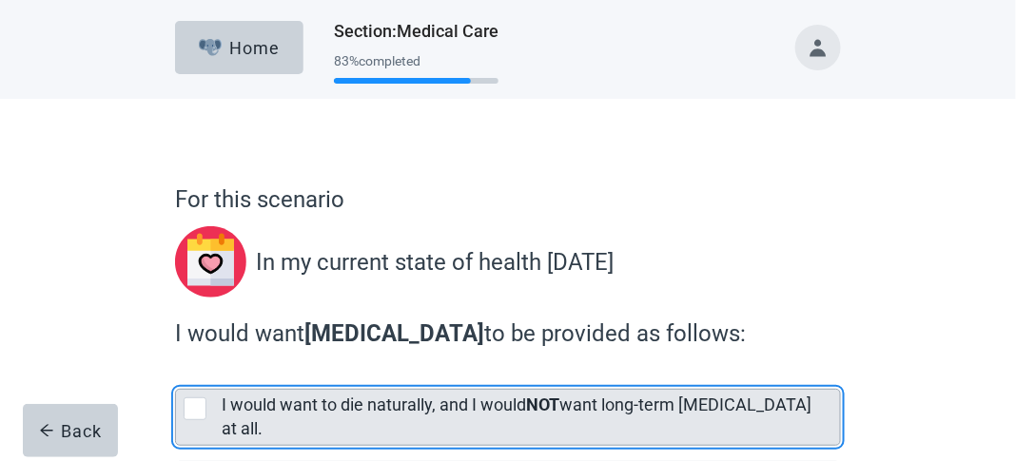
click at [204, 406] on div "[object Object], checkbox, not selected" at bounding box center [195, 409] width 23 height 23
click at [176, 375] on input "I would want to die naturally, and I would NOT want long-term [MEDICAL_DATA] at…" at bounding box center [175, 374] width 1 height 1
checkbox input "true"
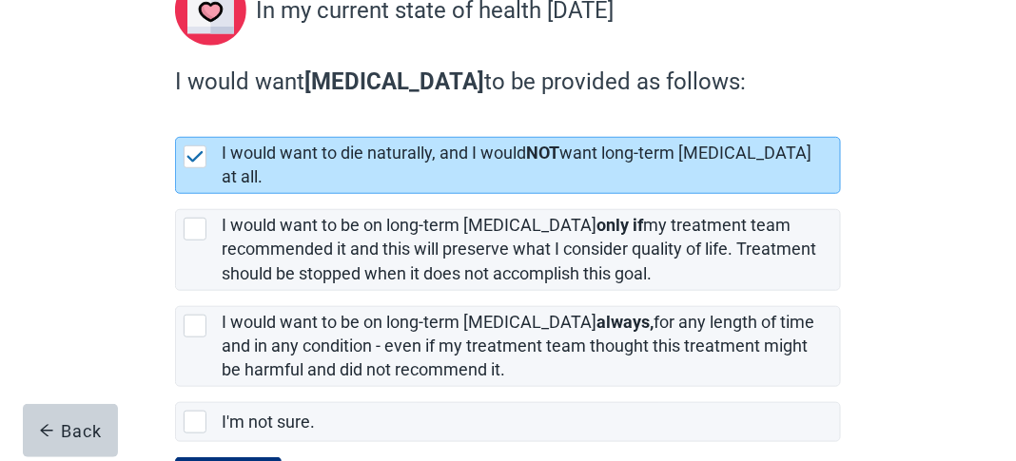
scroll to position [322, 0]
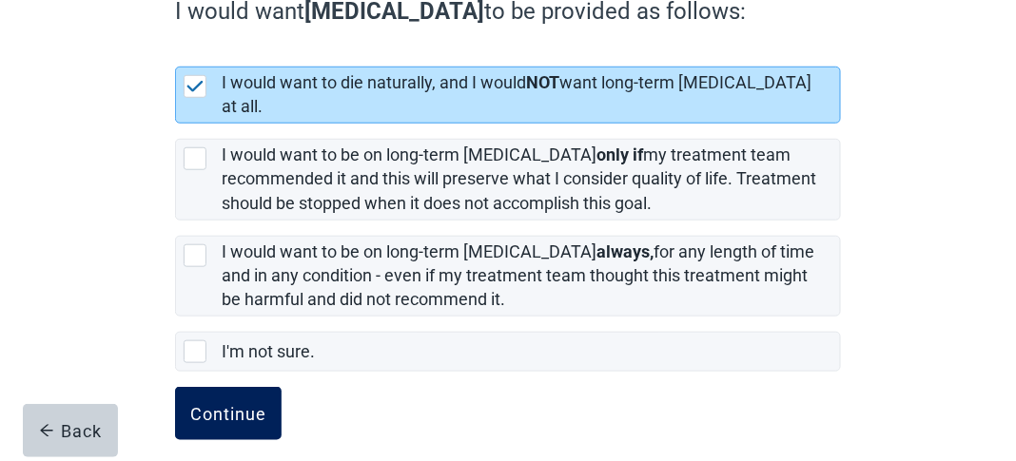
click at [253, 404] on div "Continue" at bounding box center [228, 413] width 76 height 19
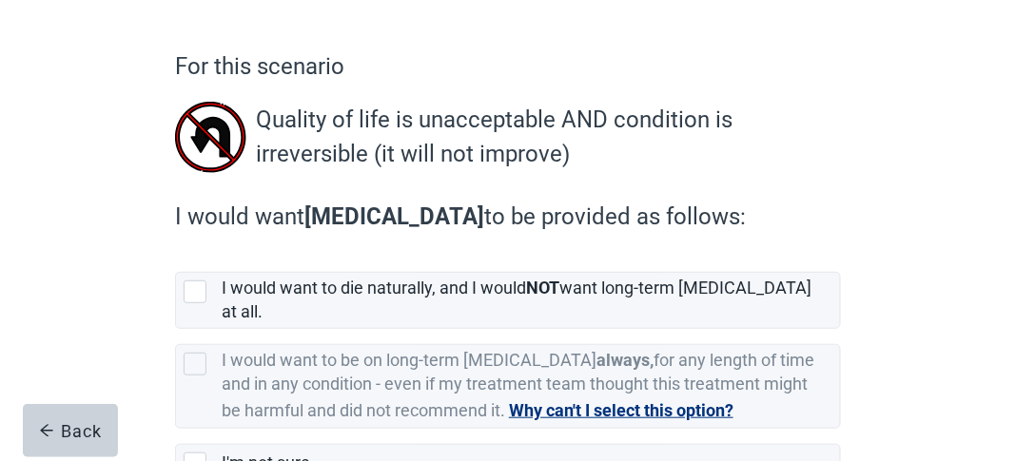
scroll to position [138, 0]
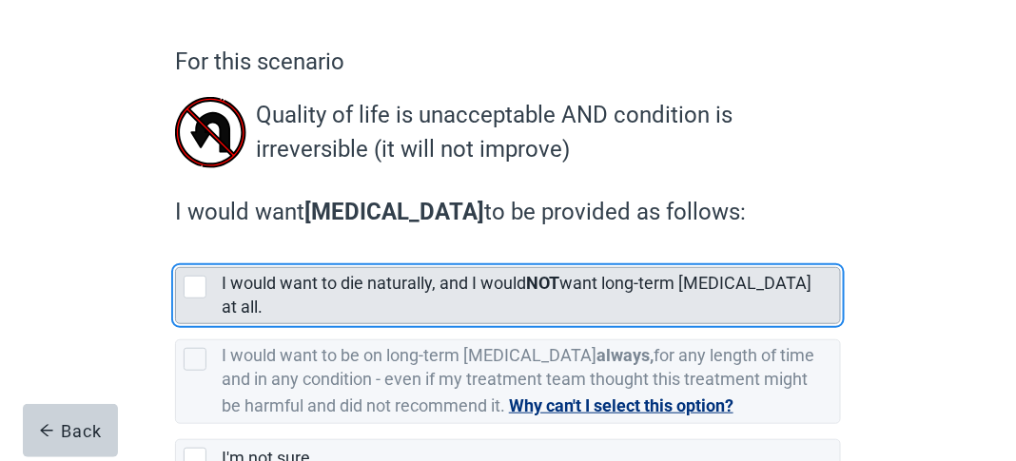
click at [202, 288] on div "[object Object], checkbox, not selected" at bounding box center [195, 287] width 23 height 23
click at [176, 253] on input "I would want to die naturally, and I would NOT want long-term [MEDICAL_DATA] at…" at bounding box center [175, 252] width 1 height 1
checkbox input "true"
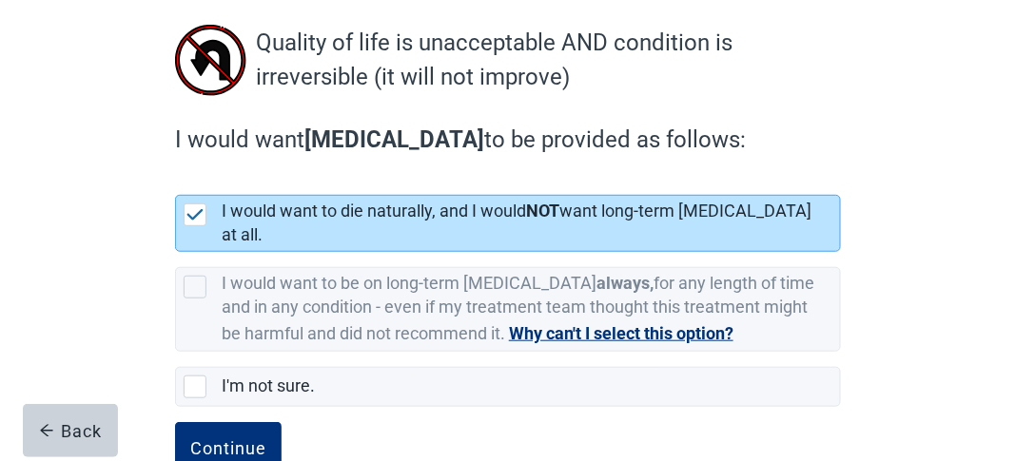
scroll to position [245, 0]
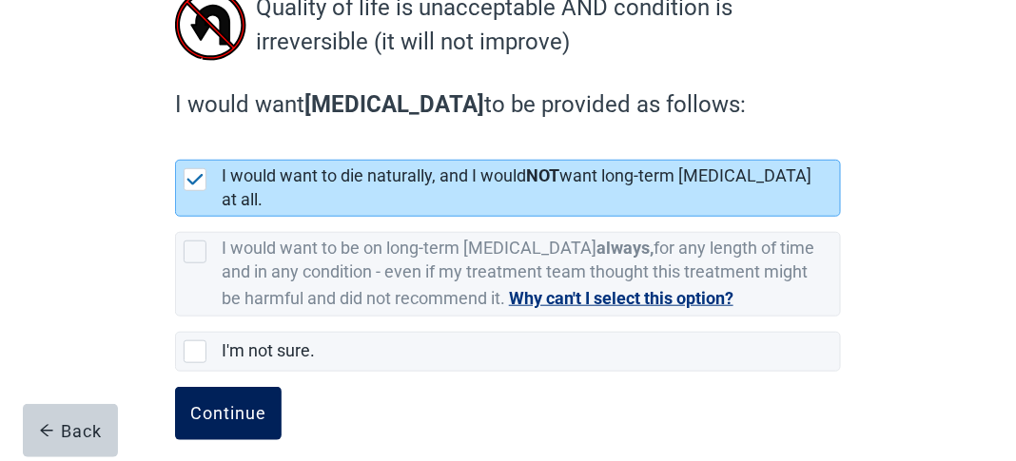
click at [219, 404] on div "Continue" at bounding box center [228, 413] width 76 height 19
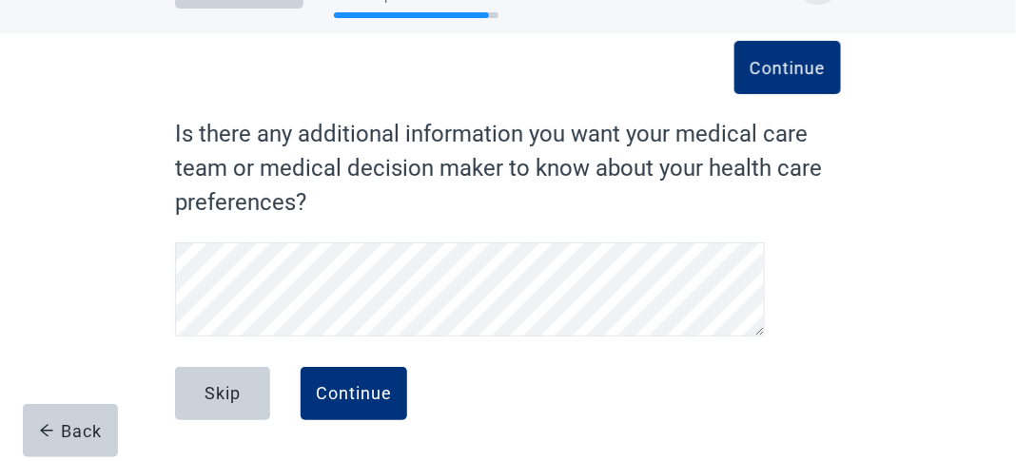
scroll to position [66, 0]
click at [224, 393] on div "Skip" at bounding box center [222, 393] width 36 height 19
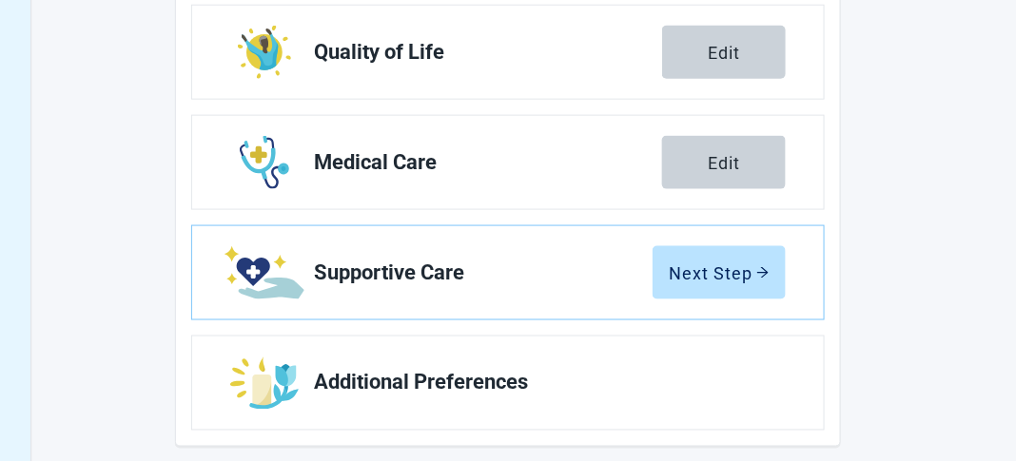
scroll to position [548, 0]
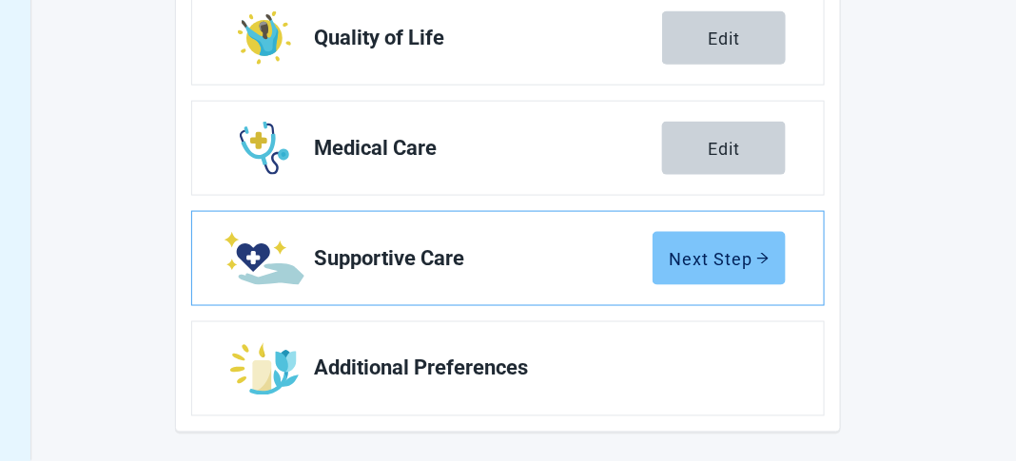
click at [756, 266] on div "Next Step" at bounding box center [719, 258] width 101 height 19
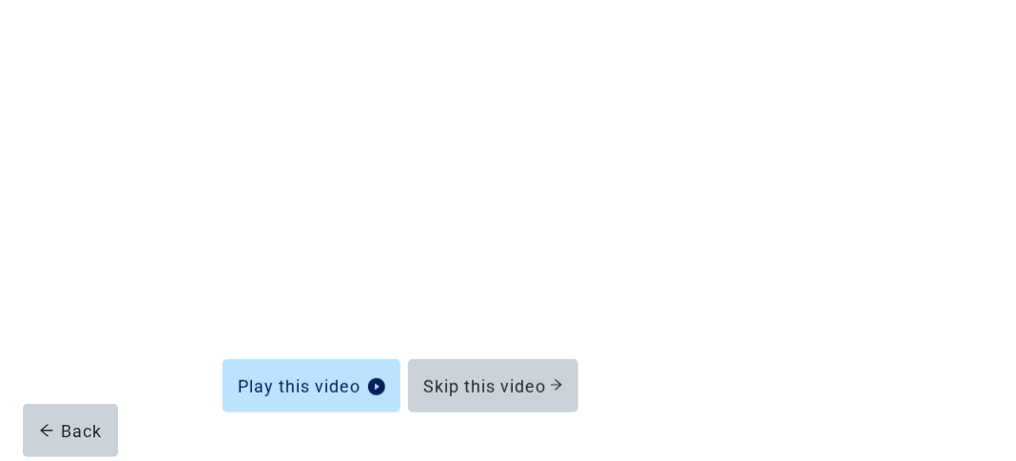
scroll to position [219, 0]
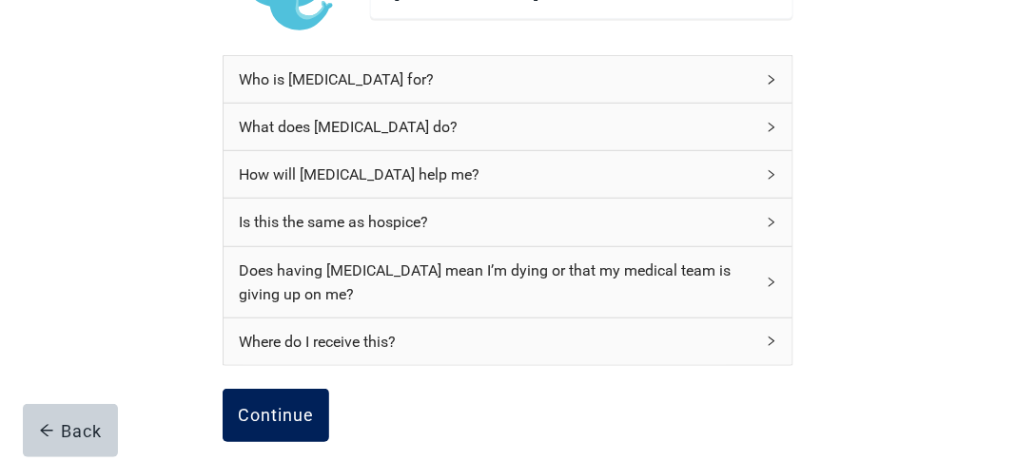
click at [309, 422] on button "Continue" at bounding box center [276, 415] width 107 height 53
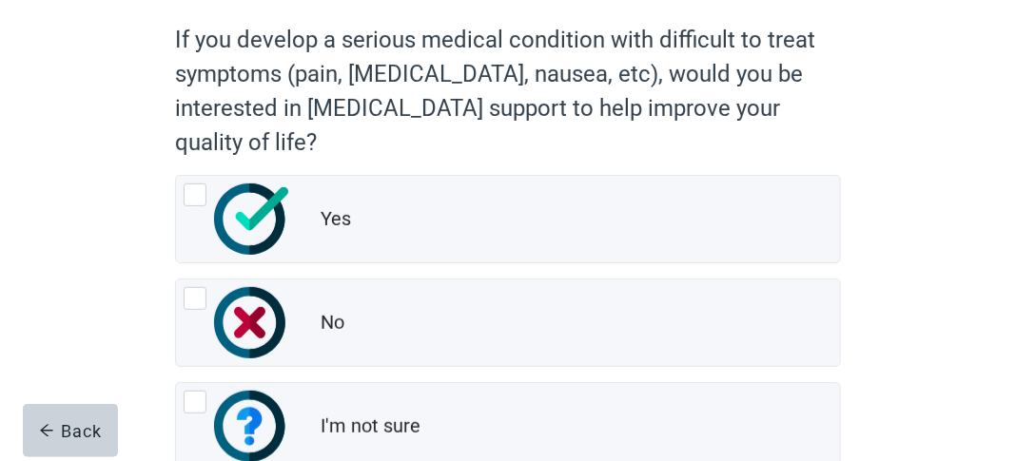
scroll to position [196, 0]
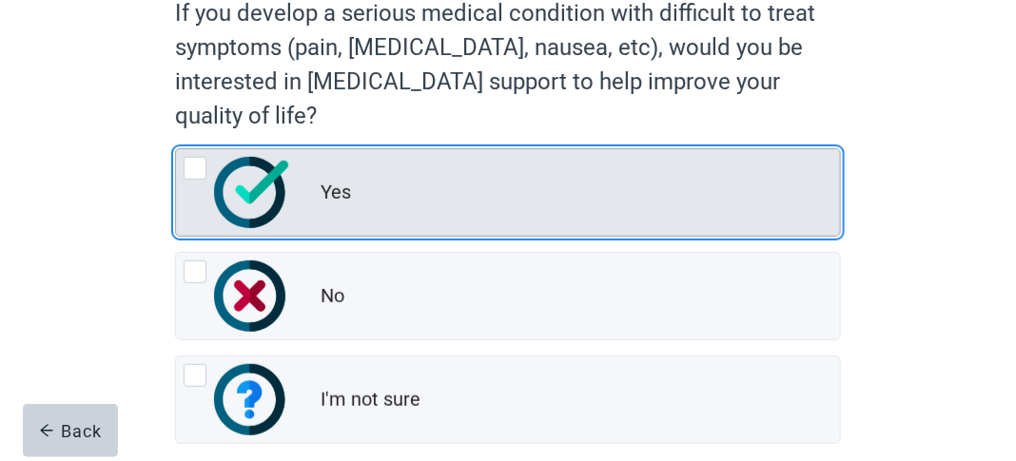
click at [200, 164] on div "Yes, radio button, not checked" at bounding box center [195, 168] width 23 height 23
click at [176, 149] on input "Yes" at bounding box center [175, 148] width 1 height 1
radio input "true"
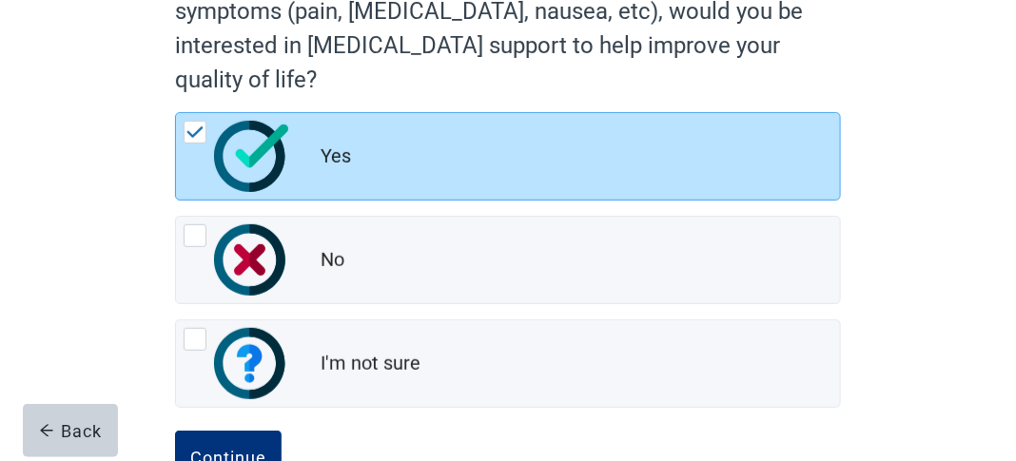
scroll to position [294, 0]
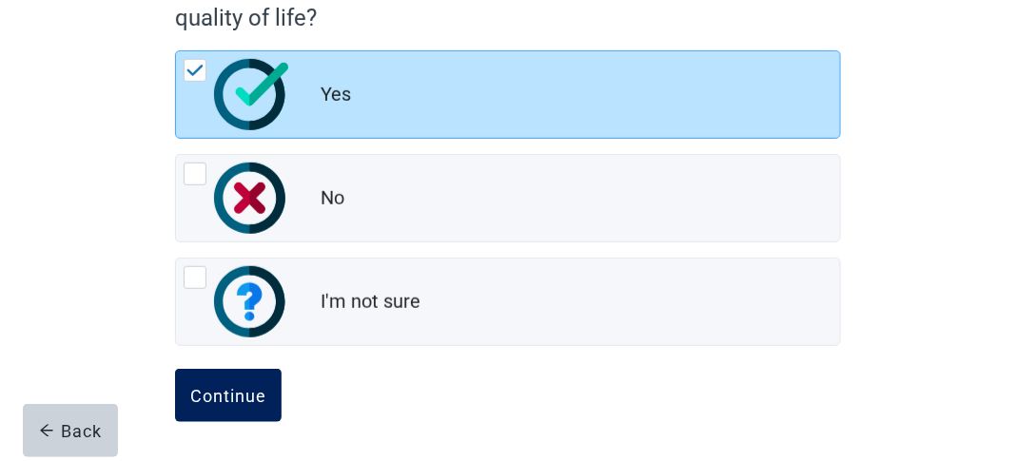
click at [248, 395] on div "Continue" at bounding box center [228, 395] width 76 height 19
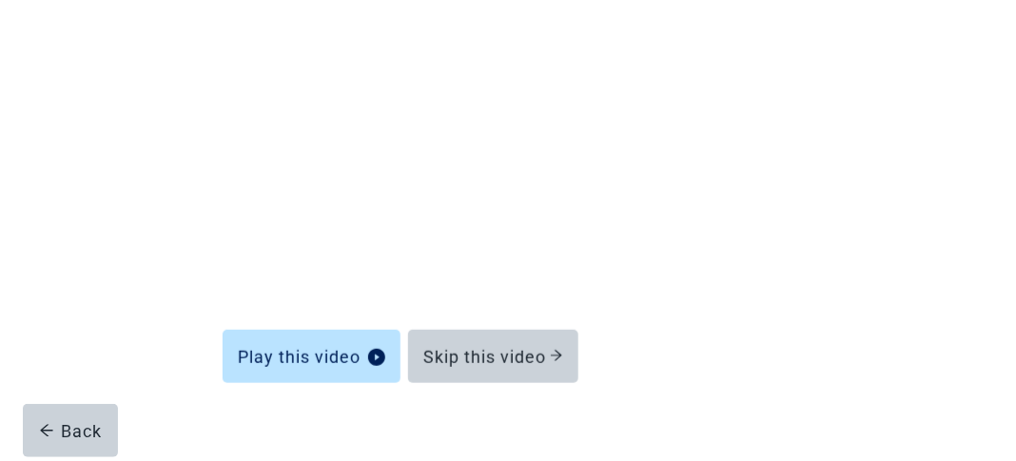
scroll to position [255, 0]
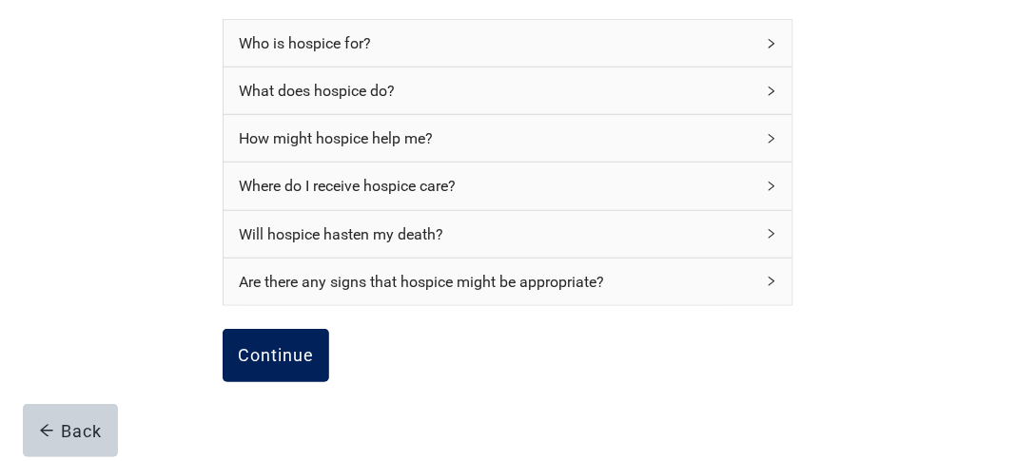
click at [263, 340] on button "Continue" at bounding box center [276, 355] width 107 height 53
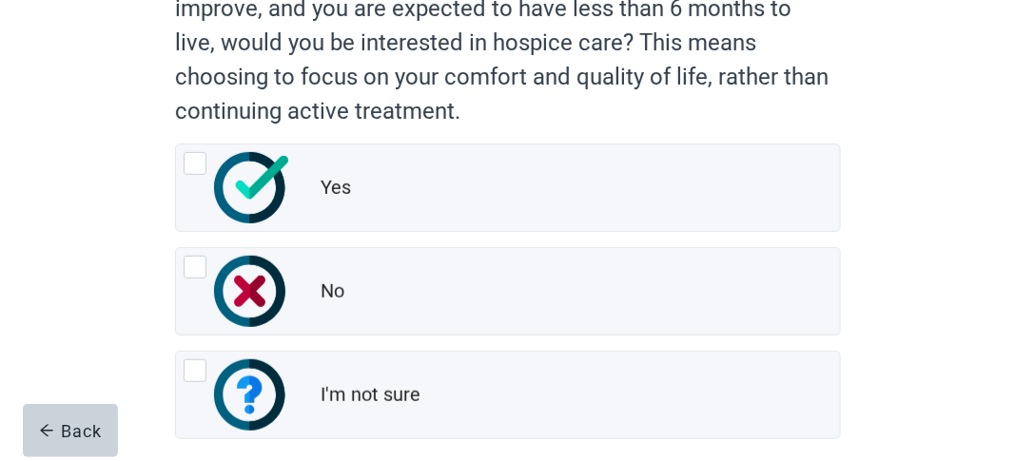
scroll to position [240, 0]
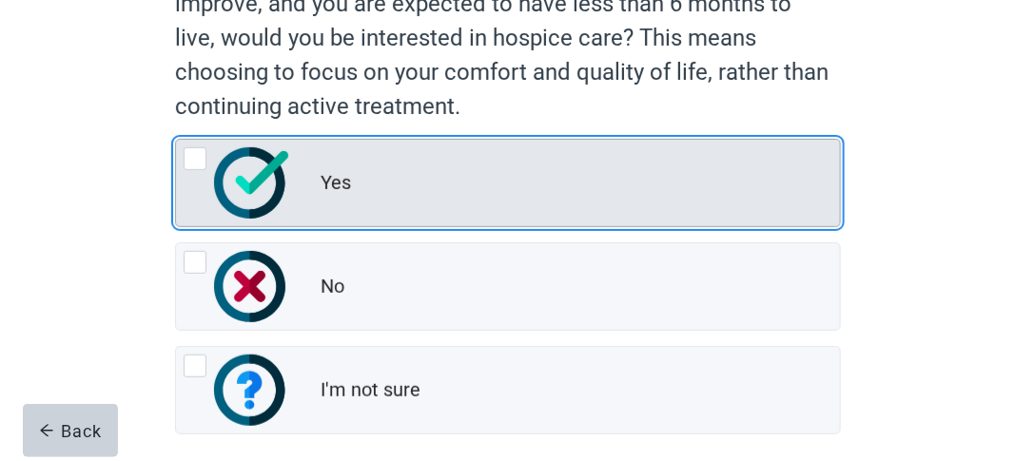
click at [194, 162] on div "Yes, radio button, not checked" at bounding box center [195, 158] width 23 height 23
click at [176, 140] on input "Yes" at bounding box center [175, 139] width 1 height 1
radio input "true"
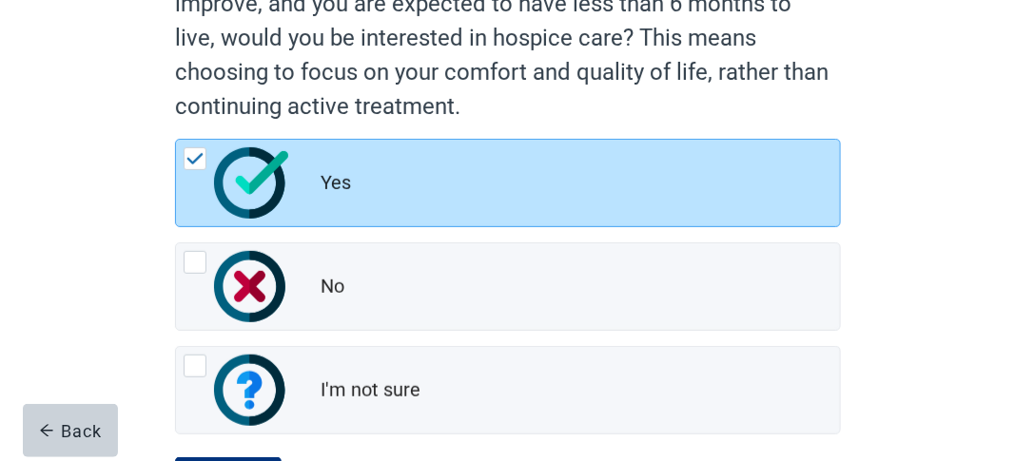
scroll to position [328, 0]
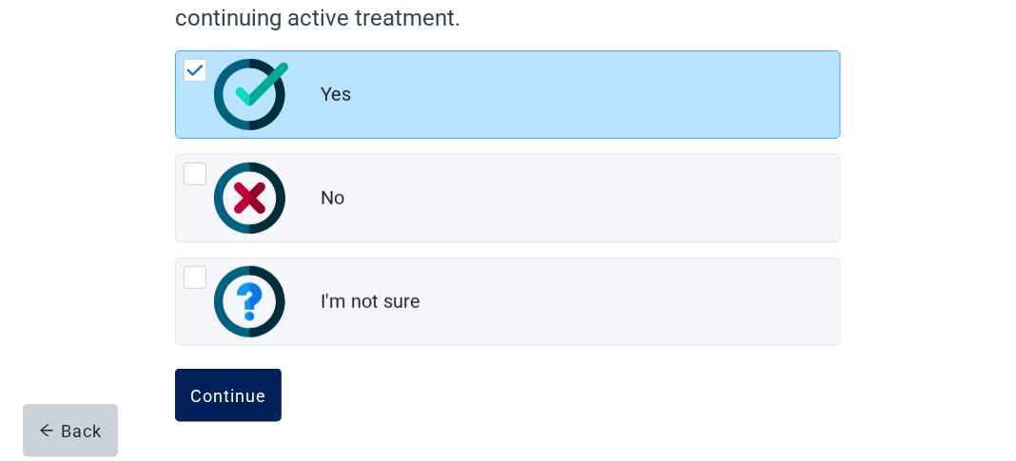
click at [248, 392] on div "Continue" at bounding box center [228, 395] width 76 height 19
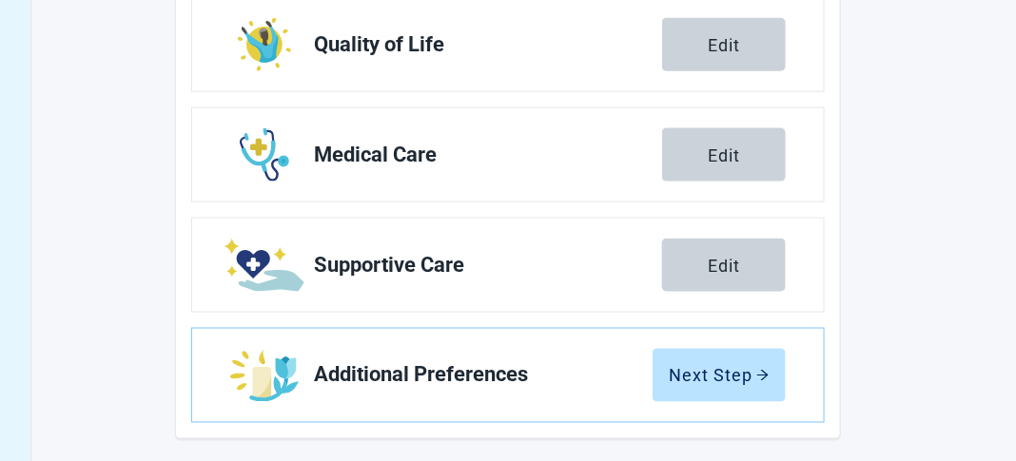
scroll to position [548, 0]
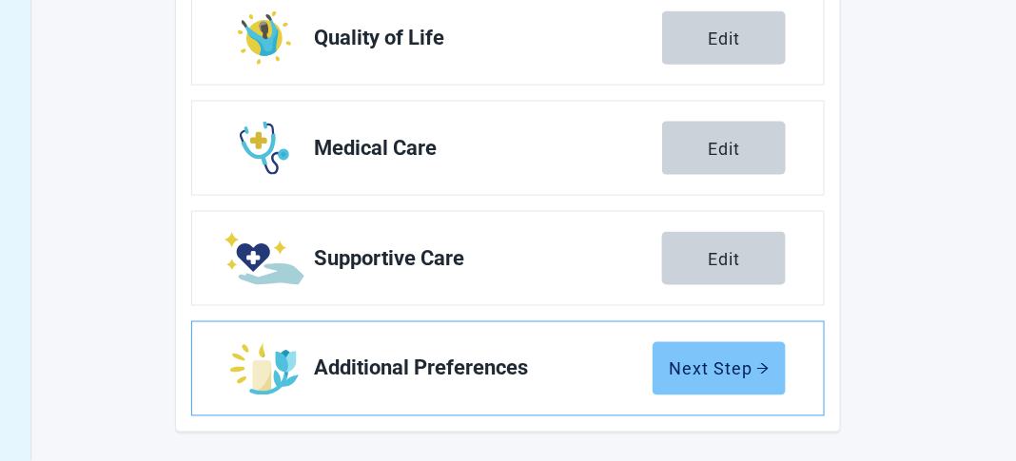
click at [698, 372] on div "Next Step" at bounding box center [719, 369] width 101 height 19
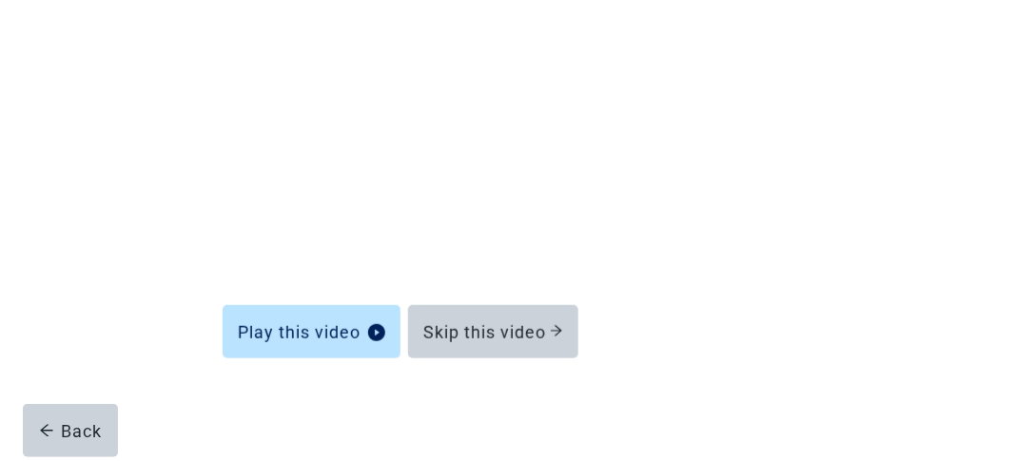
scroll to position [271, 0]
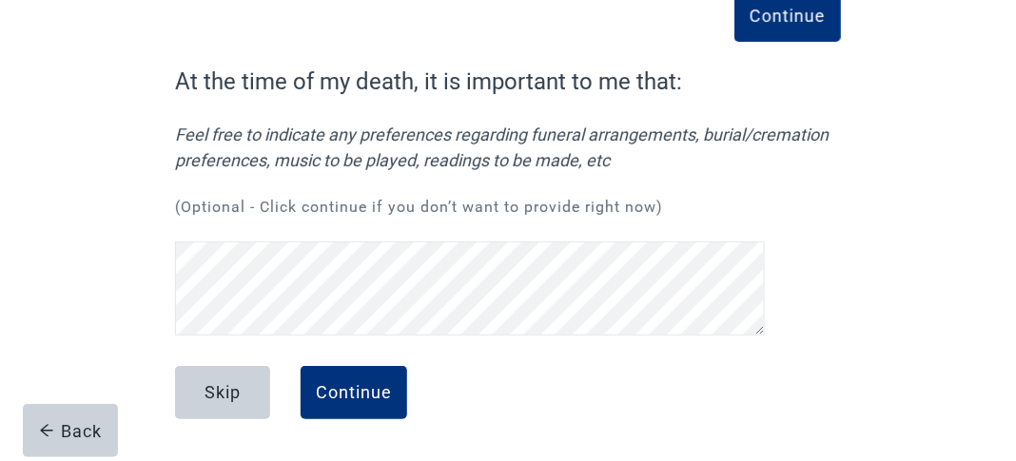
scroll to position [117, 0]
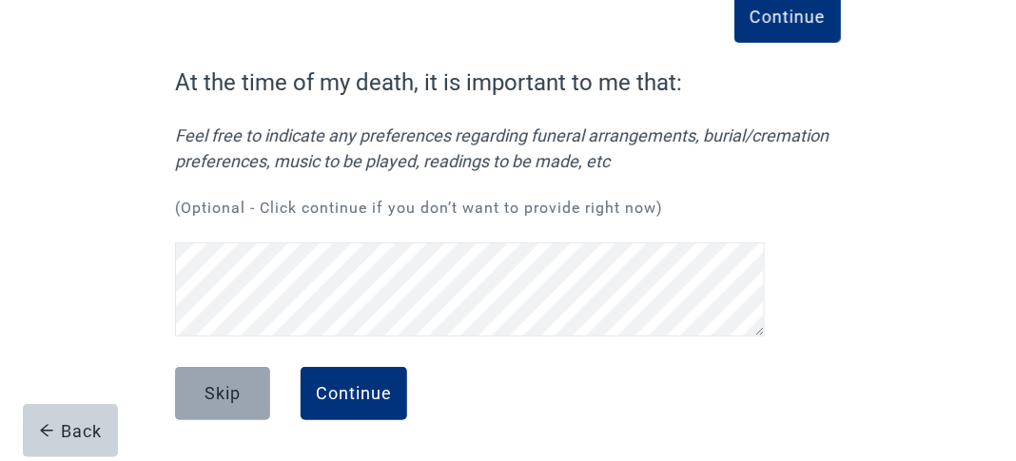
click at [237, 386] on div "Skip" at bounding box center [222, 393] width 36 height 19
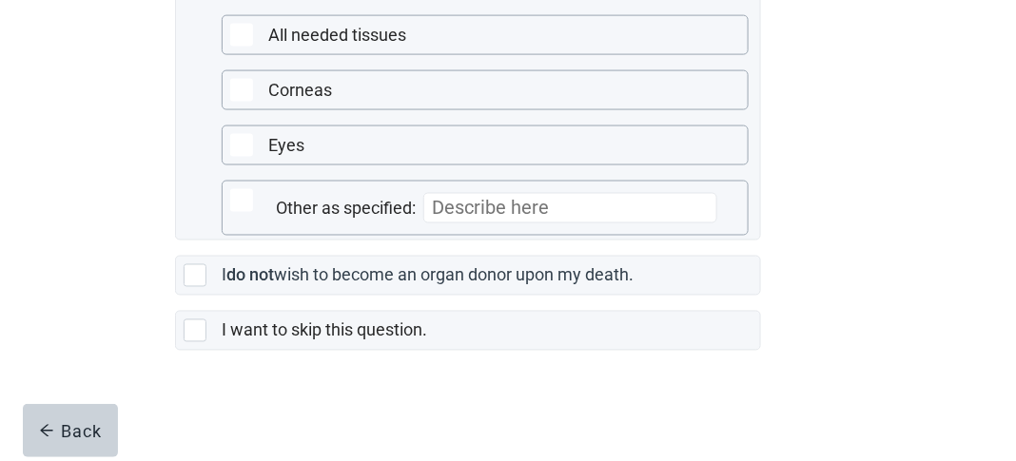
scroll to position [704, 0]
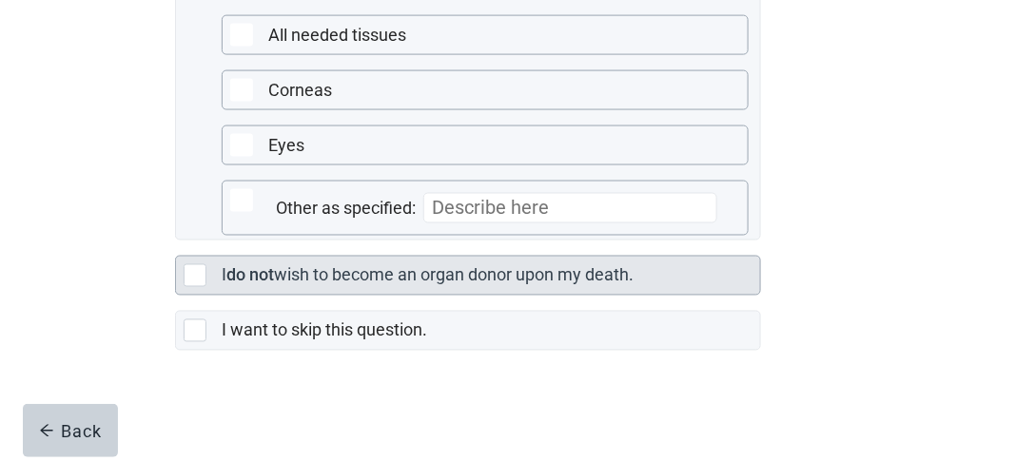
click at [191, 267] on div "Main content" at bounding box center [195, 275] width 23 height 23
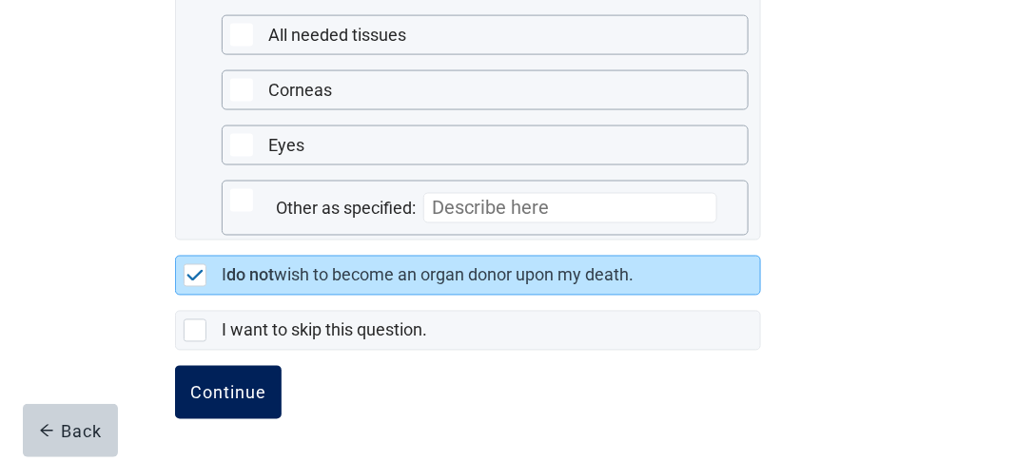
click at [264, 391] on div "Continue" at bounding box center [228, 392] width 76 height 19
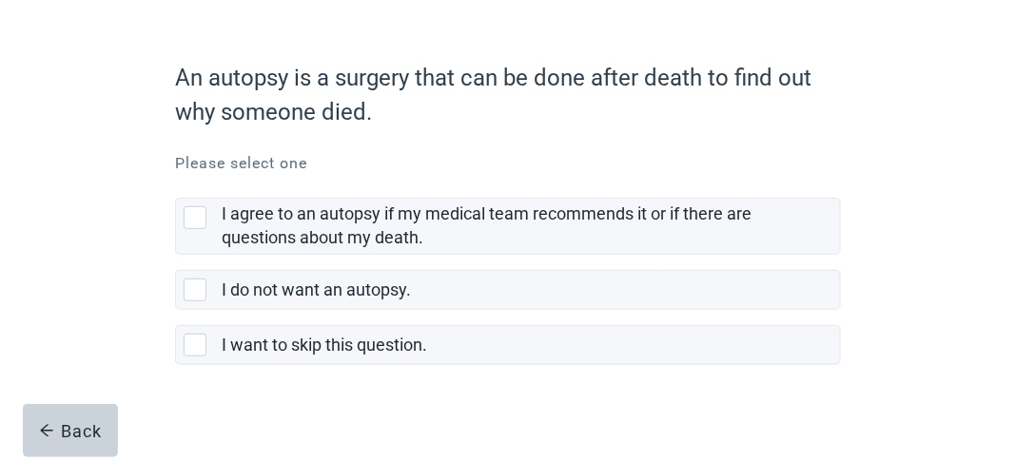
scroll to position [143, 0]
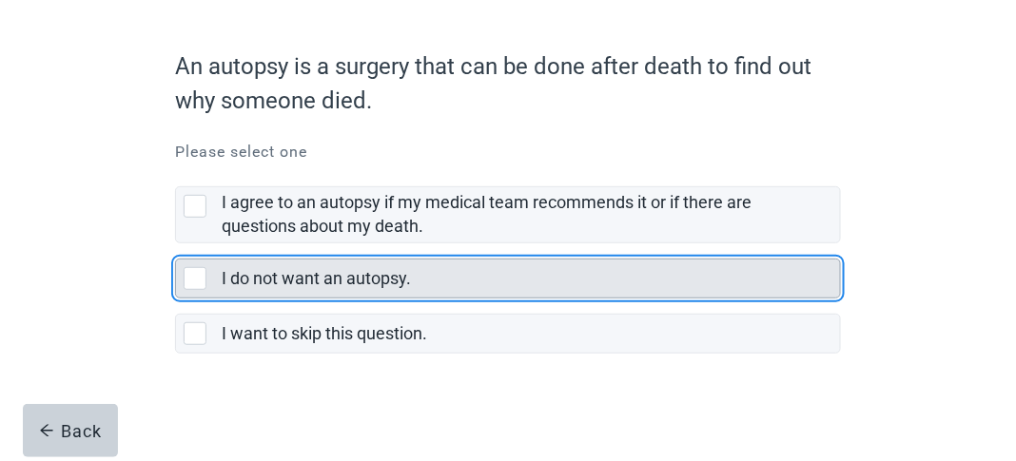
click at [199, 281] on div "I do not want an autopsy., checkbox, not selected" at bounding box center [195, 278] width 23 height 23
click at [176, 244] on input "I do not want an autopsy." at bounding box center [175, 243] width 1 height 1
checkbox input "true"
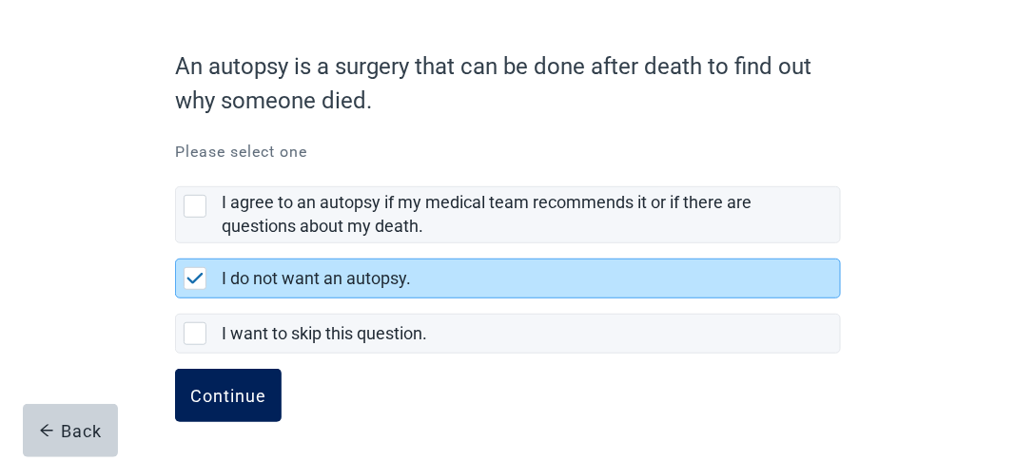
click at [257, 390] on div "Continue" at bounding box center [228, 395] width 76 height 19
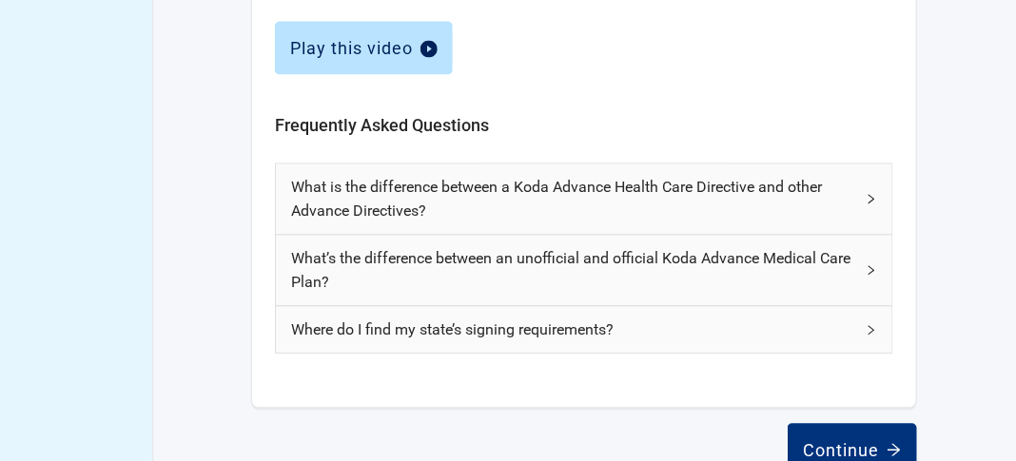
scroll to position [1012, 0]
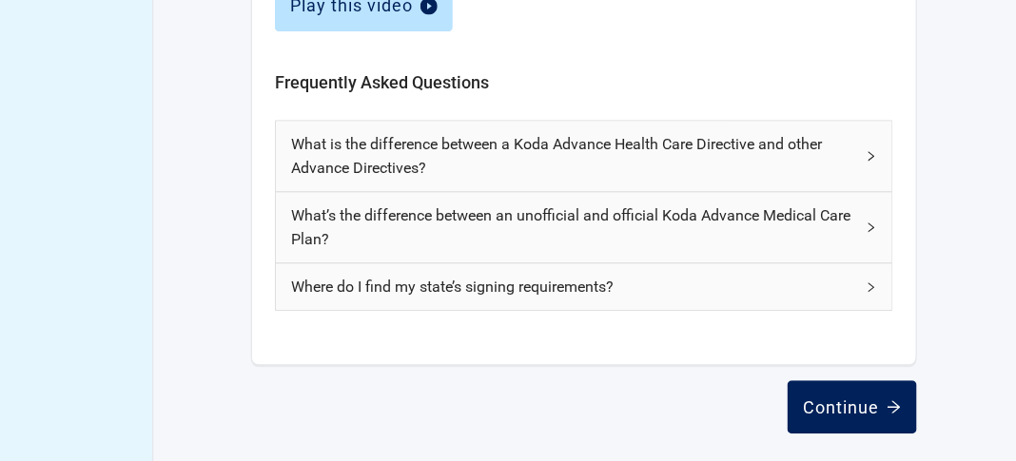
click at [869, 403] on div "Continue" at bounding box center [852, 407] width 99 height 19
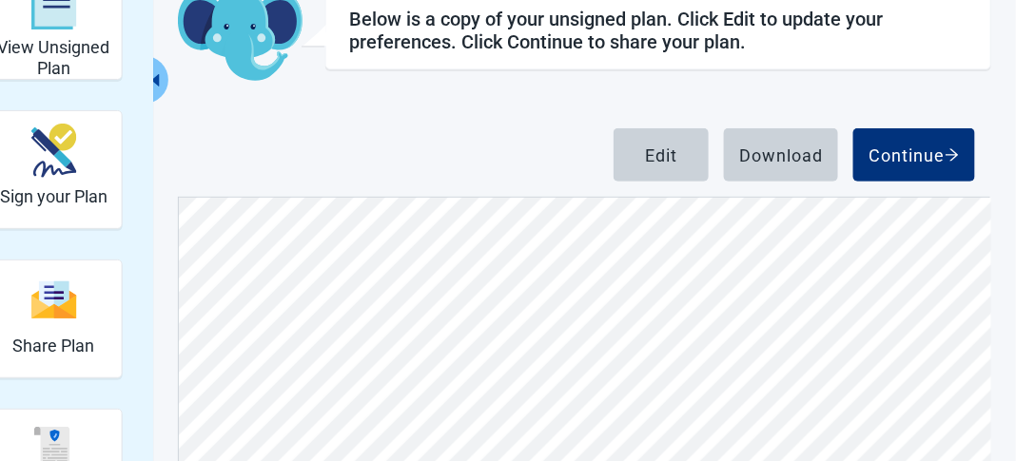
scroll to position [126, 0]
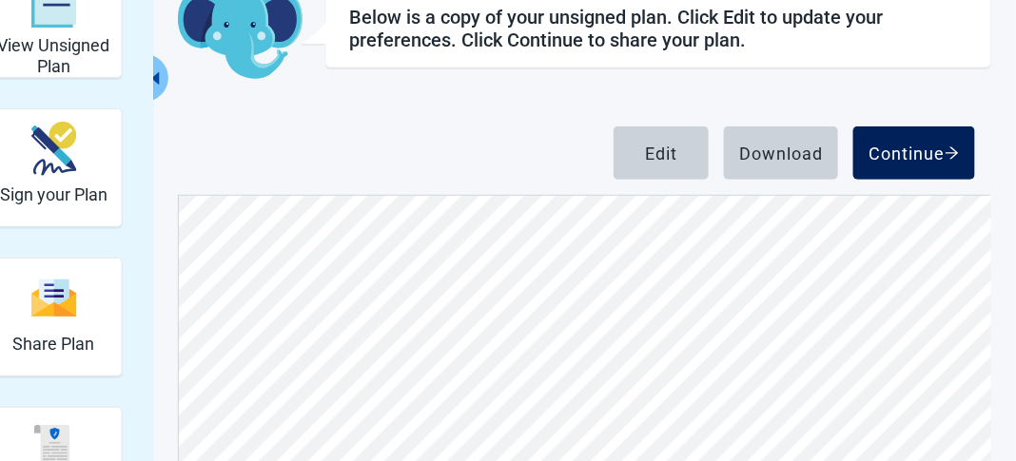
click at [914, 144] on div "Continue" at bounding box center [913, 153] width 91 height 19
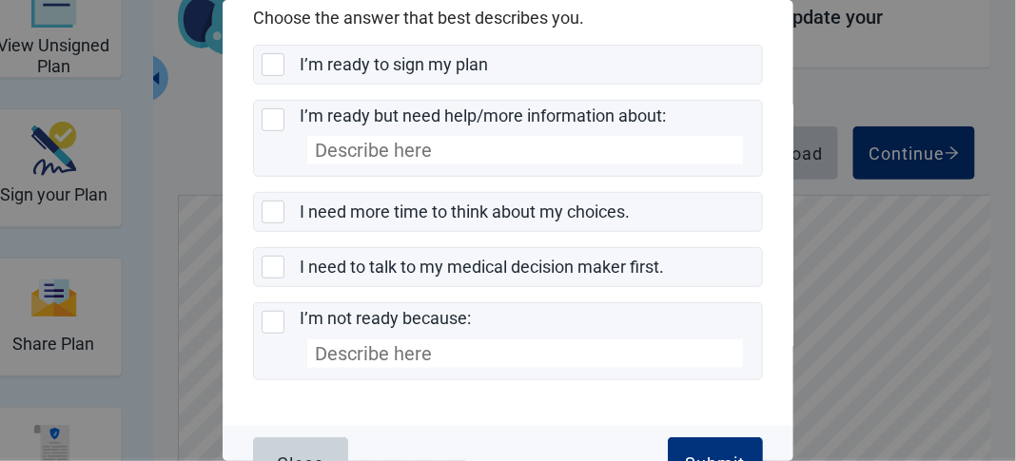
scroll to position [140, 0]
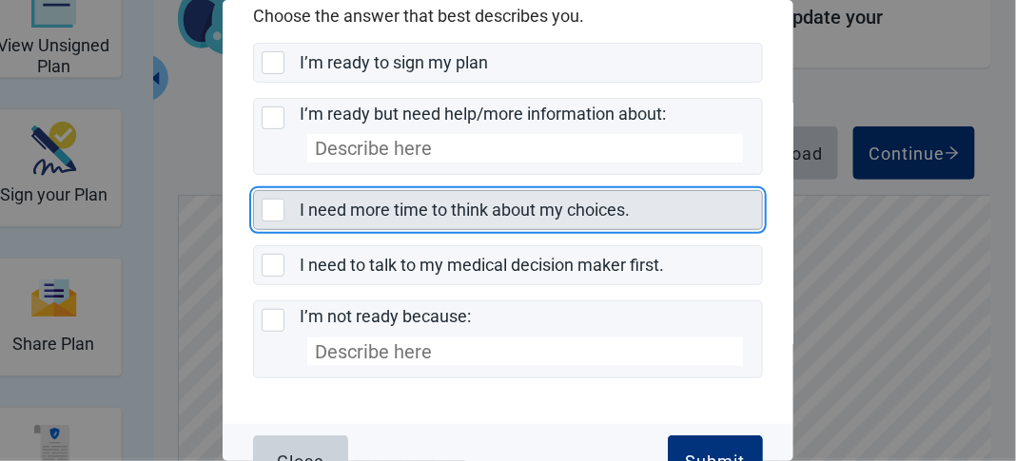
click at [274, 210] on div "I need more time to think about my choices., checkbox, not selected" at bounding box center [273, 210] width 23 height 23
click at [254, 191] on input "I need more time to think about my choices." at bounding box center [253, 190] width 1 height 1
checkbox input "true"
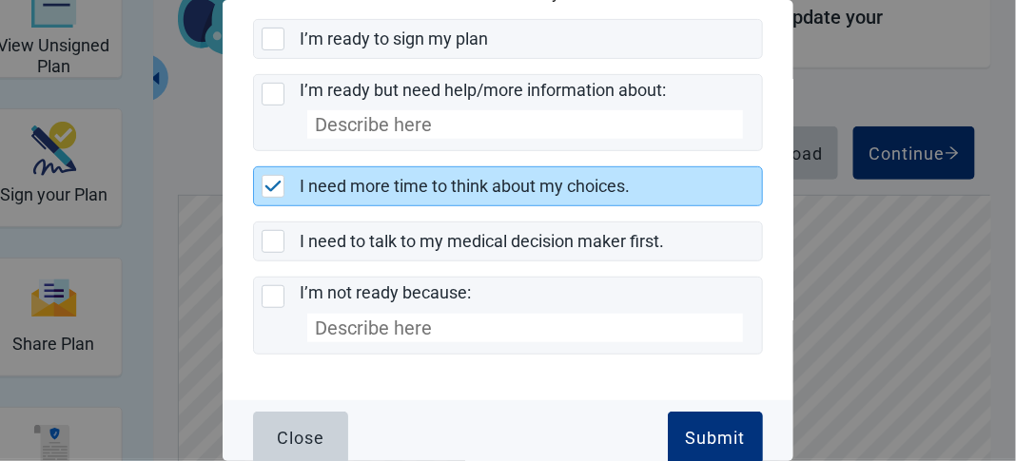
scroll to position [174, 0]
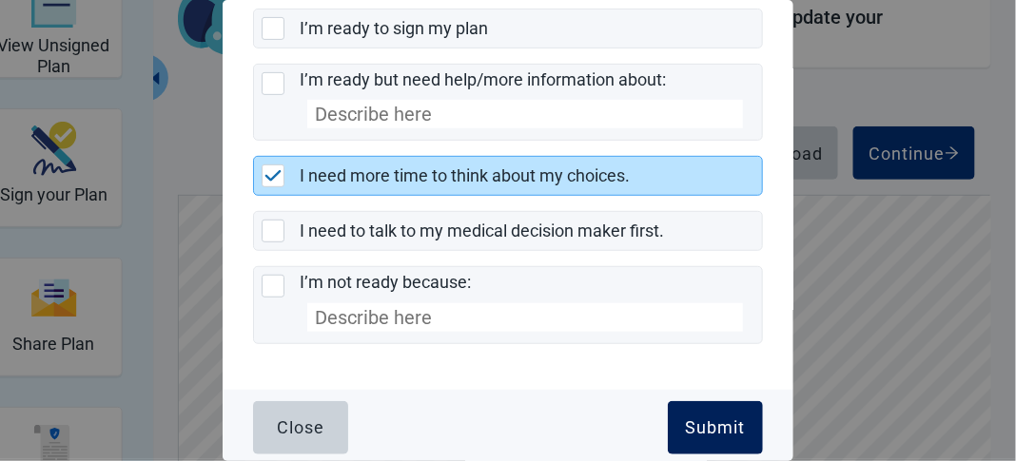
click at [715, 422] on div "Submit" at bounding box center [716, 427] width 60 height 19
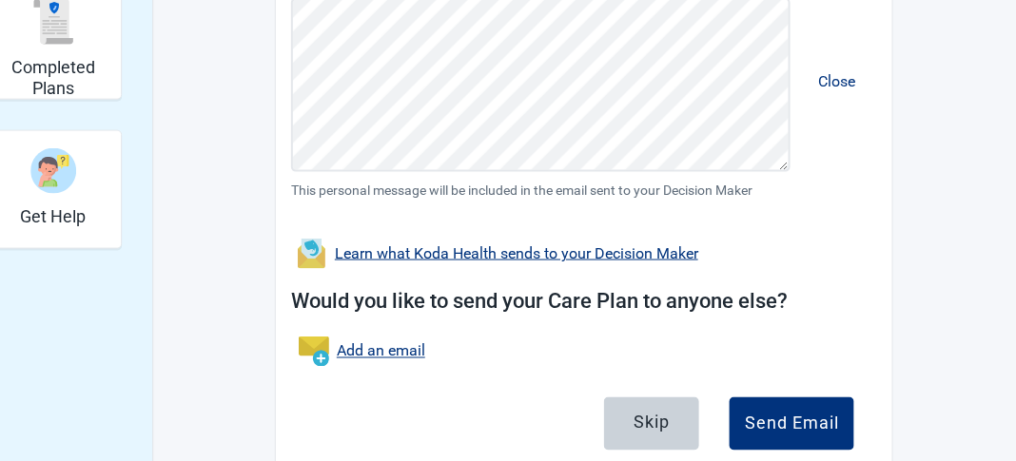
scroll to position [548, 0]
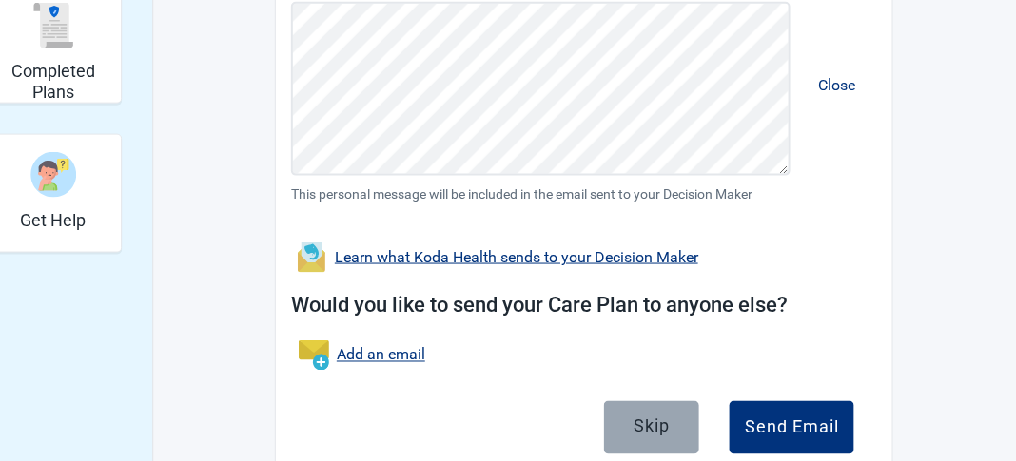
click at [671, 425] on button "Skip" at bounding box center [651, 427] width 95 height 53
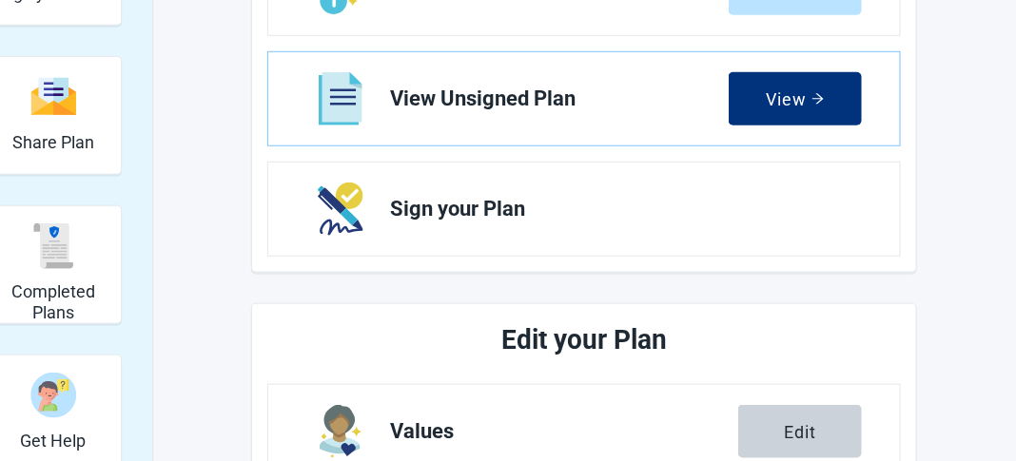
scroll to position [321, 0]
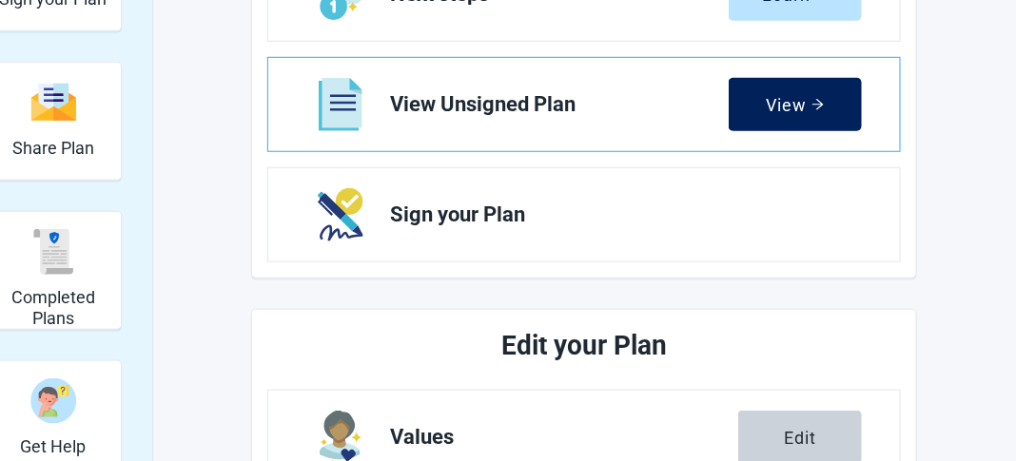
click at [809, 121] on button "View" at bounding box center [795, 104] width 133 height 53
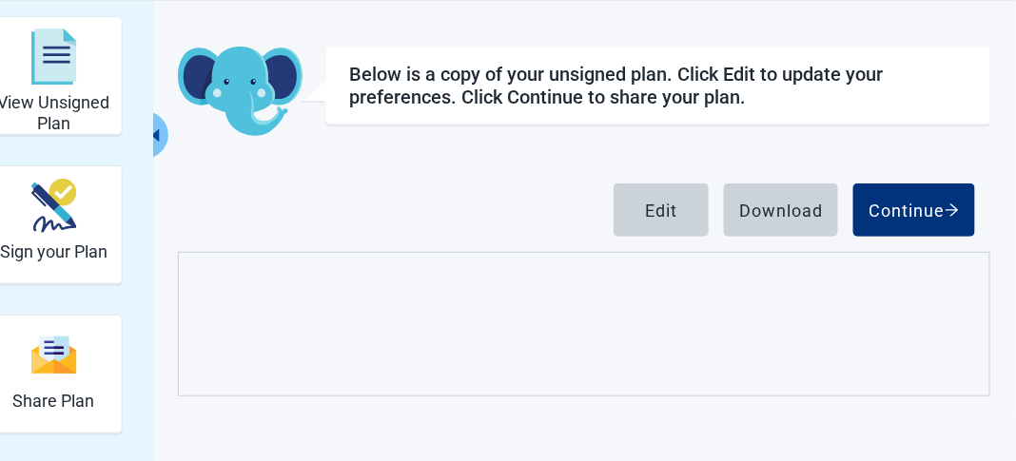
scroll to position [259, 0]
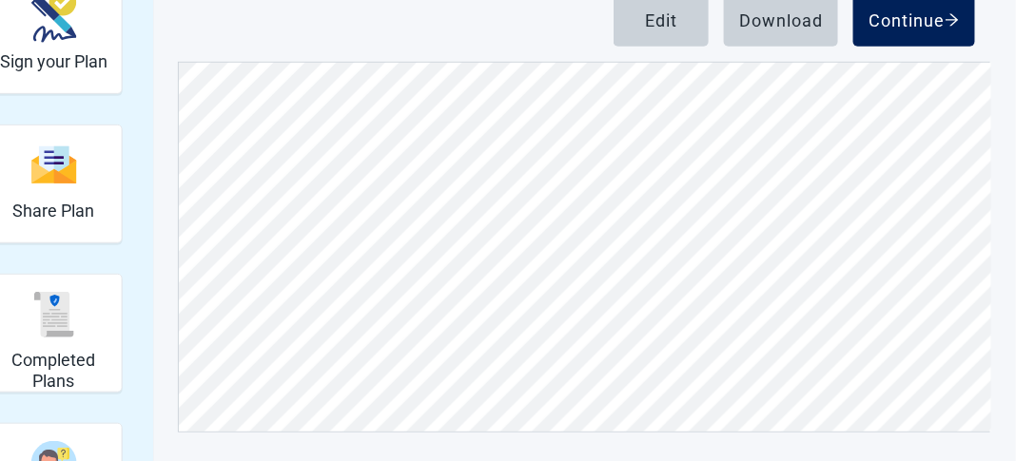
click at [929, 20] on div "Continue" at bounding box center [913, 19] width 91 height 19
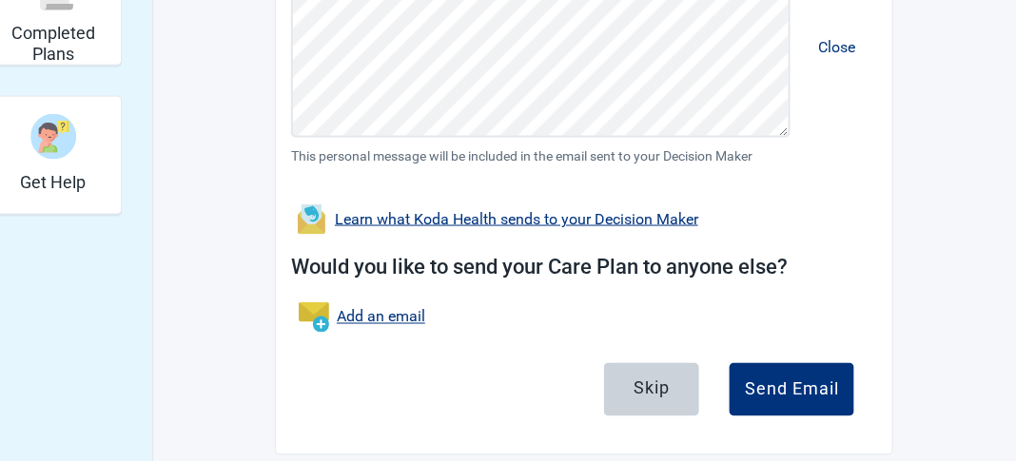
scroll to position [609, 0]
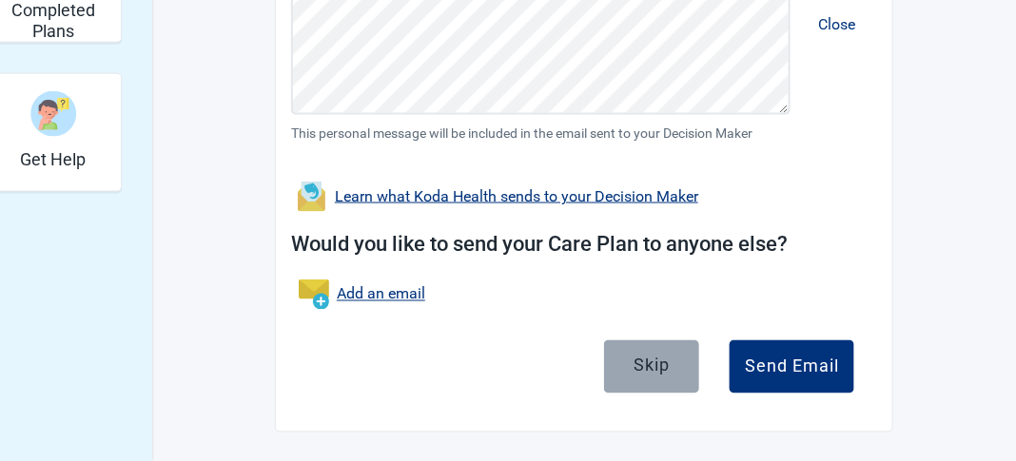
click at [647, 362] on div "Skip" at bounding box center [651, 365] width 36 height 19
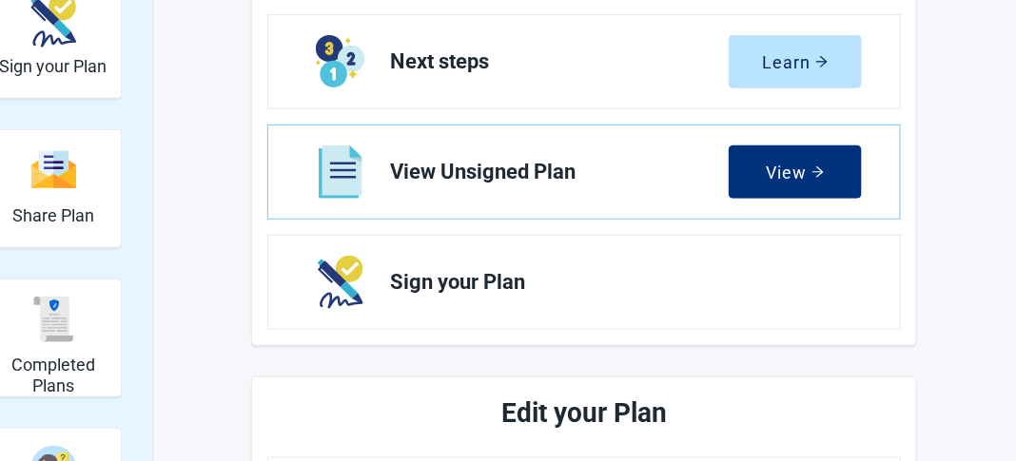
scroll to position [252, 0]
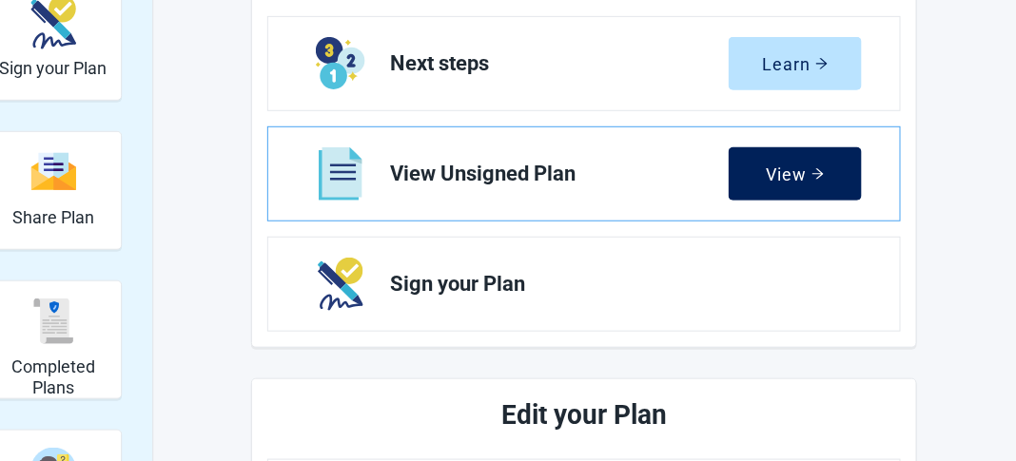
click at [836, 159] on button "View" at bounding box center [795, 173] width 133 height 53
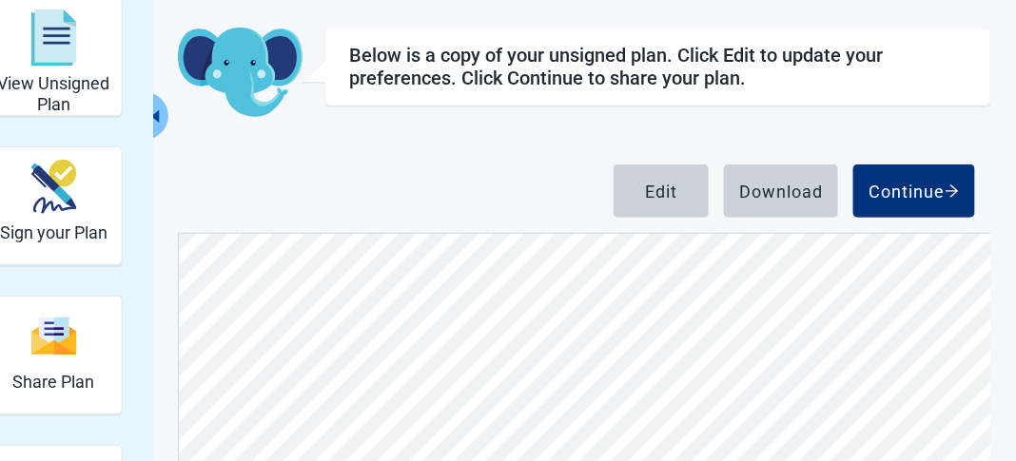
scroll to position [87, 0]
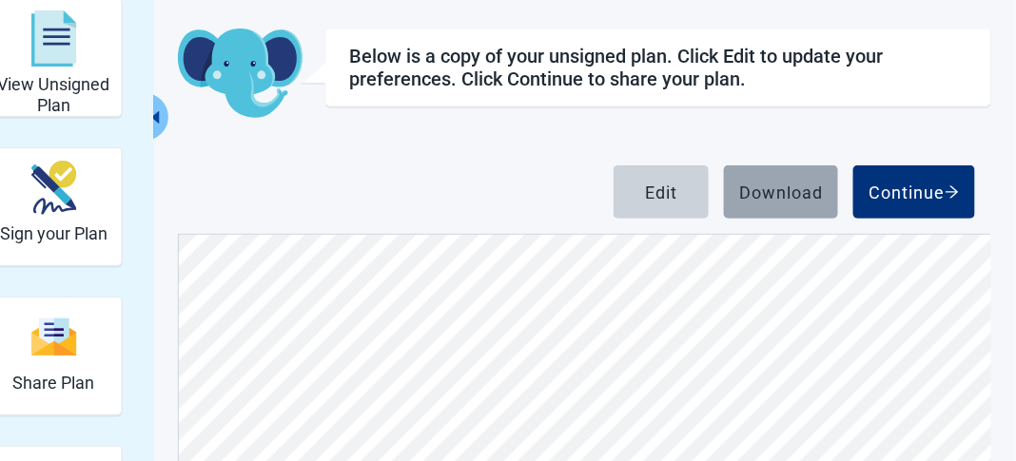
click at [801, 199] on div "Download" at bounding box center [781, 192] width 84 height 19
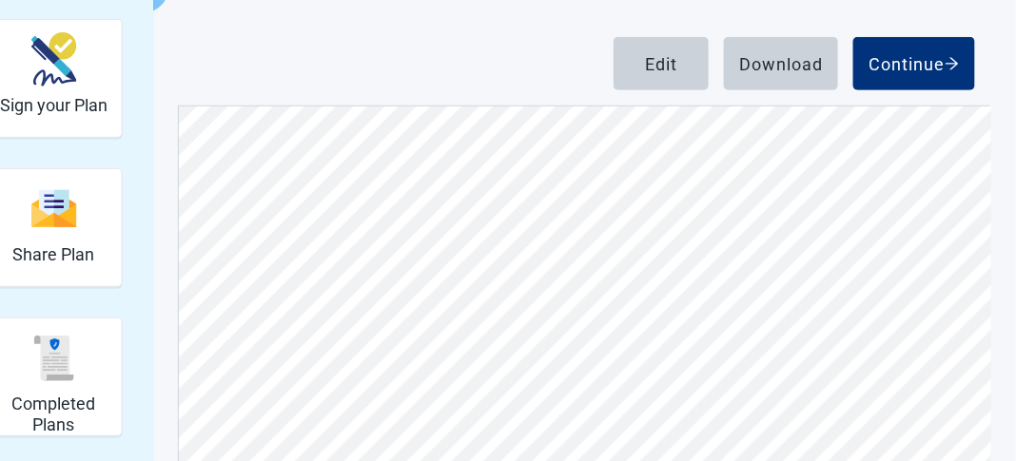
scroll to position [259, 0]
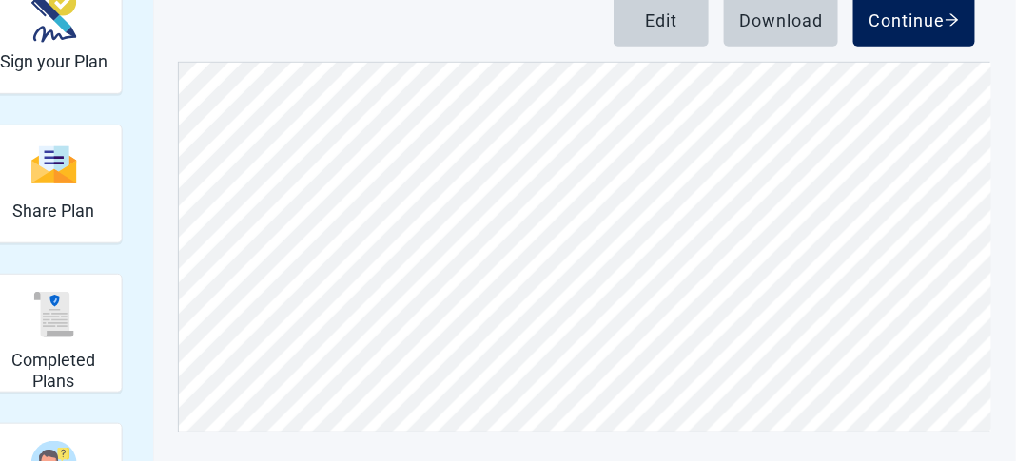
click at [935, 30] on button "Continue" at bounding box center [914, 19] width 122 height 53
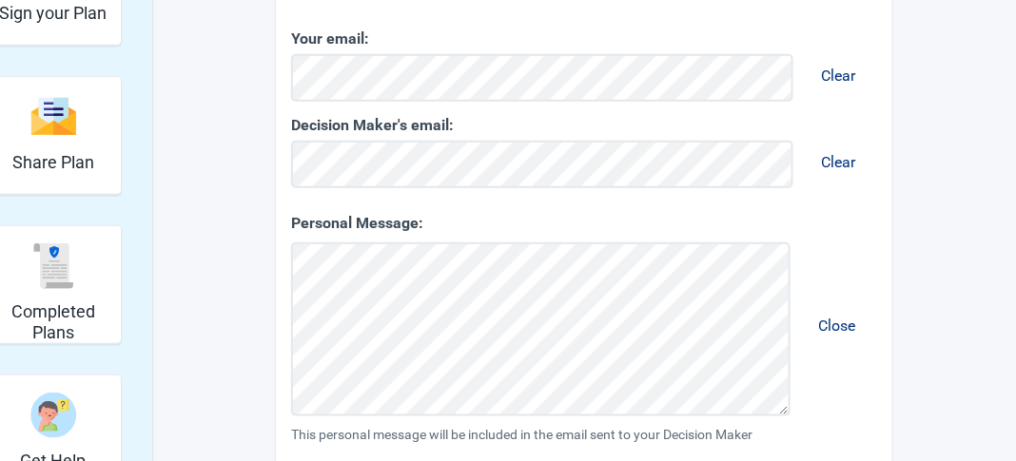
scroll to position [305, 0]
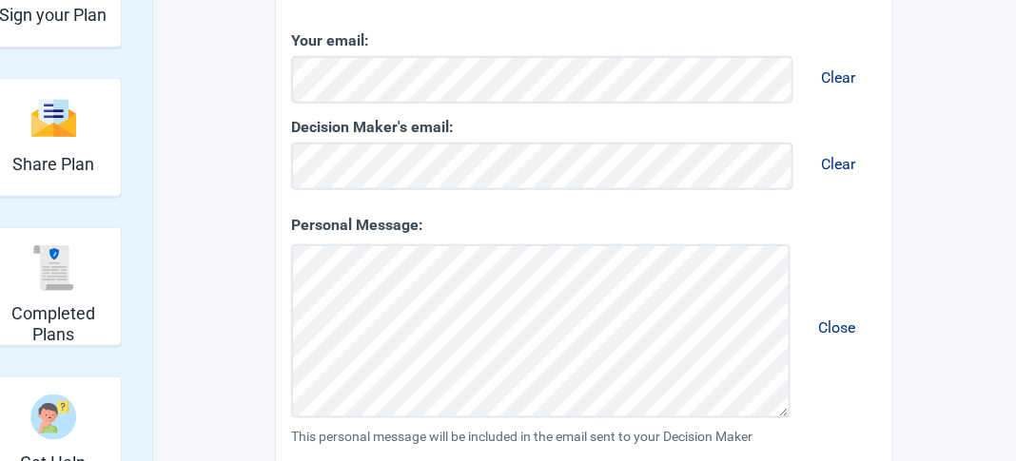
click at [851, 165] on span "Clear" at bounding box center [839, 164] width 65 height 49
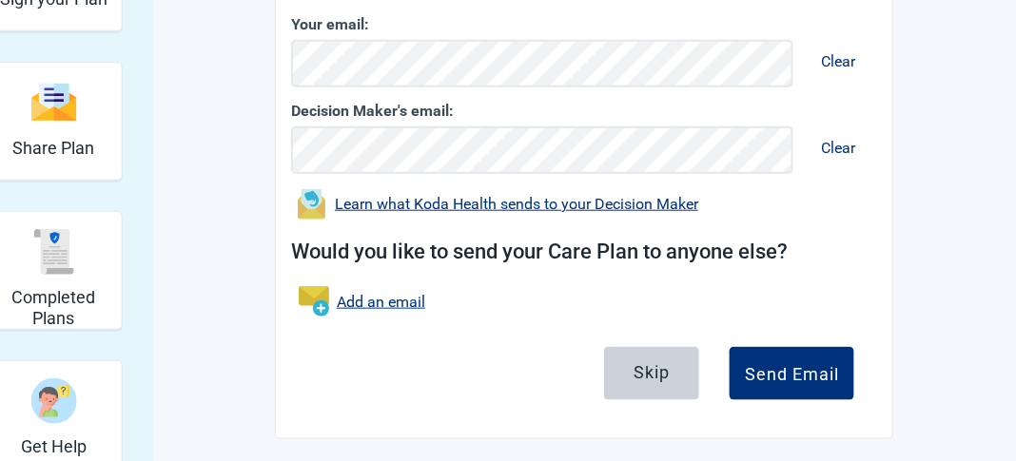
scroll to position [328, 0]
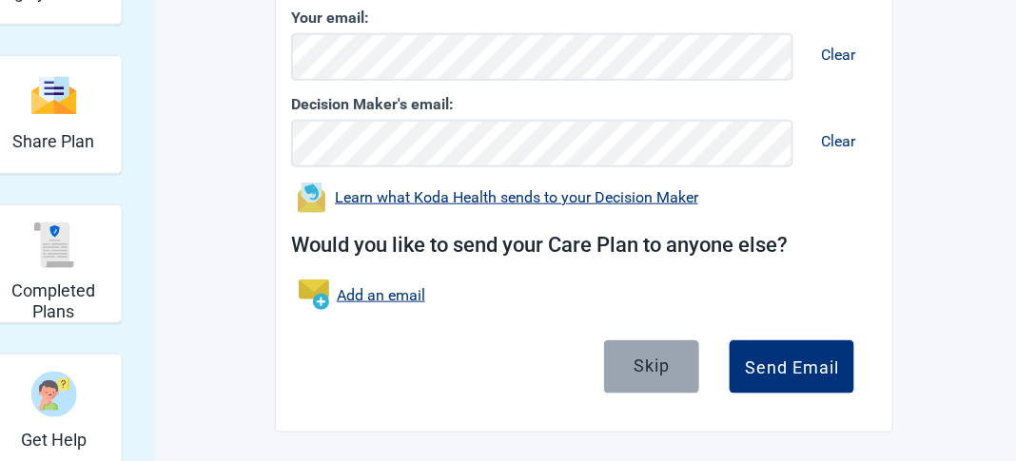
click at [667, 370] on div "Skip" at bounding box center [651, 366] width 36 height 19
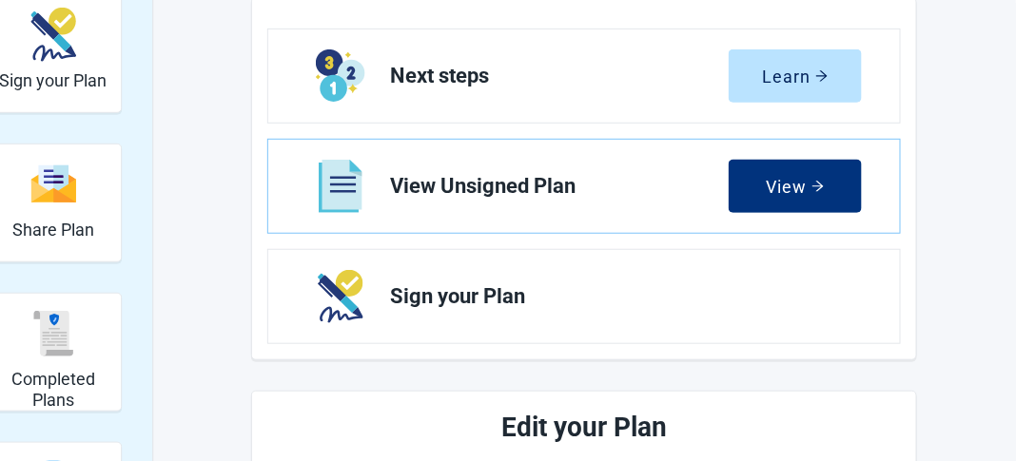
scroll to position [238, 0]
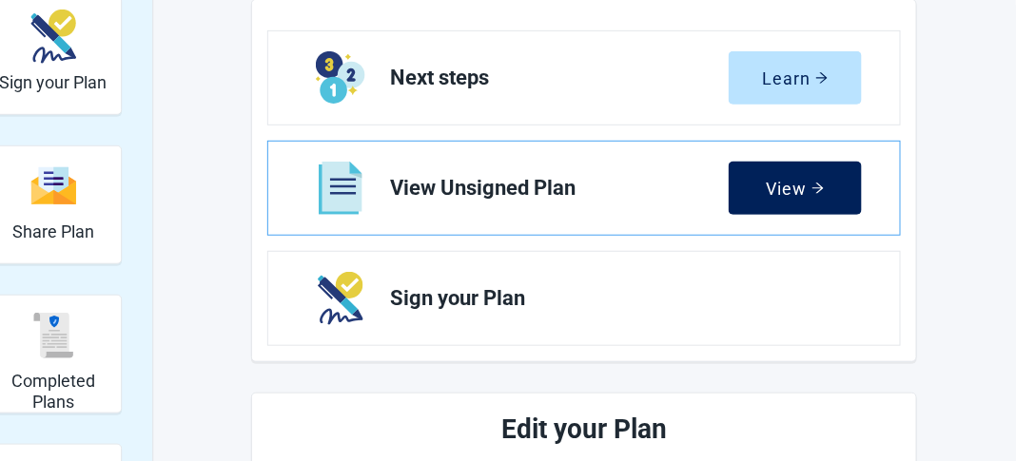
click at [799, 191] on div "View" at bounding box center [796, 188] width 58 height 19
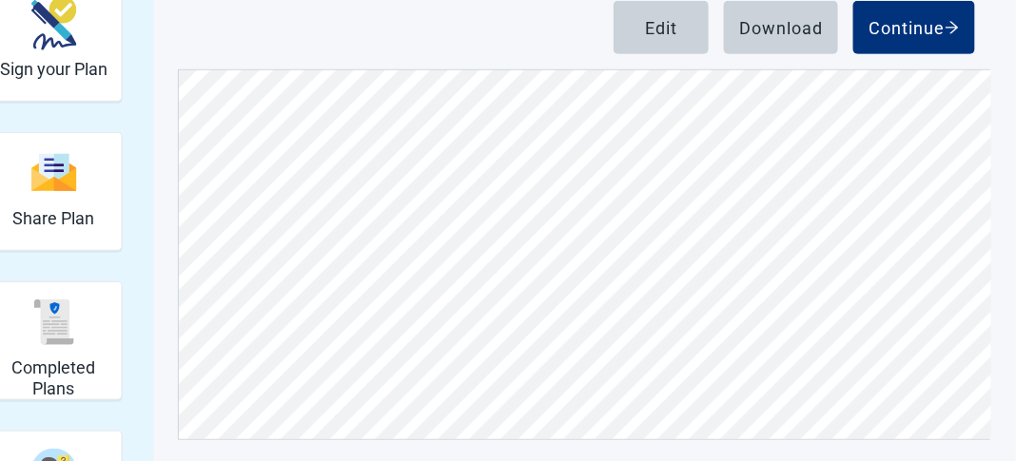
scroll to position [259, 0]
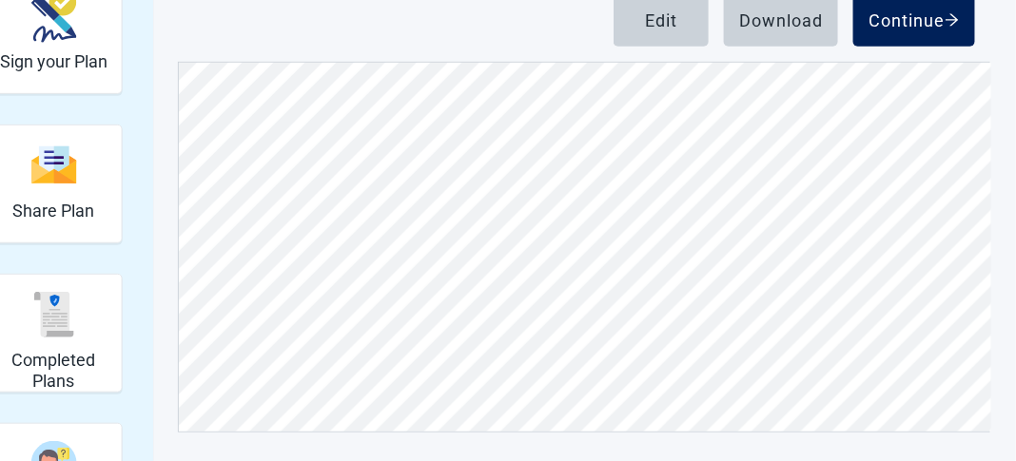
click at [957, 15] on icon "arrow-right" at bounding box center [951, 19] width 15 height 15
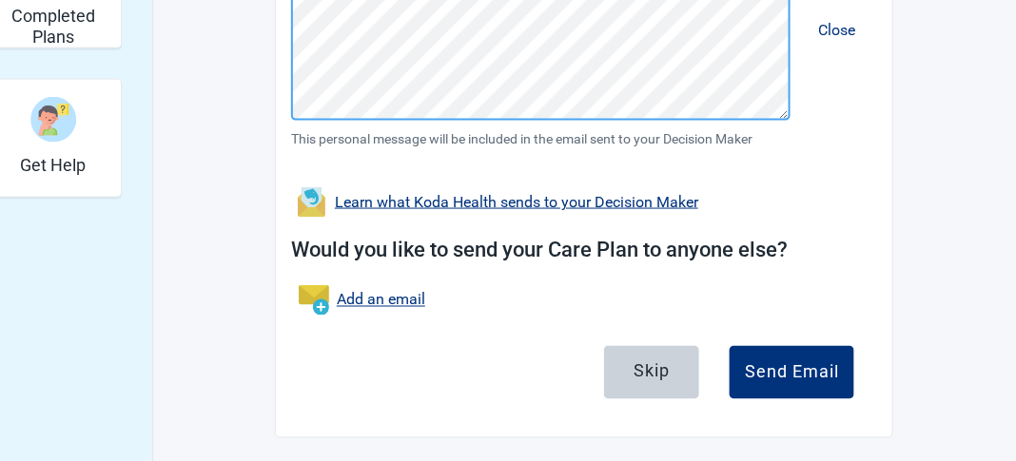
scroll to position [605, 0]
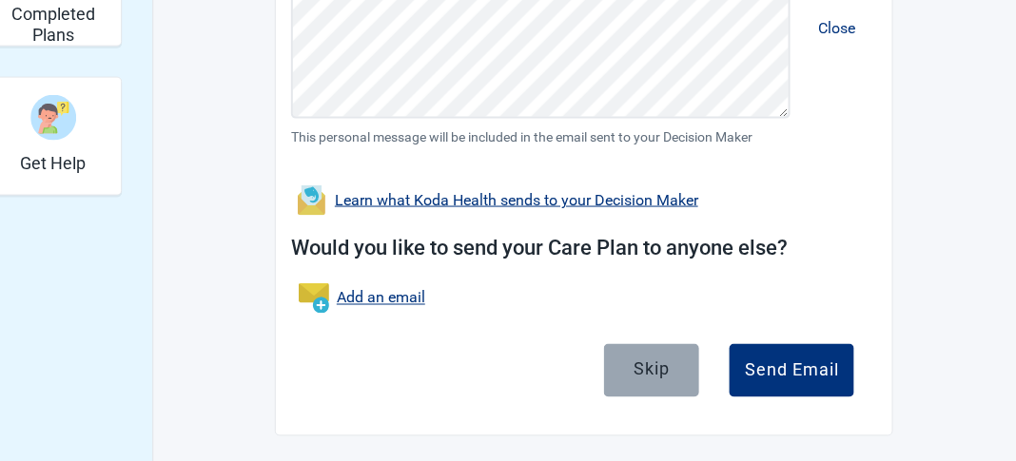
click at [652, 386] on button "Skip" at bounding box center [651, 370] width 95 height 53
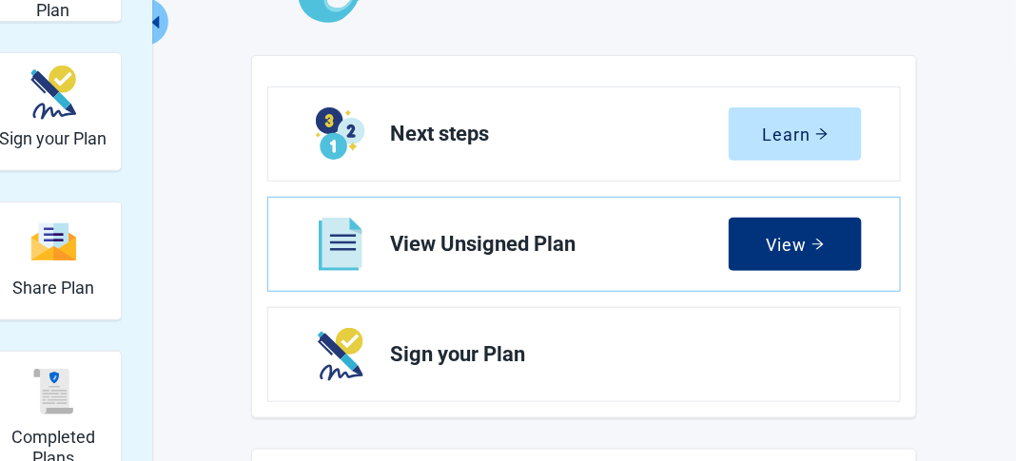
scroll to position [184, 0]
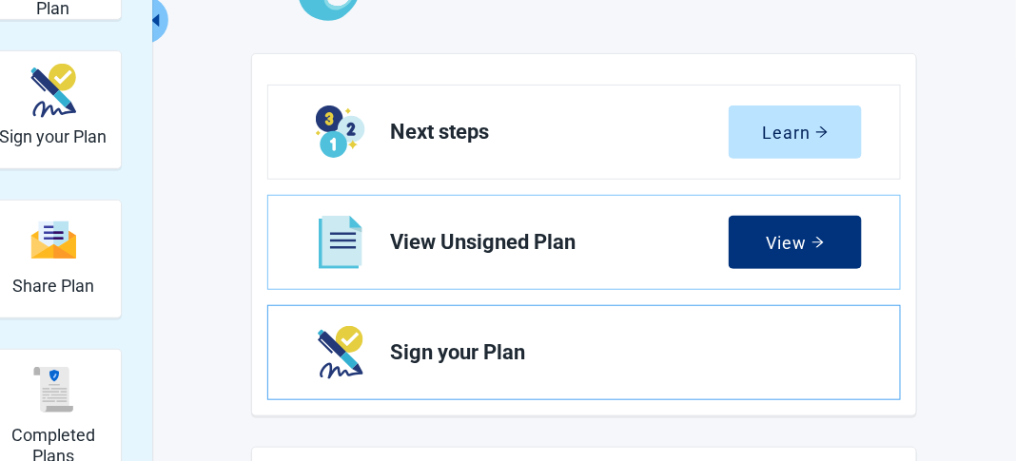
click at [469, 360] on span "Sign your Plan" at bounding box center [618, 352] width 457 height 23
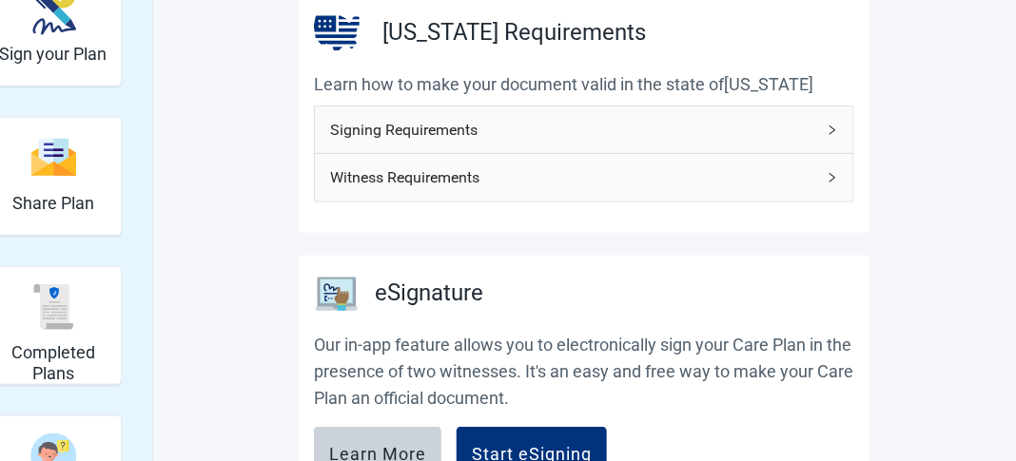
scroll to position [210, 0]
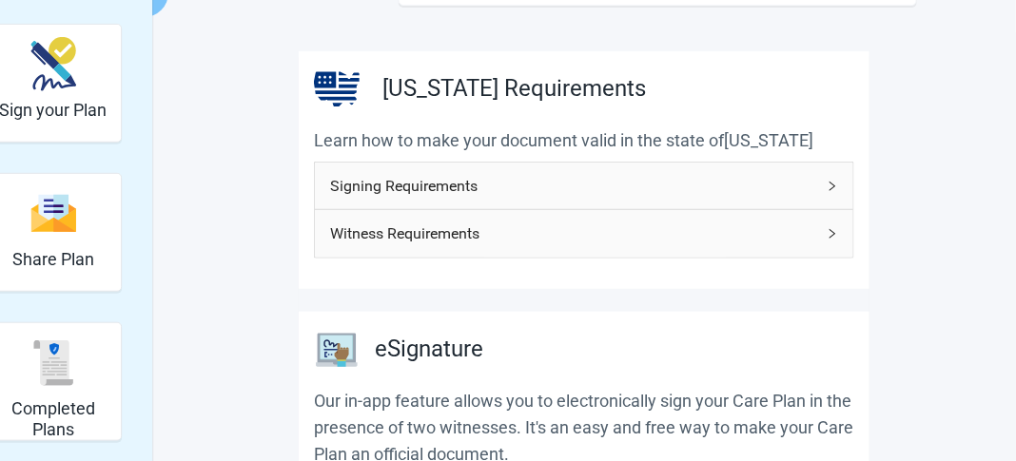
click at [827, 184] on icon "right" at bounding box center [832, 186] width 11 height 11
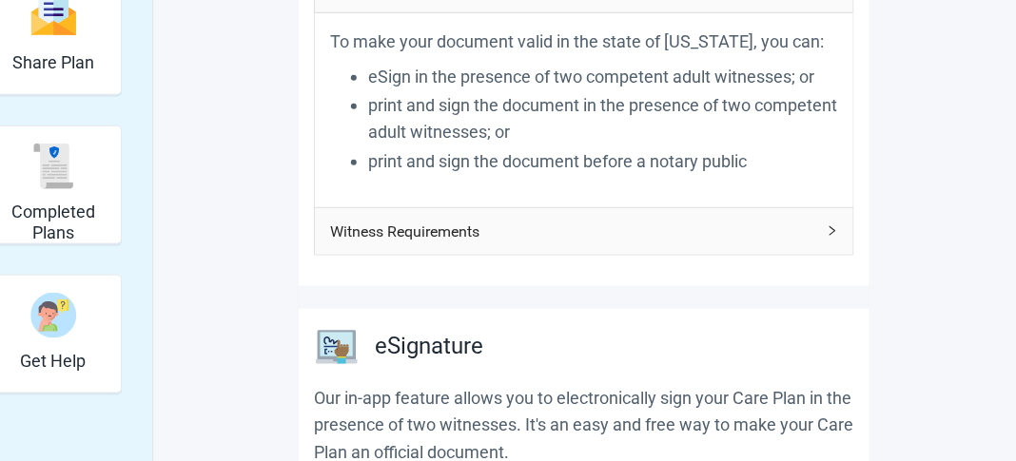
scroll to position [416, 0]
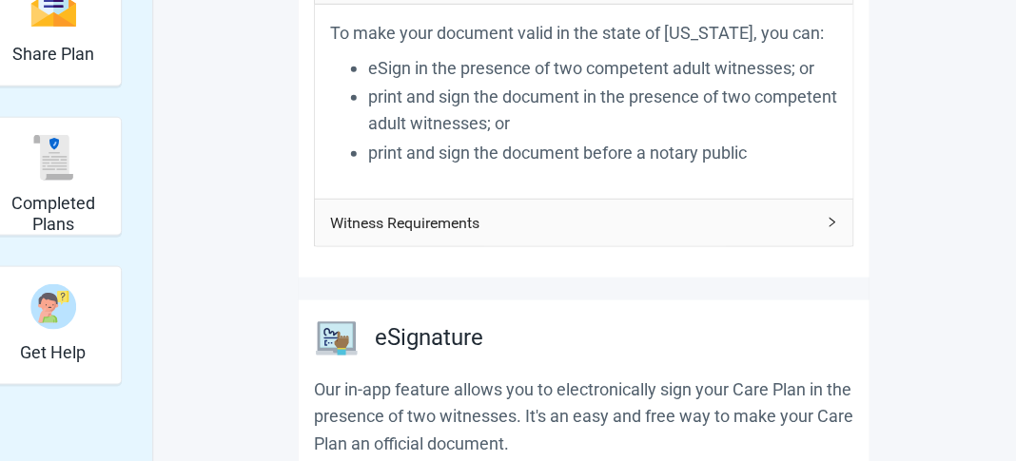
click at [834, 224] on icon "right" at bounding box center [832, 222] width 11 height 11
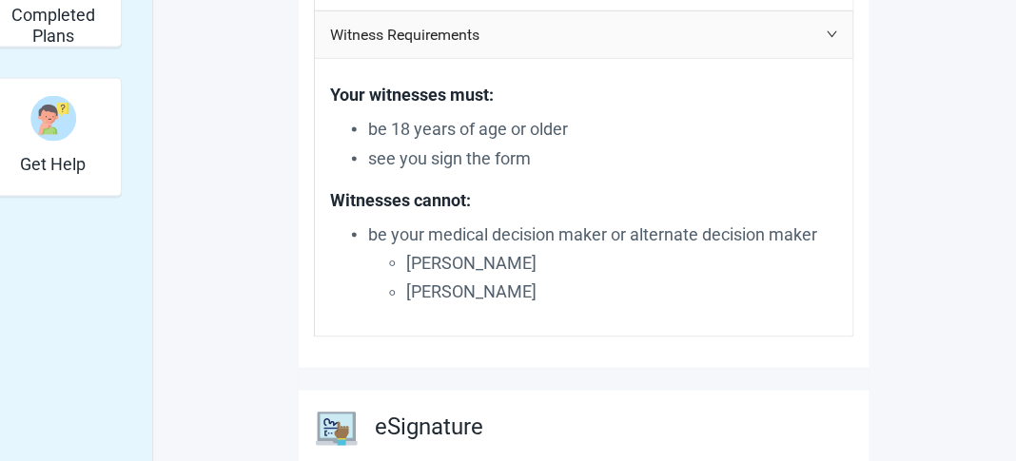
scroll to position [606, 0]
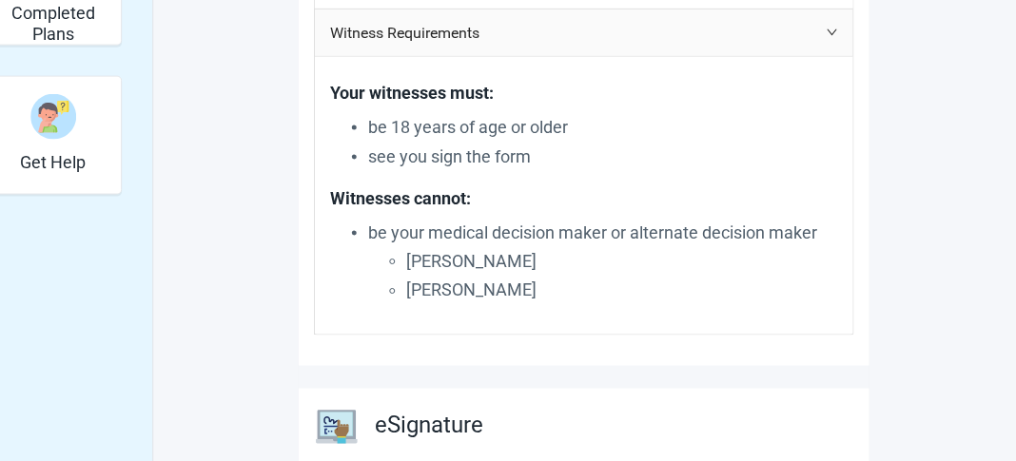
drag, startPoint x: 1015, startPoint y: 267, endPoint x: 1026, endPoint y: 309, distance: 43.4
click at [729, 271] on p "[PERSON_NAME]" at bounding box center [622, 261] width 432 height 27
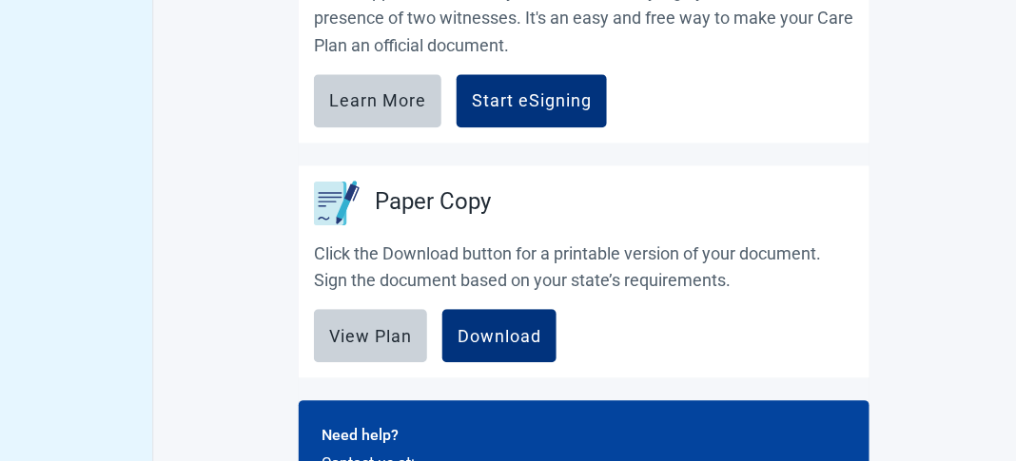
scroll to position [1088, 0]
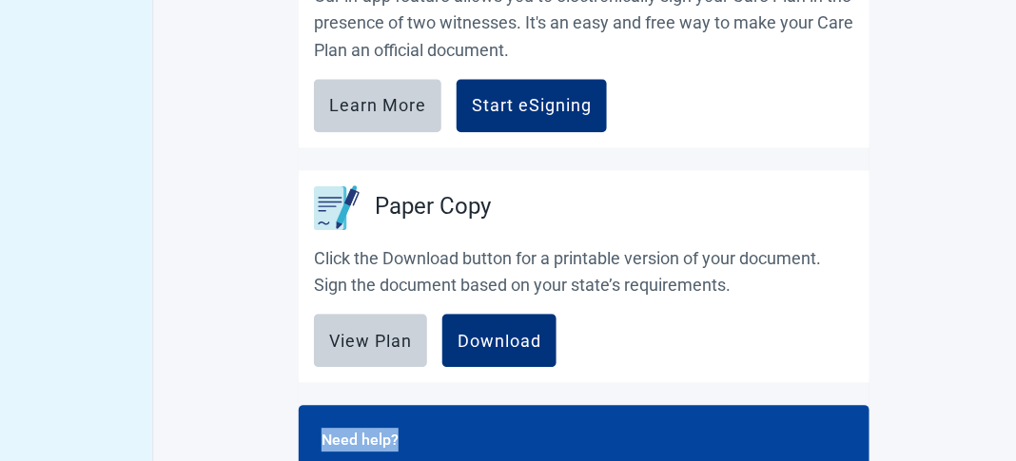
drag, startPoint x: 1014, startPoint y: 393, endPoint x: 1027, endPoint y: 341, distance: 53.1
drag, startPoint x: 1027, startPoint y: 341, endPoint x: 943, endPoint y: 381, distance: 92.7
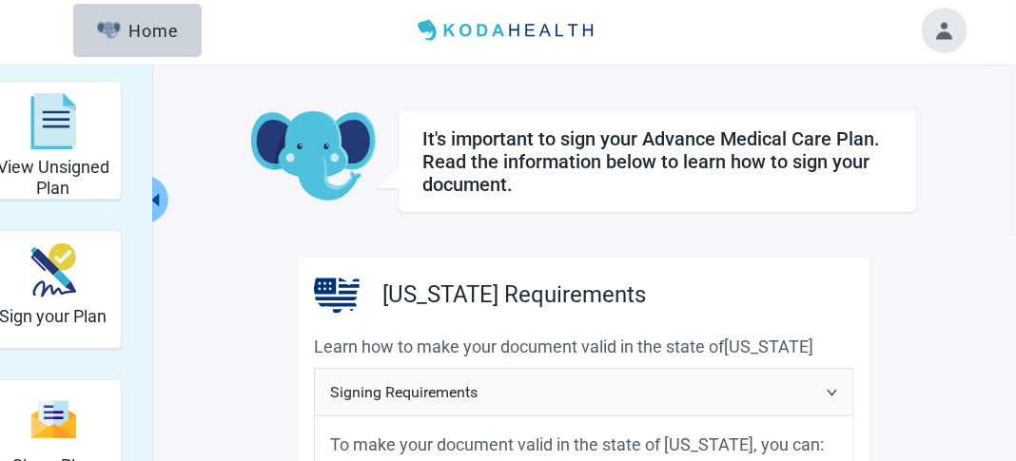
scroll to position [0, 0]
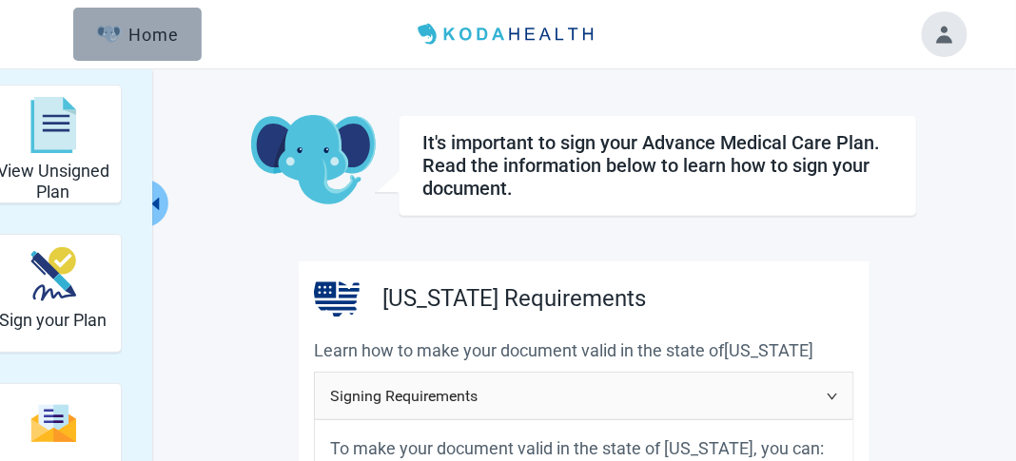
click at [191, 43] on button "Home" at bounding box center [137, 34] width 128 height 53
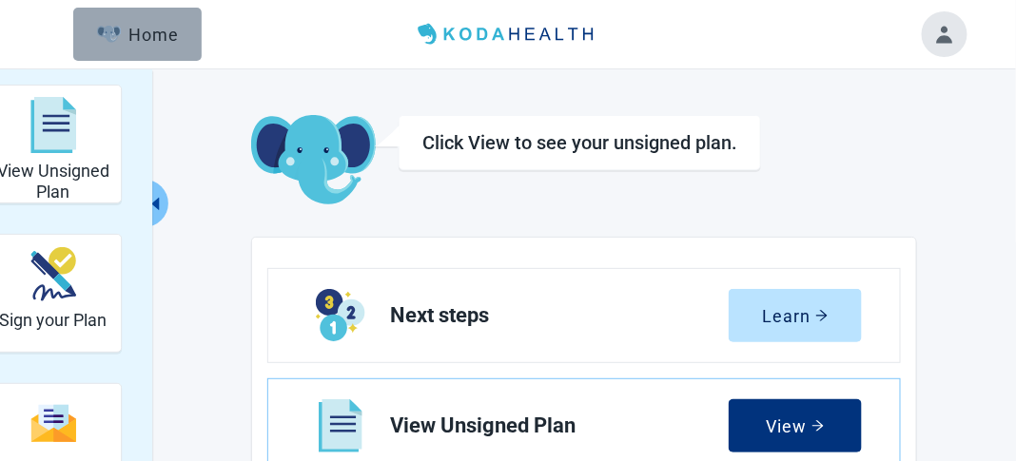
click at [171, 42] on div "Home" at bounding box center [138, 34] width 82 height 19
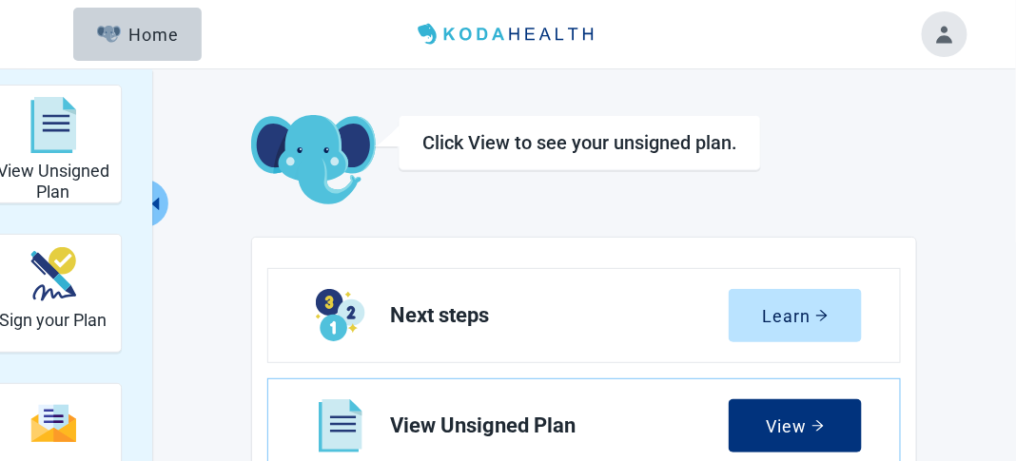
click at [641, 150] on h1 "Click View to see your unsigned plan." at bounding box center [579, 142] width 315 height 23
click at [355, 146] on img "Main content" at bounding box center [313, 160] width 125 height 91
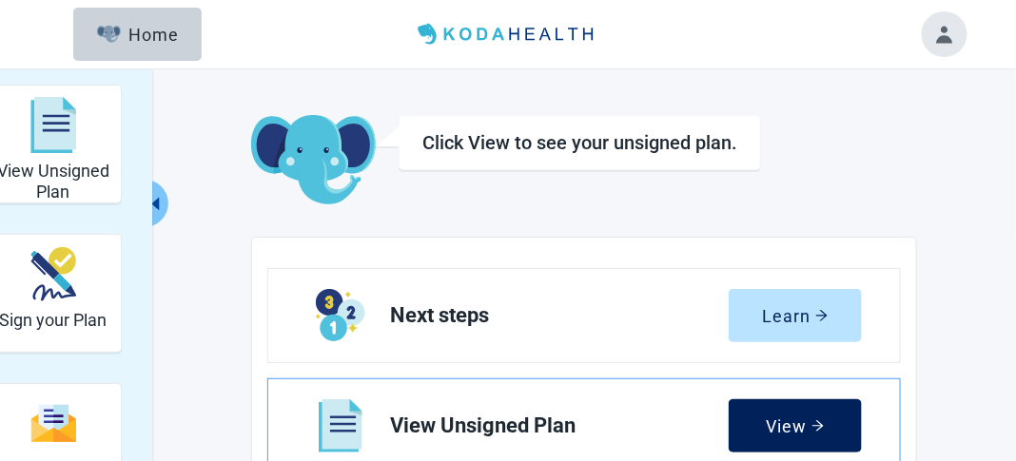
click at [812, 418] on div "View" at bounding box center [796, 426] width 58 height 19
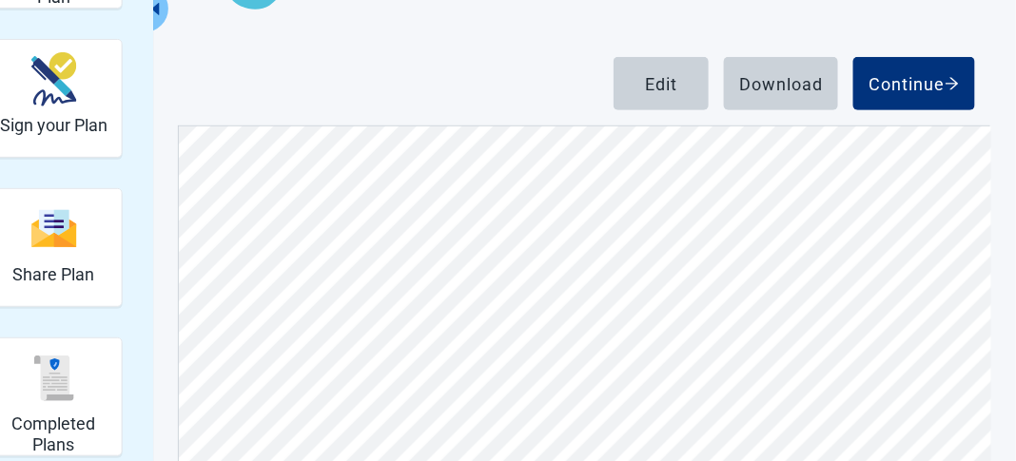
scroll to position [259, 0]
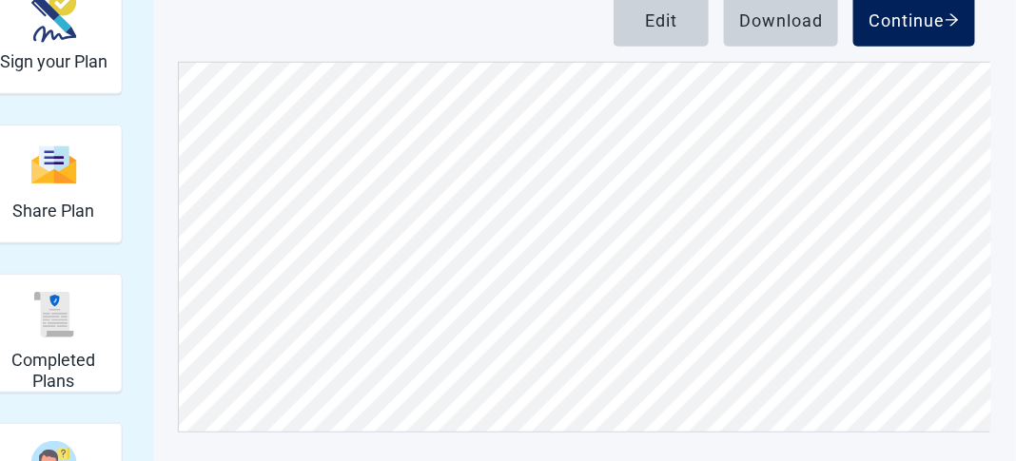
click at [910, 31] on button "Continue" at bounding box center [914, 19] width 122 height 53
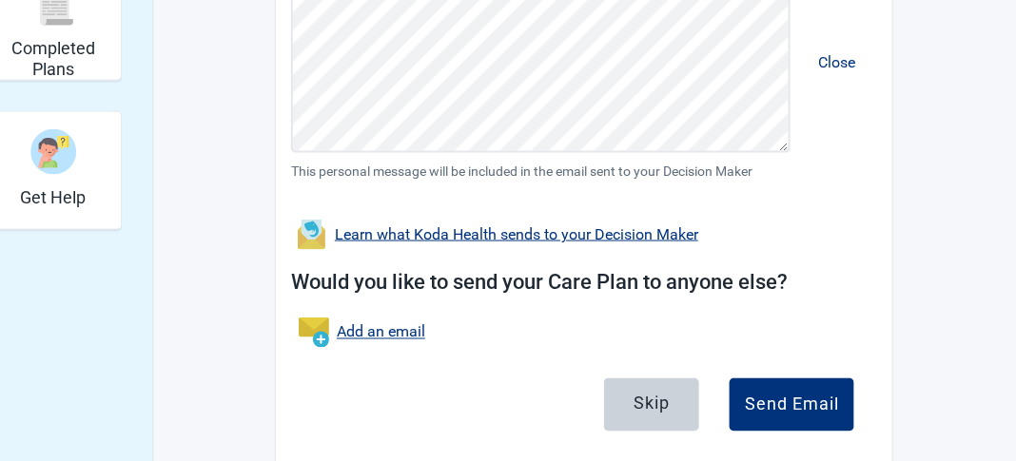
scroll to position [609, 0]
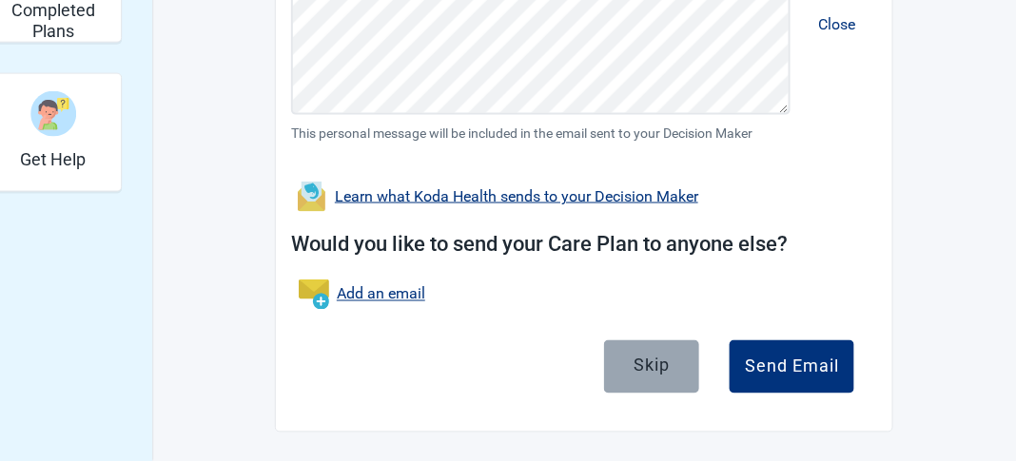
click at [667, 365] on div "Skip" at bounding box center [651, 365] width 36 height 19
